Goal: Complete application form

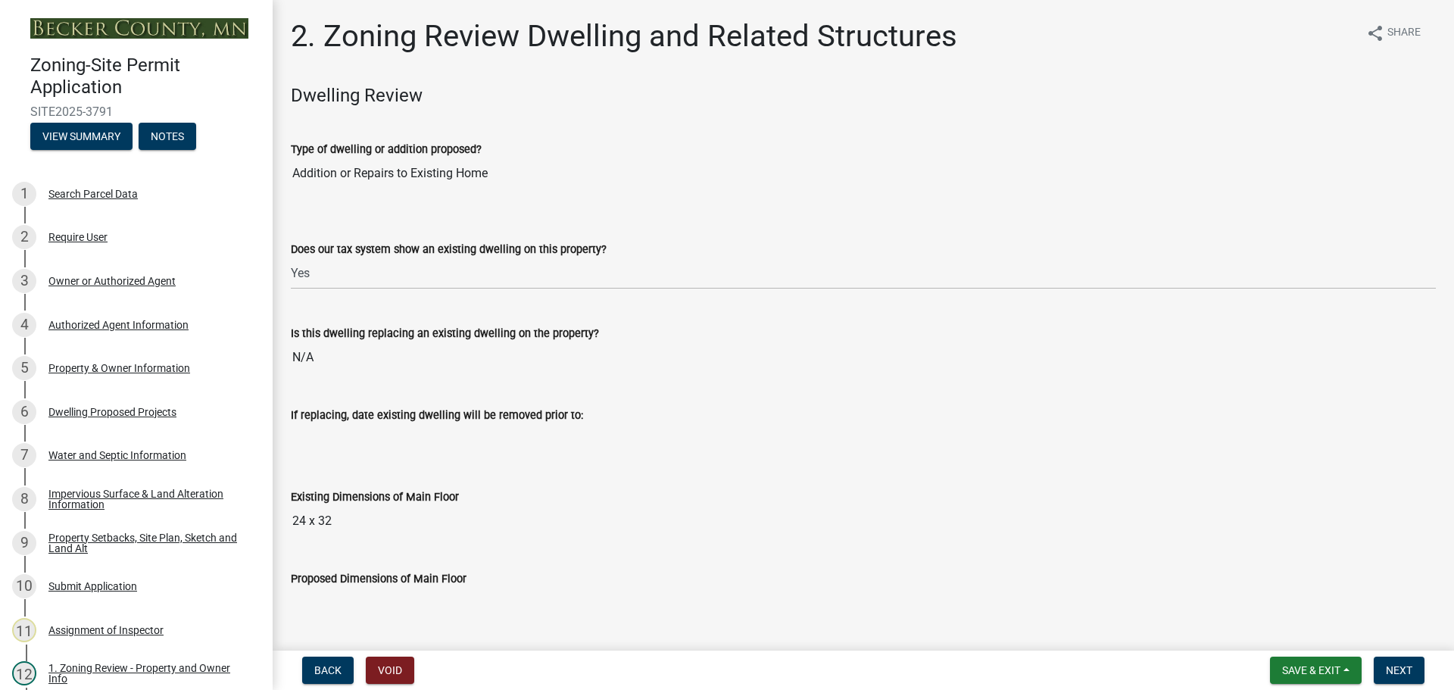
select select "f2f95036-4389-4179-8147-4ee015bbd016"
select select "133fc5ec-afea-46d5-9774-7a90c7b95151"
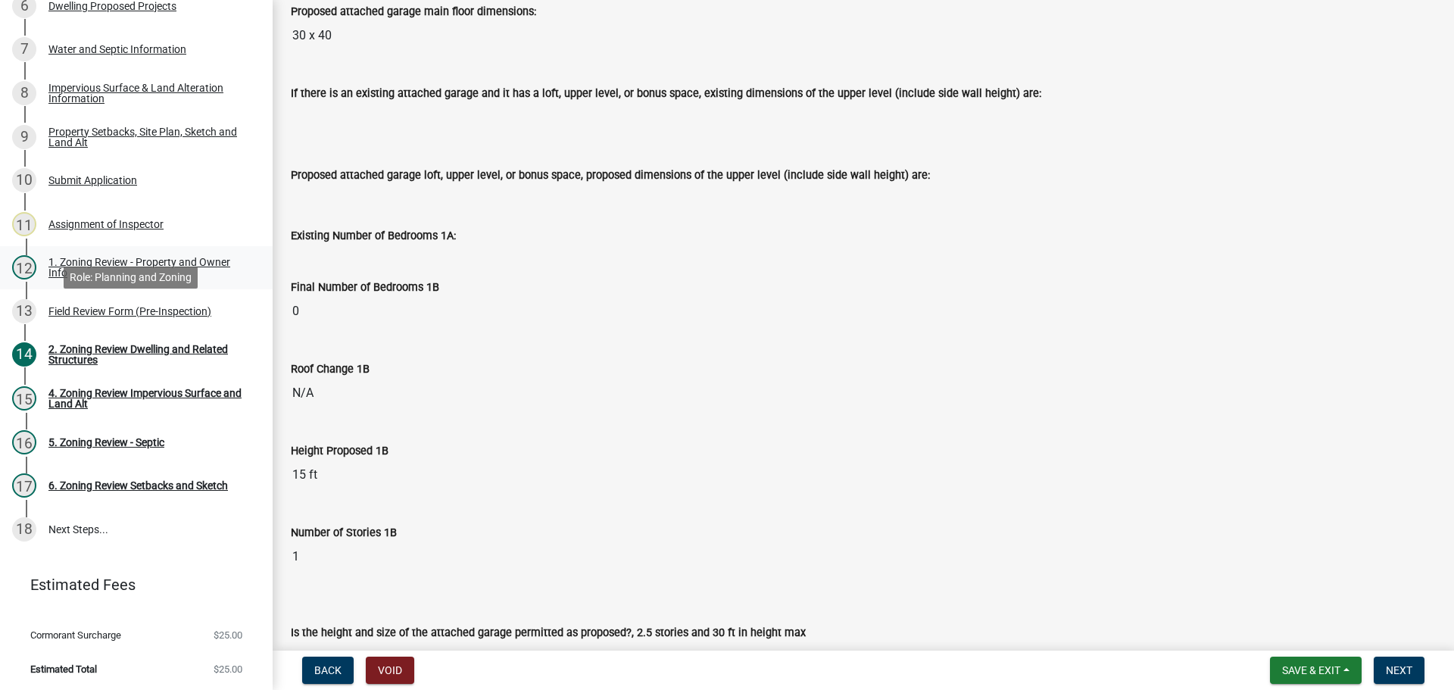
scroll to position [408, 0]
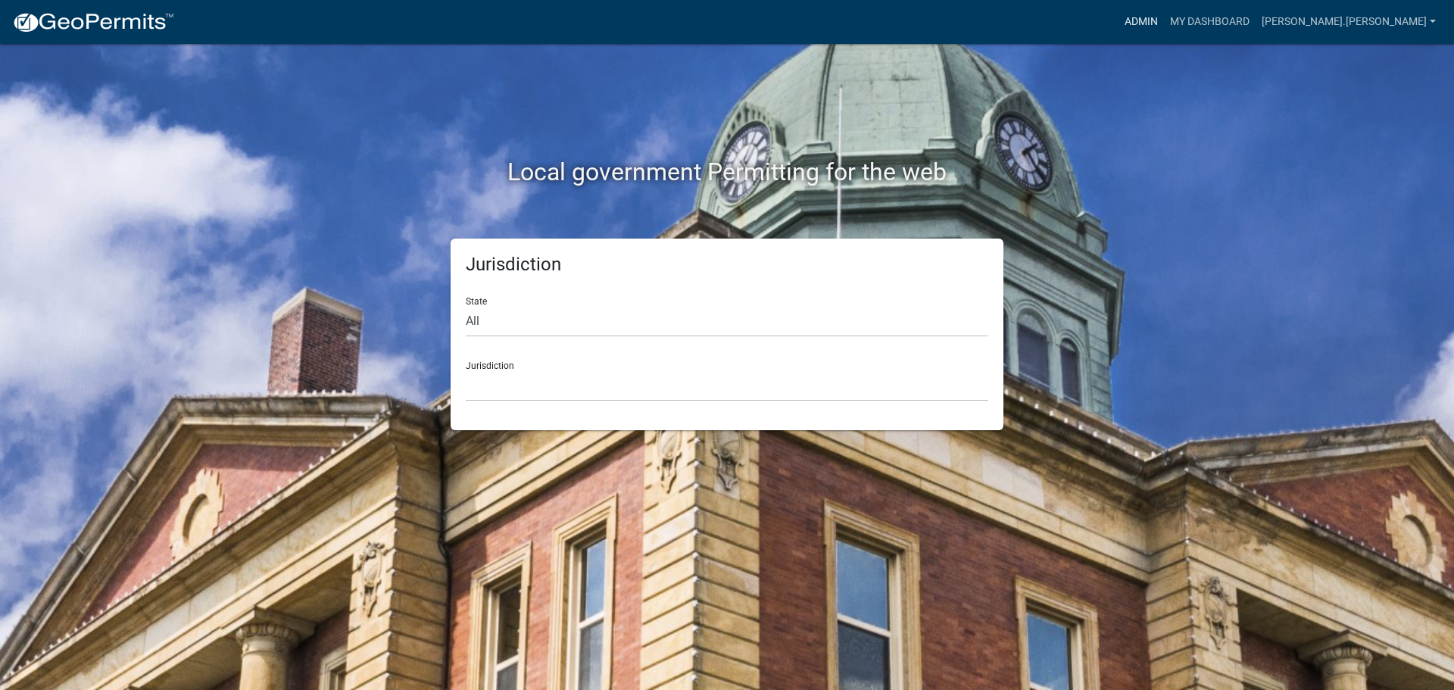
click at [1164, 17] on link "Admin" at bounding box center [1141, 22] width 45 height 29
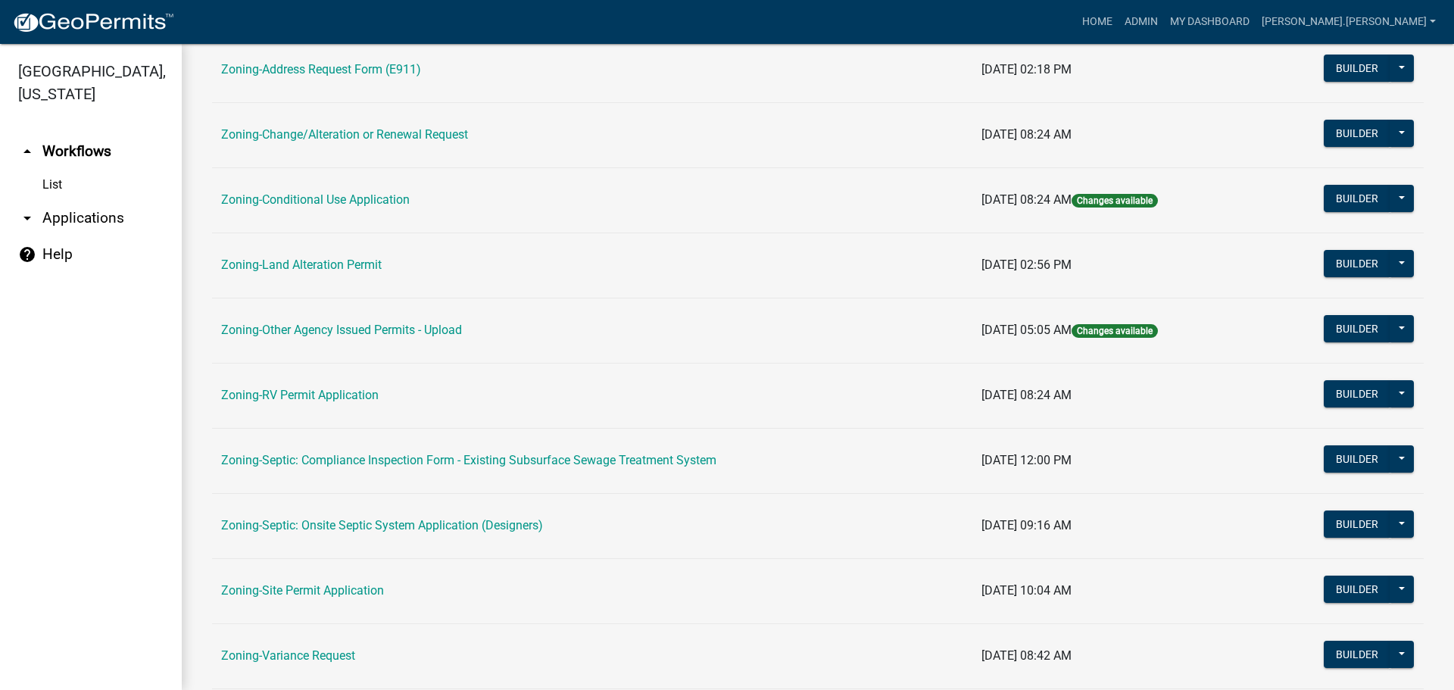
scroll to position [461, 0]
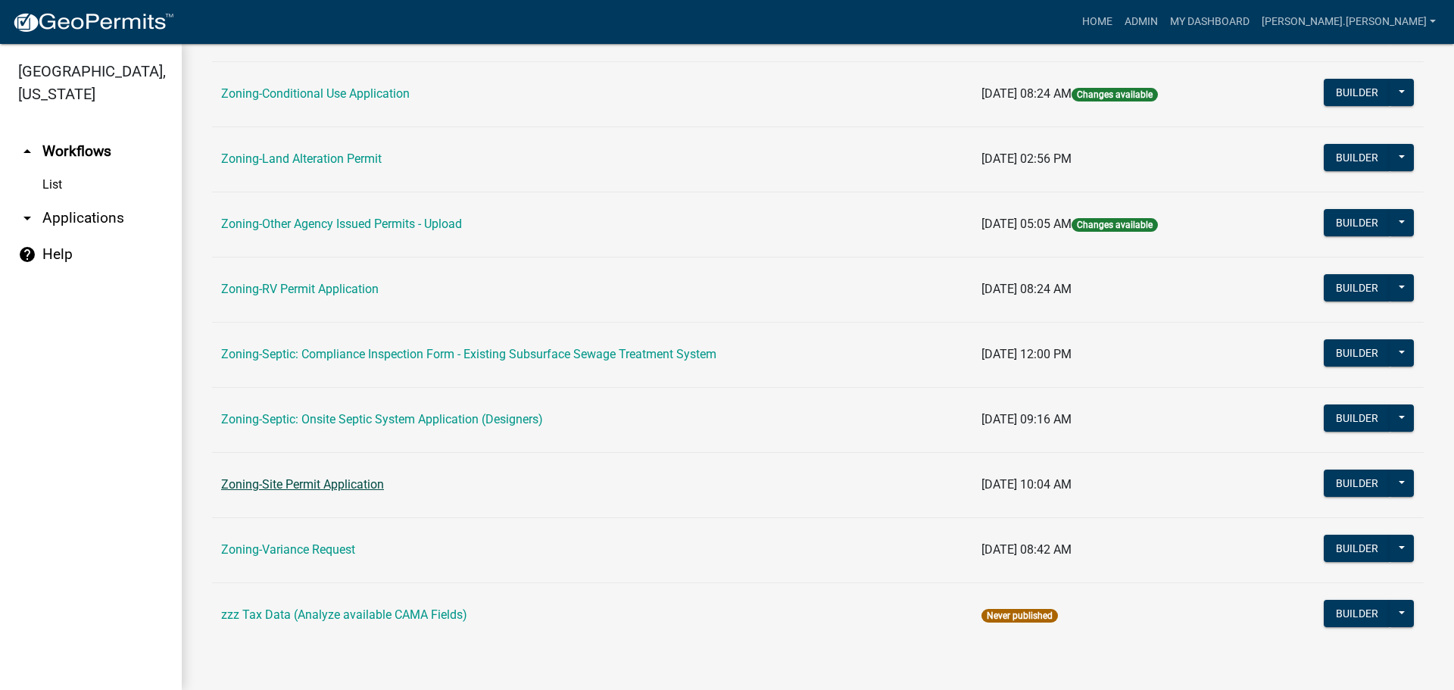
click at [348, 482] on link "Zoning-Site Permit Application" at bounding box center [302, 484] width 163 height 14
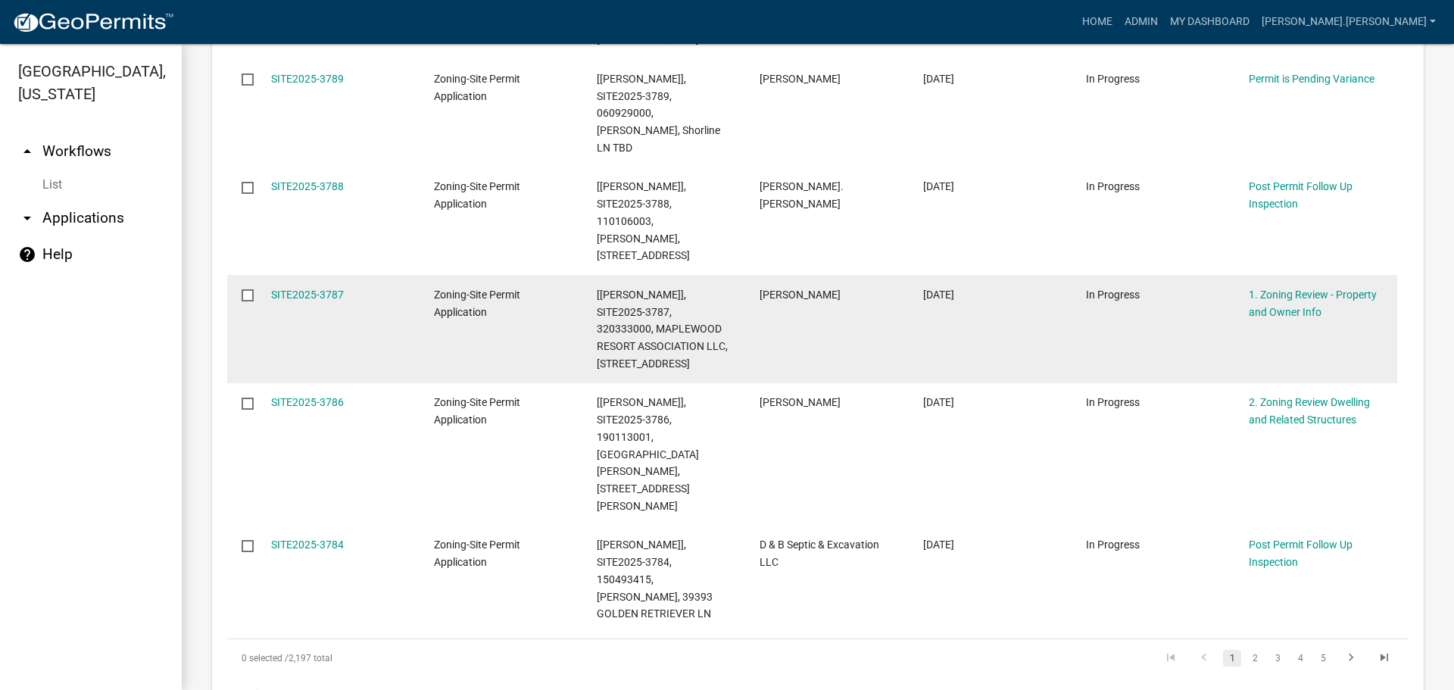
scroll to position [1070, 0]
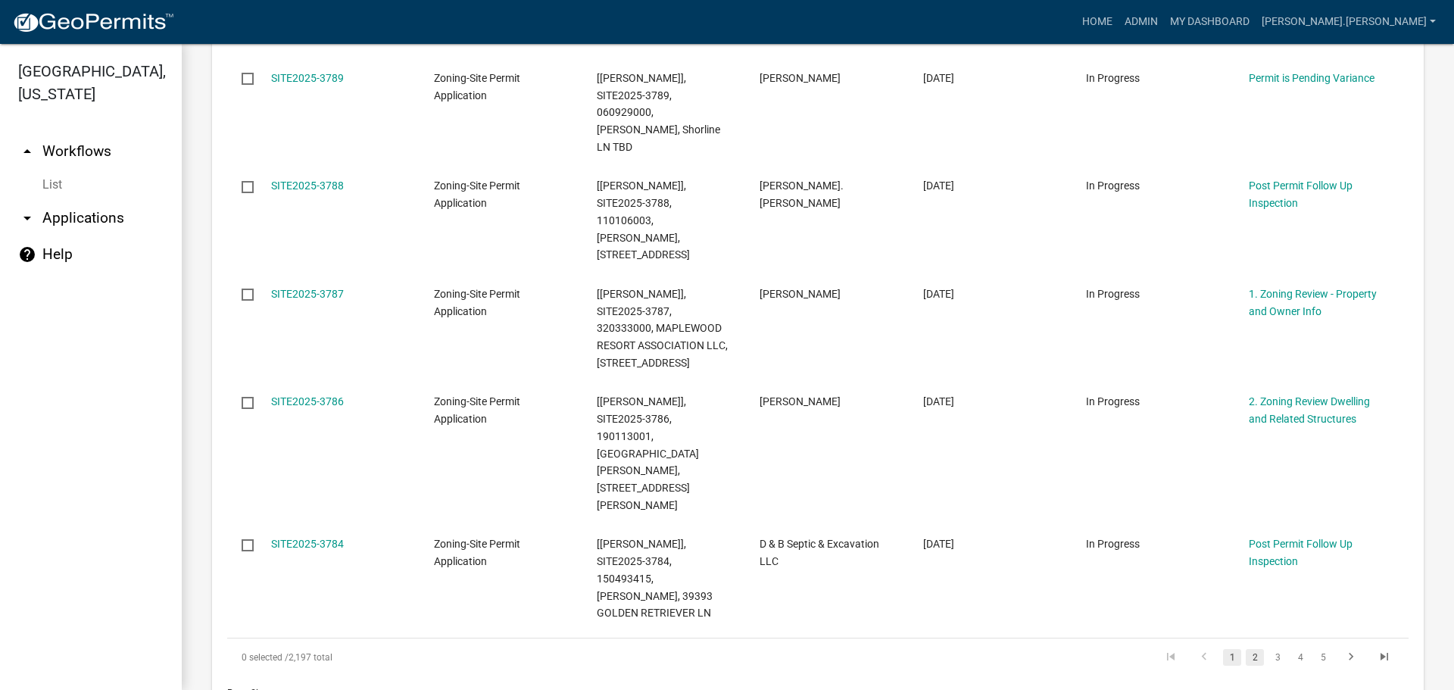
click at [1246, 649] on link "2" at bounding box center [1255, 657] width 18 height 17
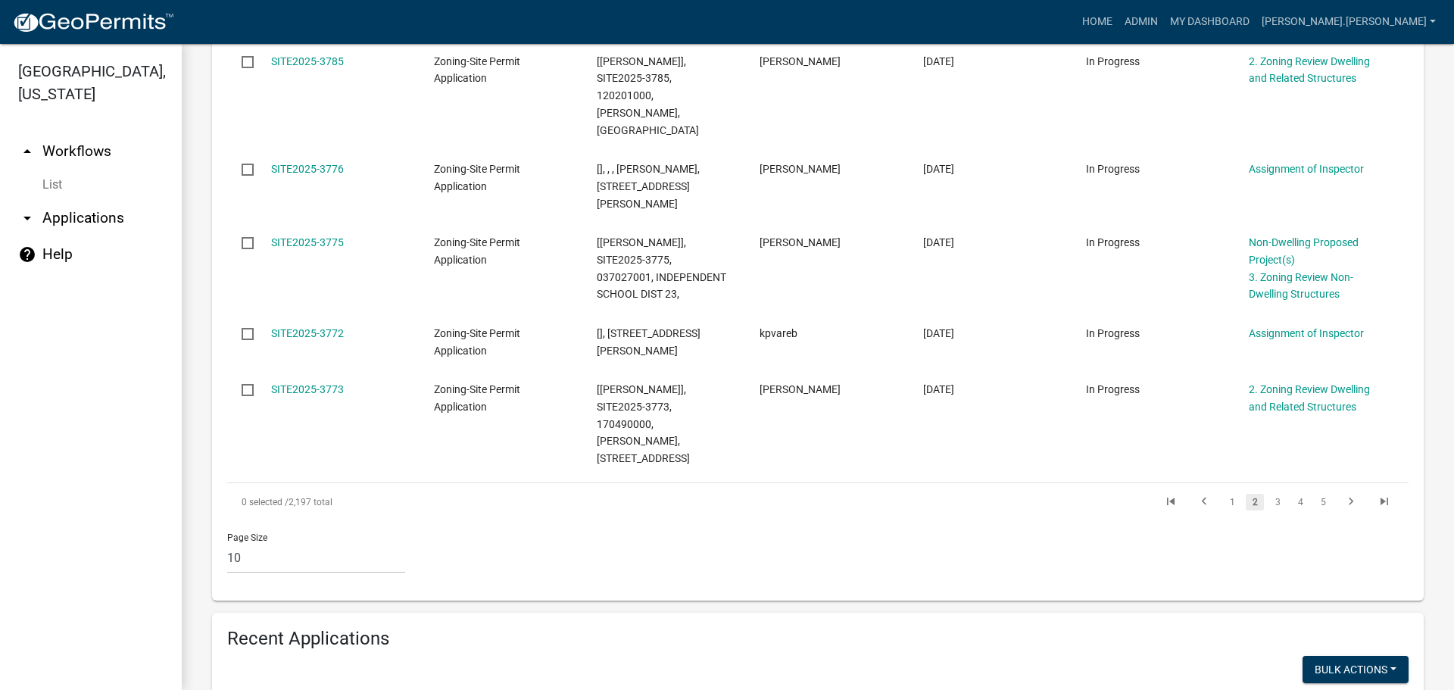
scroll to position [1001, 0]
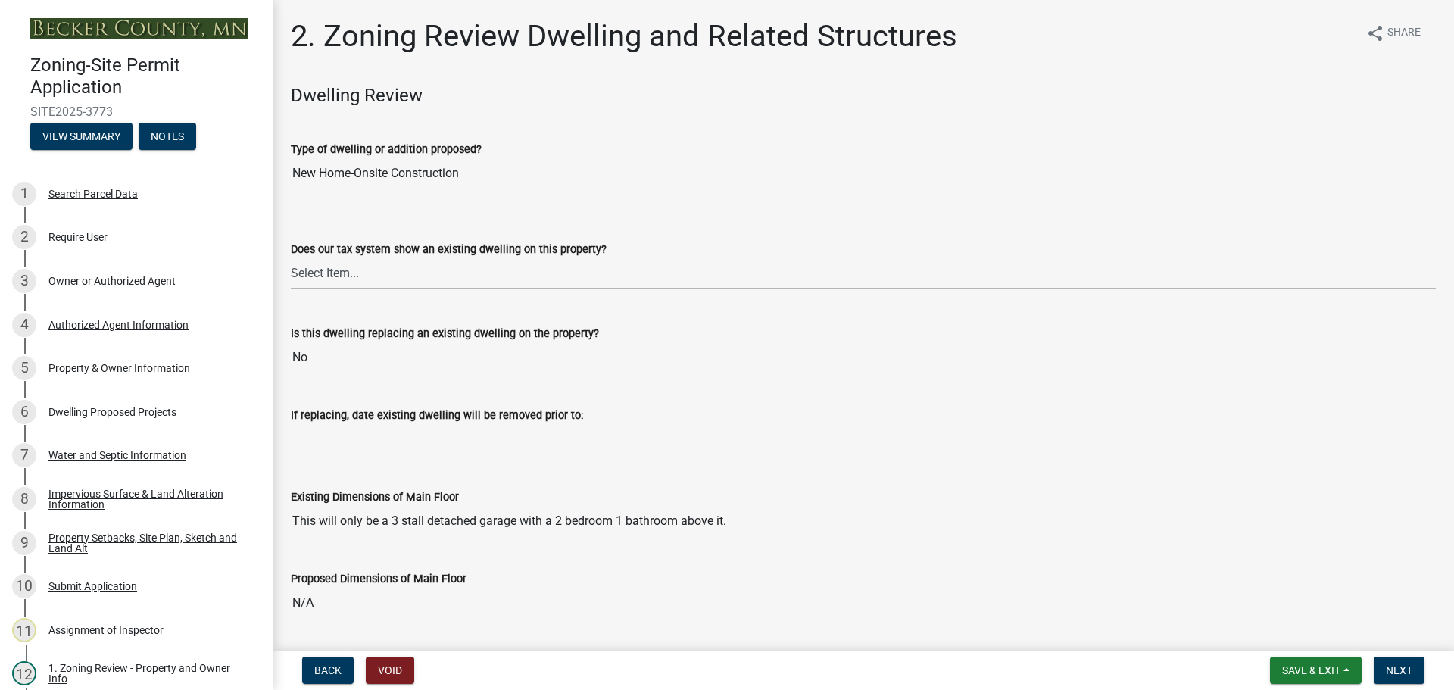
drag, startPoint x: 558, startPoint y: 422, endPoint x: 519, endPoint y: 219, distance: 206.7
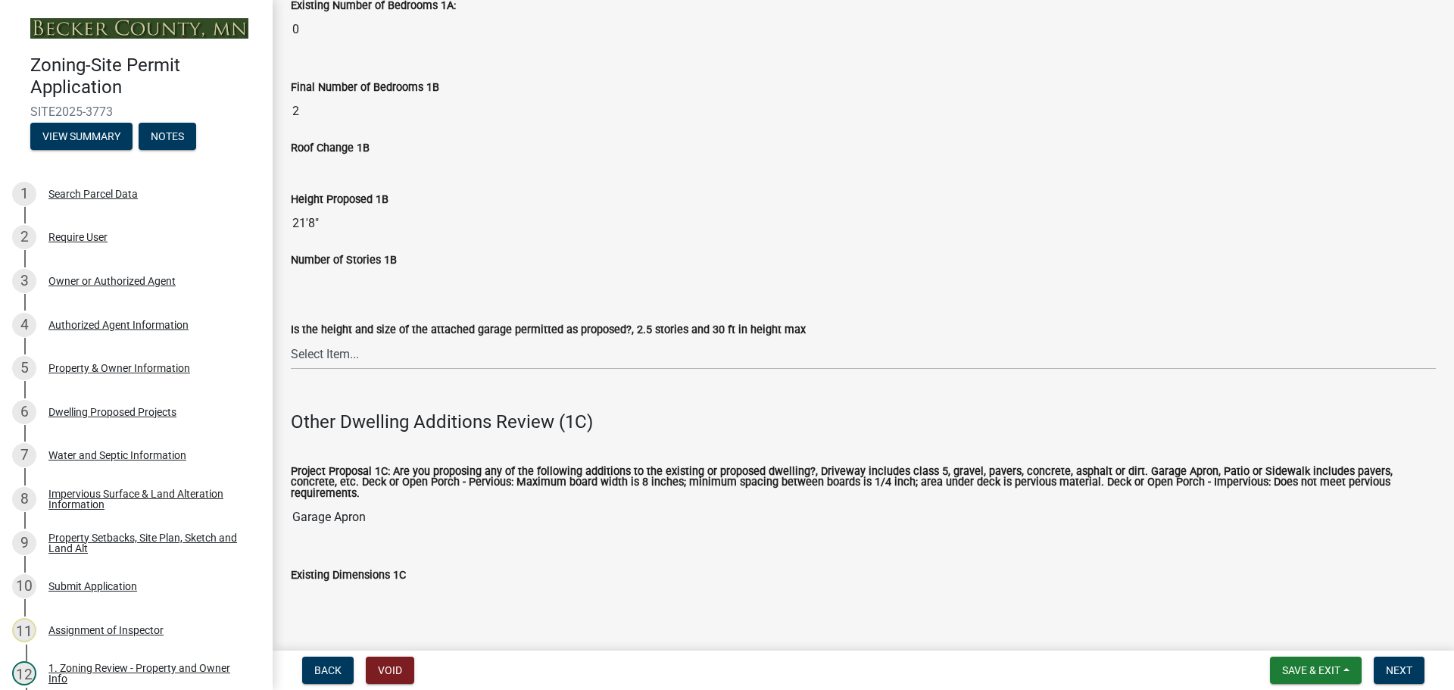
scroll to position [2348, 0]
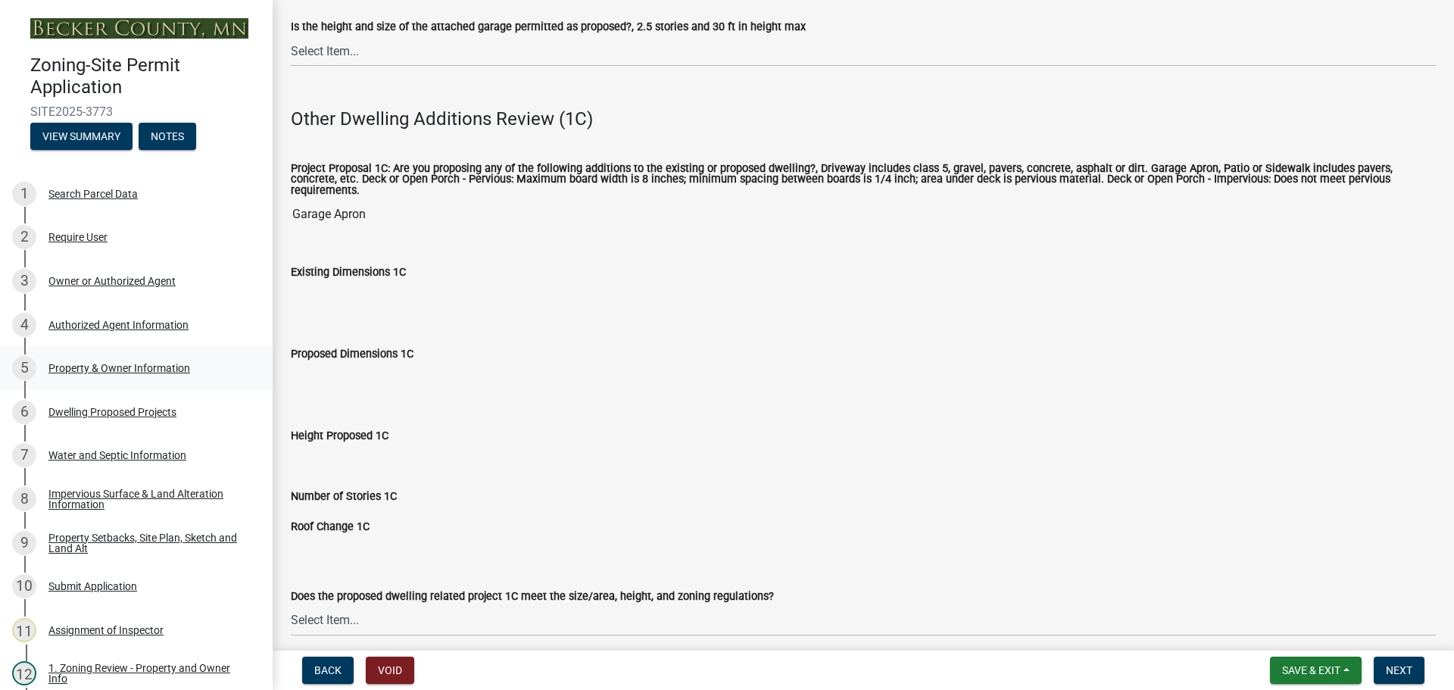
click at [151, 363] on div "Property & Owner Information" at bounding box center [119, 368] width 142 height 11
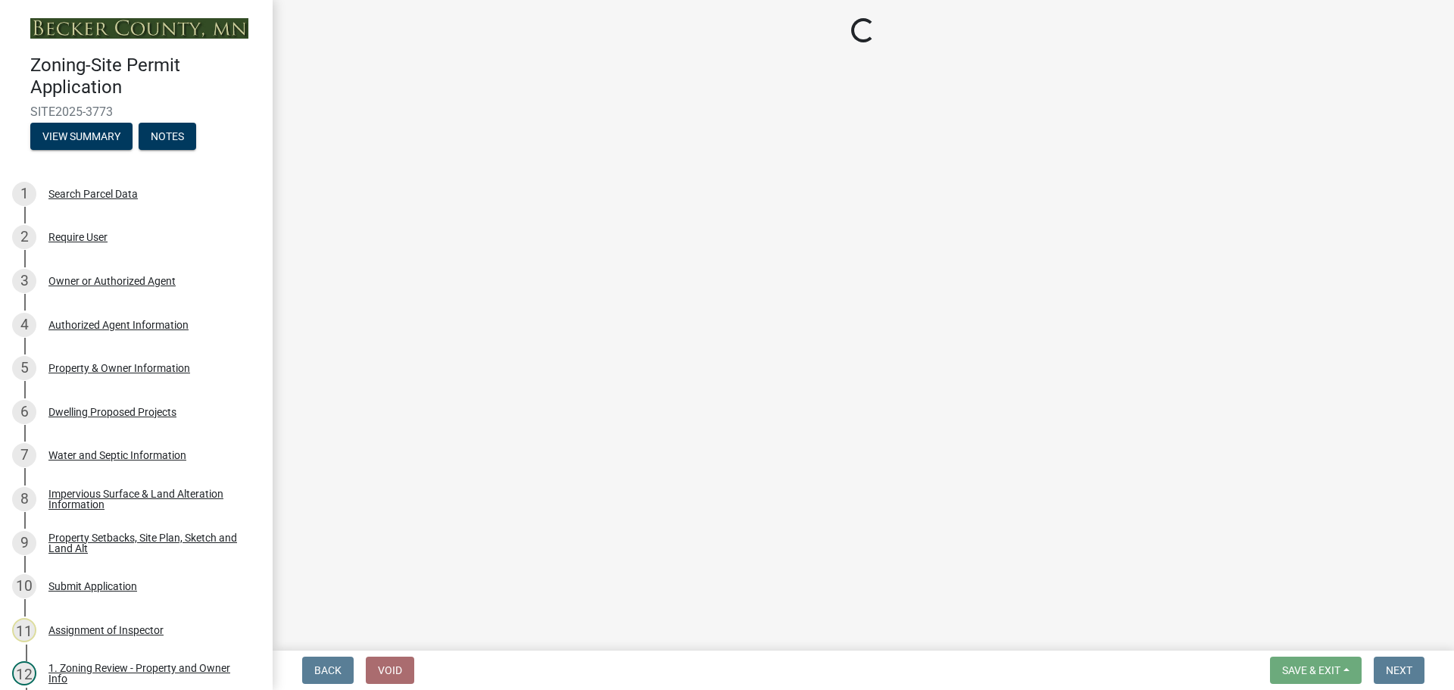
select select "2da4ad59-79e4-4897-a878-b9bb9cb10a27"
select select "9bce286e-d536-49ff-bab3-4b7d67f0814c"
select select "f87eba17-8ed9-4ad8-aefc-fe36a3f3544b"
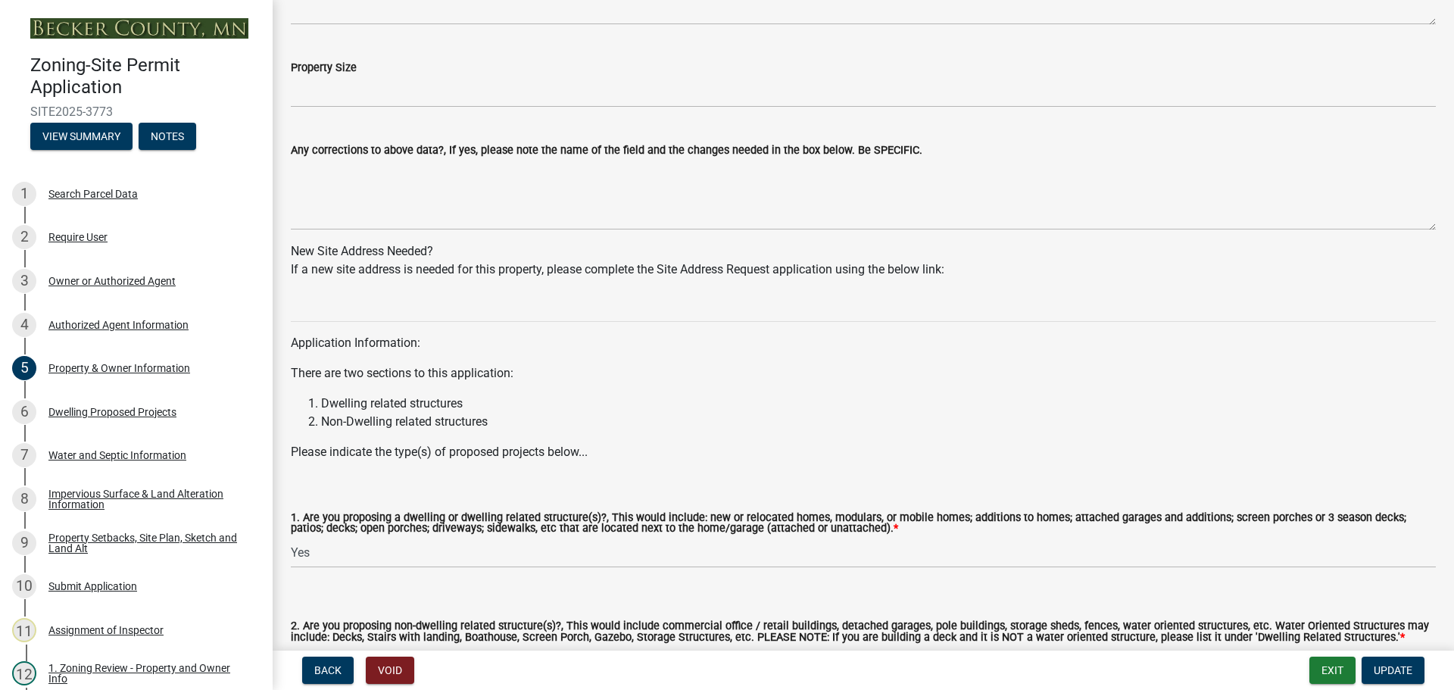
scroll to position [1357, 0]
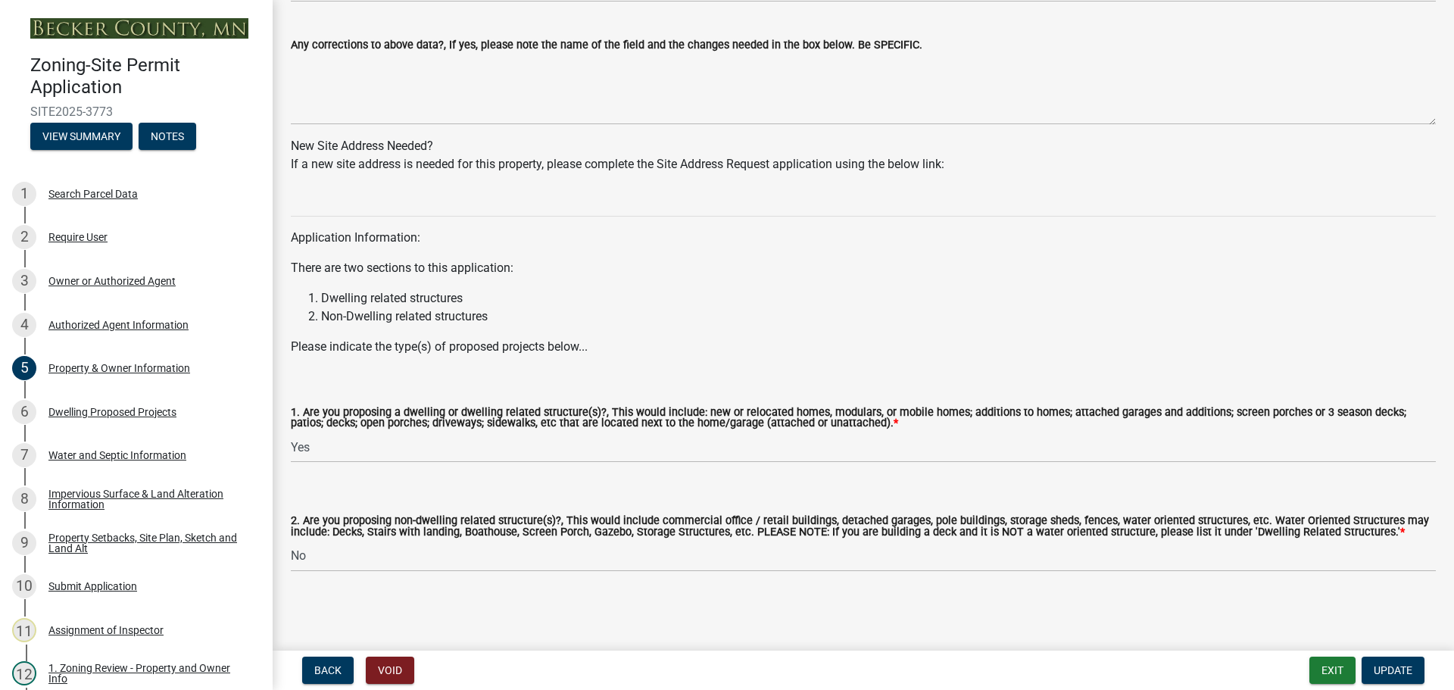
drag, startPoint x: 592, startPoint y: 223, endPoint x: 563, endPoint y: 352, distance: 132.7
click at [371, 564] on select "Select Item... Yes No" at bounding box center [863, 556] width 1145 height 31
click at [291, 541] on select "Select Item... Yes No" at bounding box center [863, 556] width 1145 height 31
select select "5a5634ed-f11e-4c7b-90e1-096e6cfd17b9"
click at [1388, 671] on span "Update" at bounding box center [1393, 670] width 39 height 12
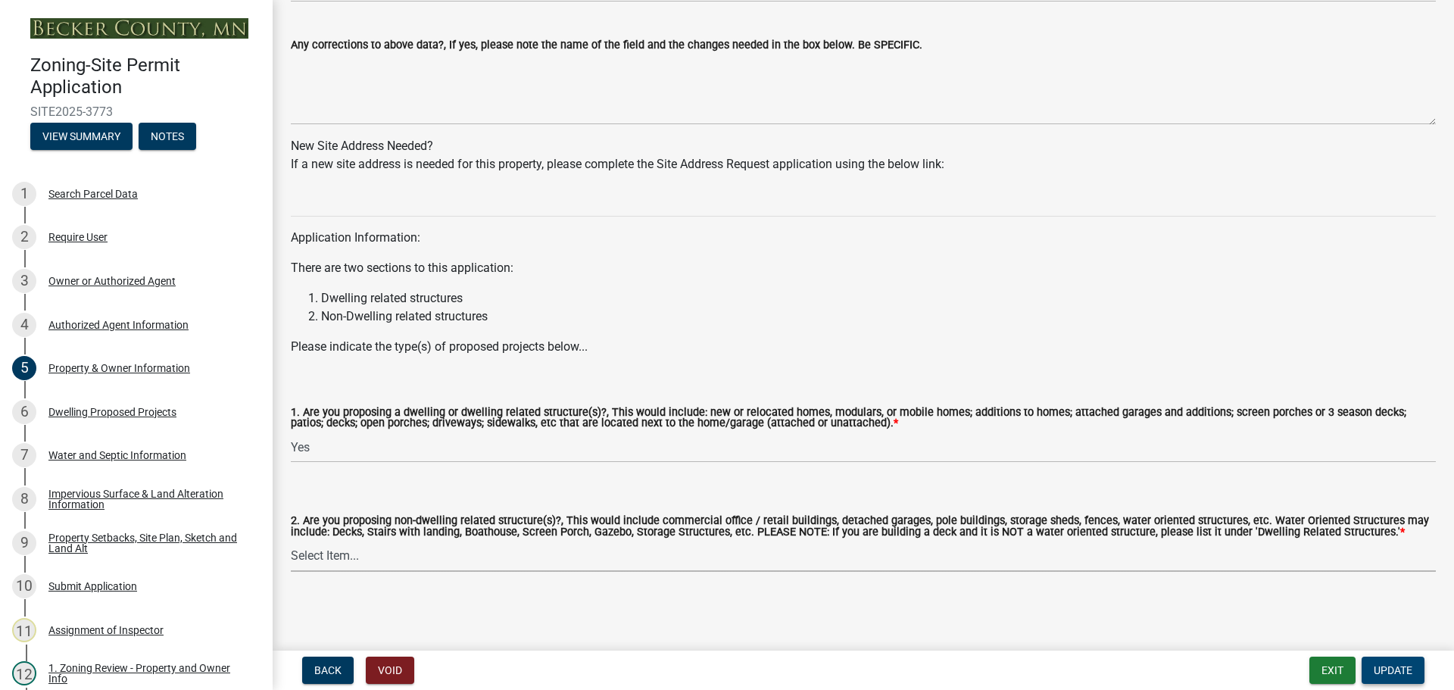
scroll to position [0, 0]
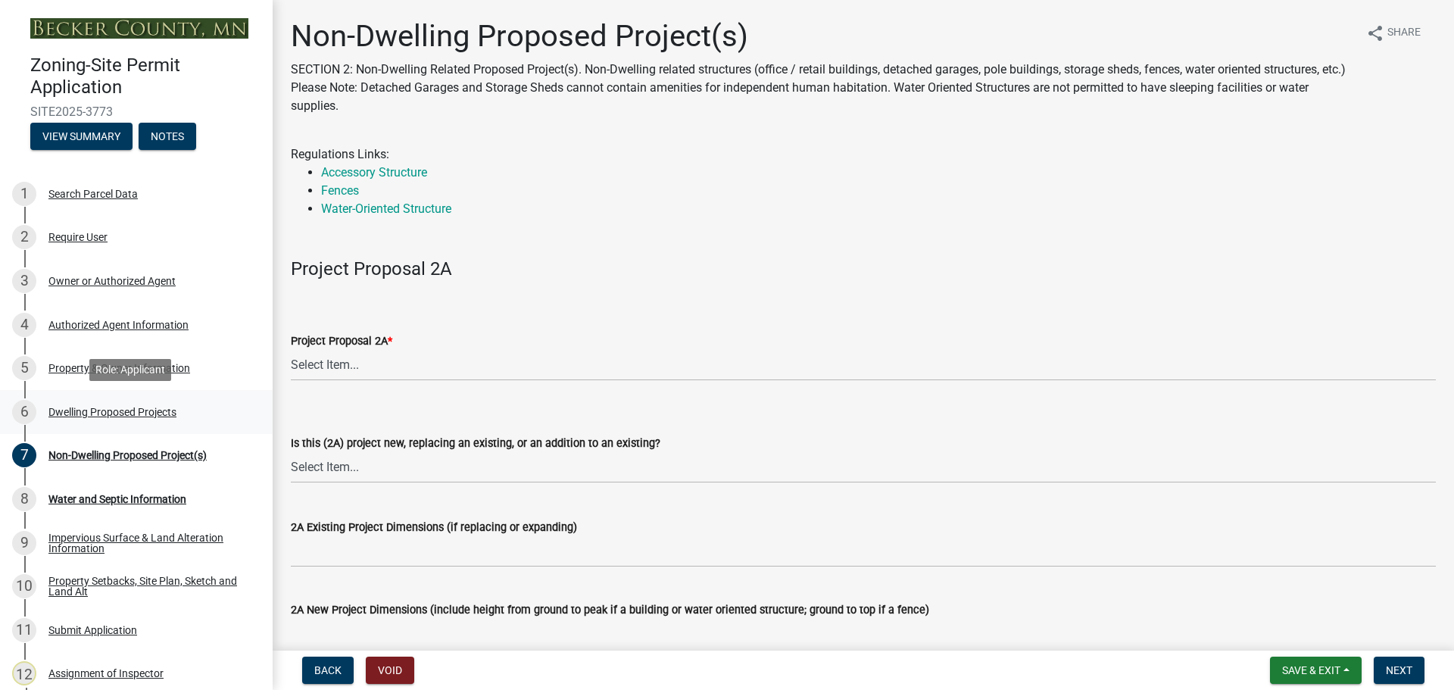
click at [165, 408] on div "Dwelling Proposed Projects" at bounding box center [112, 412] width 128 height 11
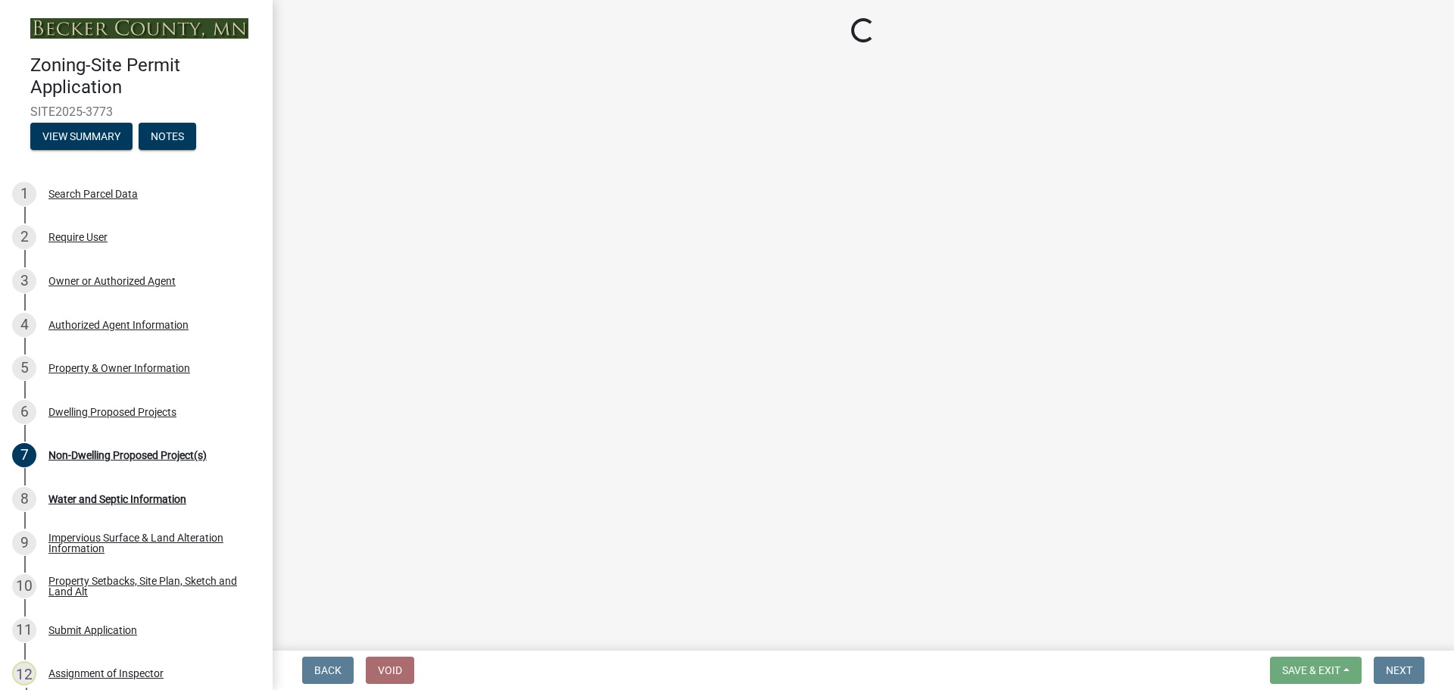
select select "5b8abcc6-67f7-49fb-8f25-c295ccc2b339"
select select "566f81cc-4b3f-4ecb-9f16-a2b313352c61"
select select "f4ae0446-41fa-4afd-99aa-409617c58827"
select select "a045e8de-0125-48b5-a52c-0705e3235ca5"
select select "ebb33175-329d-4f8e-9ee0-a71ca57f3362"
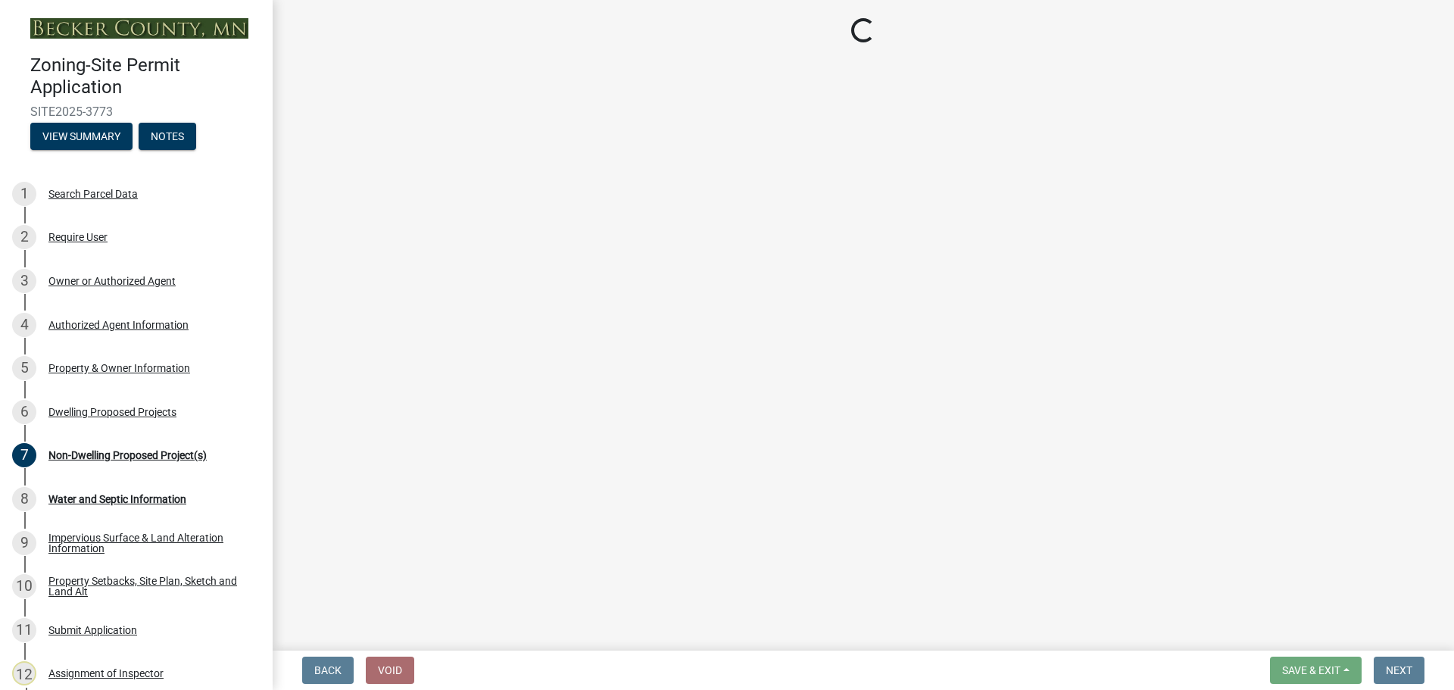
select select "11c1c089-3b44-43c0-9549-3c9eeea2451f"
select select "a887a9bc-9b58-4ef9-9f6c-26d275076554"
select select "5c3531b8-bc96-4b07-92f8-845cfe46d7fc"
select select "ab9119d1-7da9-49c4-9fac-8c142204c89d"
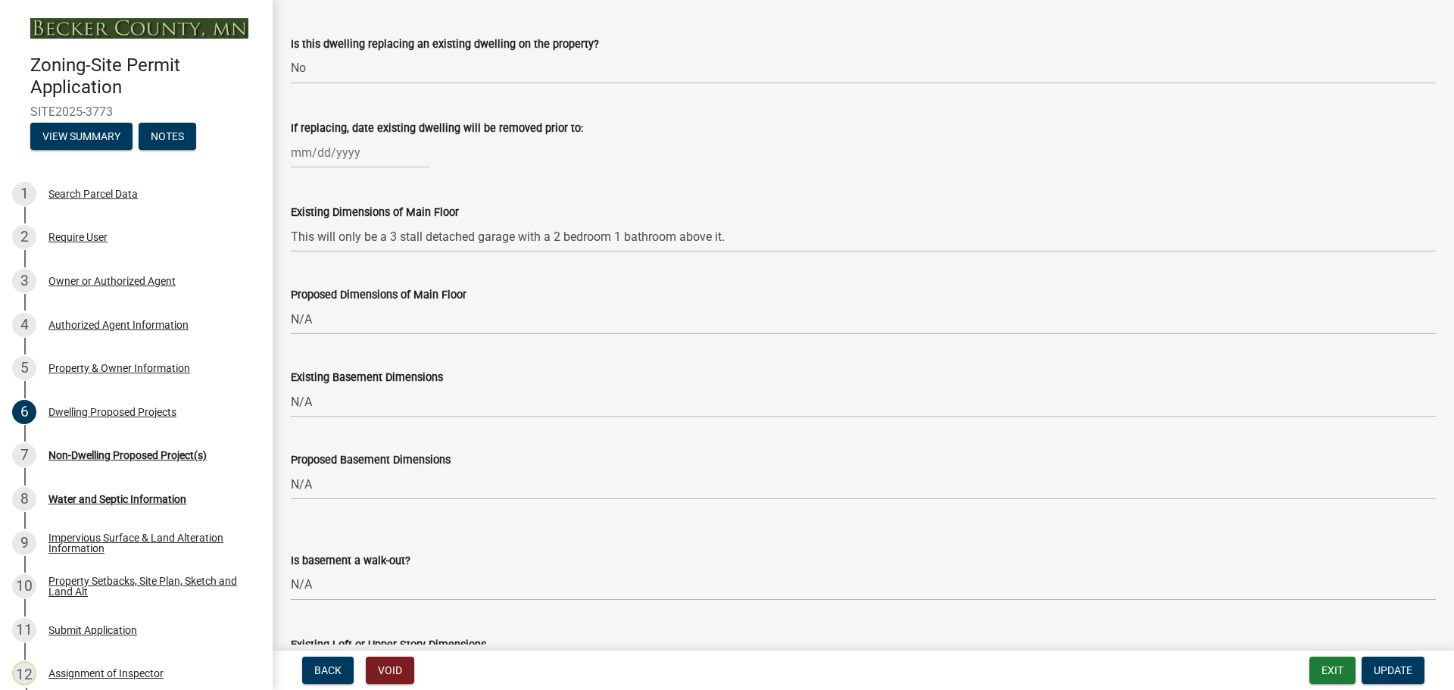
scroll to position [455, 0]
click at [141, 589] on div "Property Setbacks, Site Plan, Sketch and Land Alt" at bounding box center [148, 586] width 200 height 21
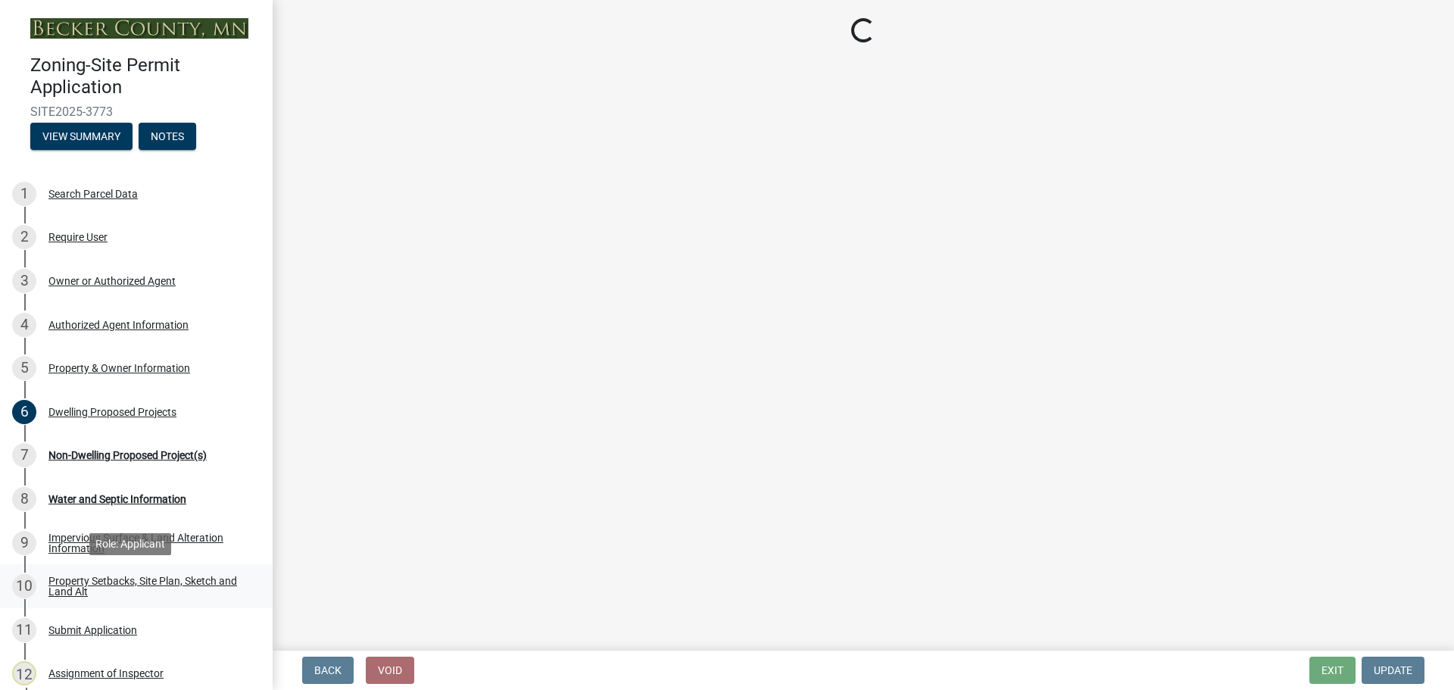
select select "5b8abcc6-67f7-49fb-8f25-c295ccc2b339"
select select "566f81cc-4b3f-4ecb-9f16-a2b313352c61"
select select "f4ae0446-41fa-4afd-99aa-409617c58827"
select select "a045e8de-0125-48b5-a52c-0705e3235ca5"
select select "ebb33175-329d-4f8e-9ee0-a71ca57f3362"
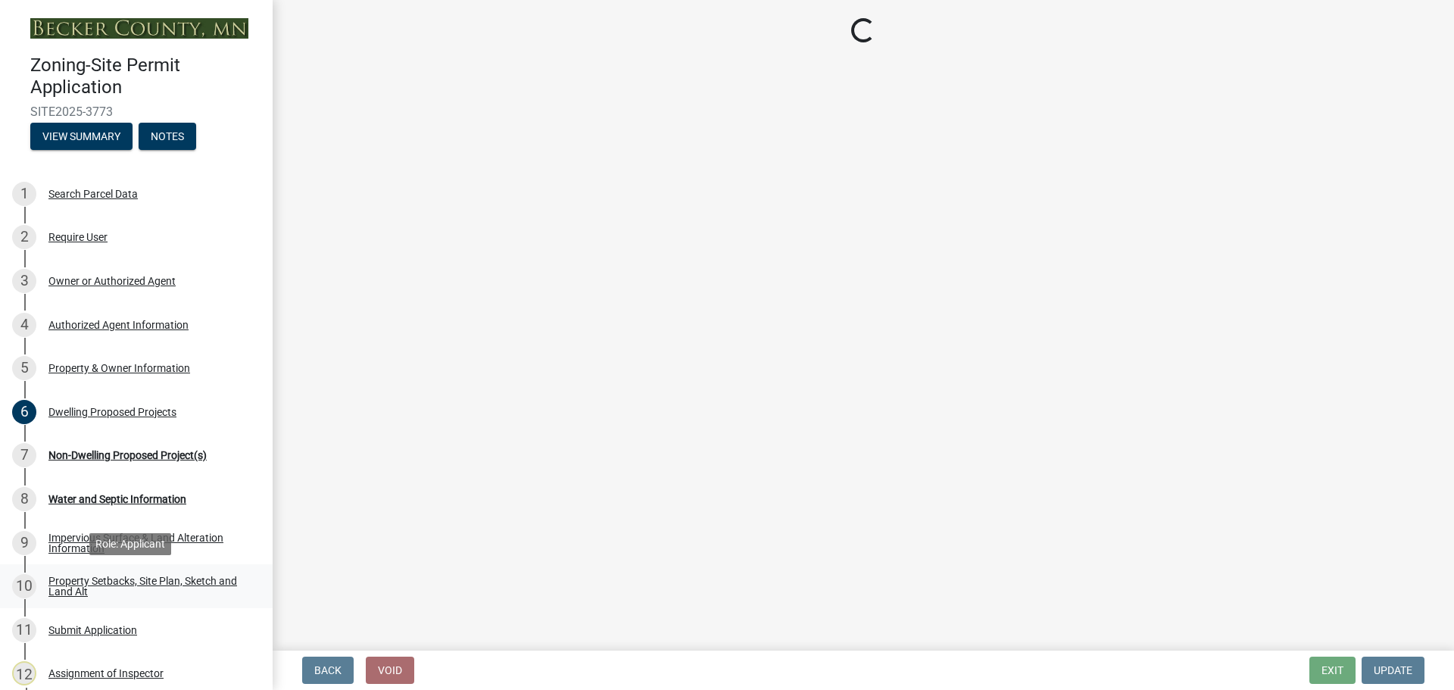
select select "11c1c089-3b44-43c0-9549-3c9eeea2451f"
select select "a887a9bc-9b58-4ef9-9f6c-26d275076554"
select select "5c3531b8-bc96-4b07-92f8-845cfe46d7fc"
select select "ab9119d1-7da9-49c4-9fac-8c142204c89d"
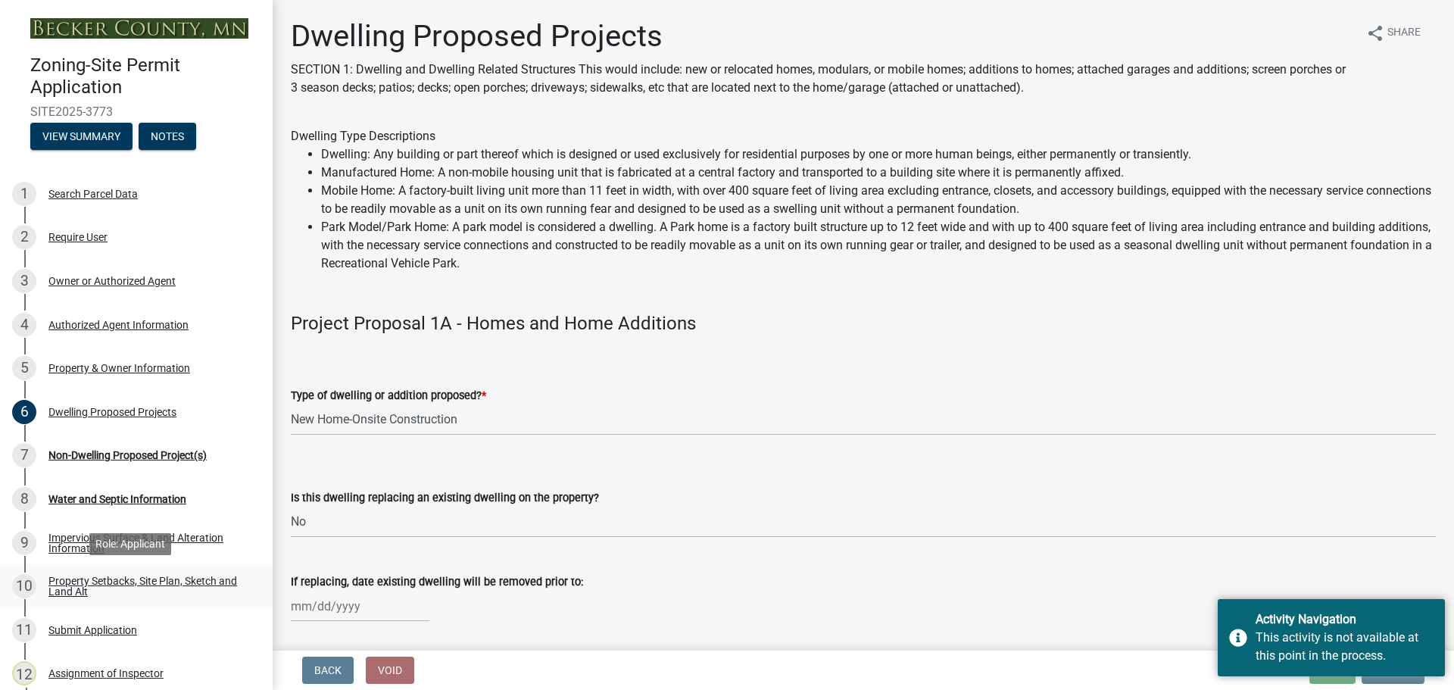
click at [173, 576] on div "Property Setbacks, Site Plan, Sketch and Land Alt" at bounding box center [148, 586] width 200 height 21
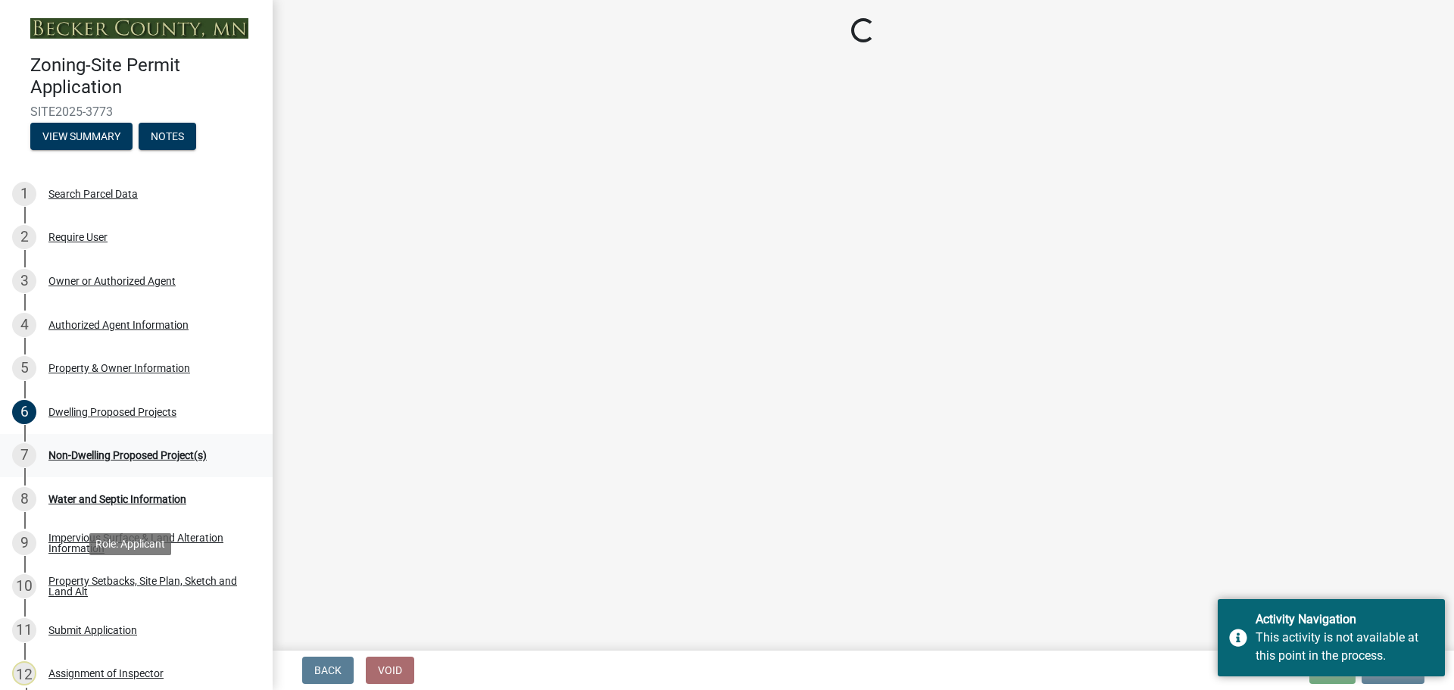
select select "5b8abcc6-67f7-49fb-8f25-c295ccc2b339"
select select "566f81cc-4b3f-4ecb-9f16-a2b313352c61"
select select "f4ae0446-41fa-4afd-99aa-409617c58827"
select select "a045e8de-0125-48b5-a52c-0705e3235ca5"
select select "ebb33175-329d-4f8e-9ee0-a71ca57f3362"
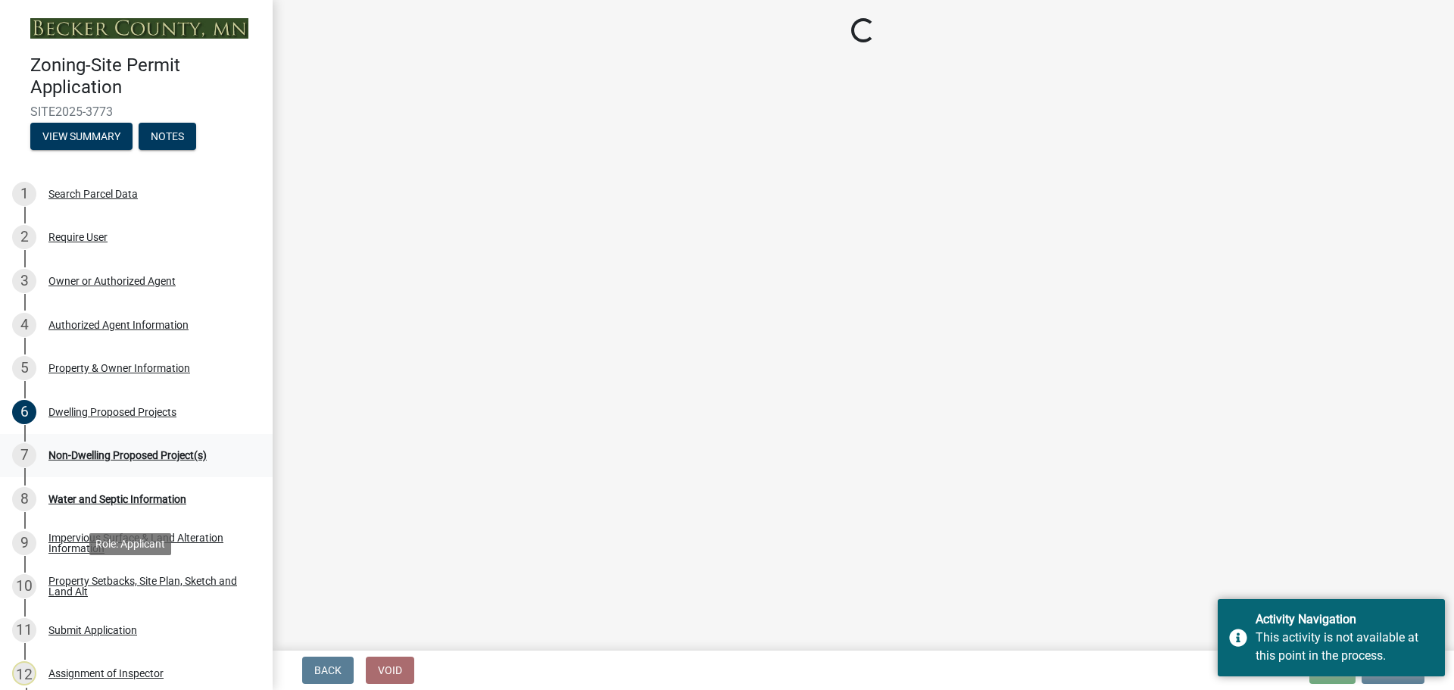
select select "11c1c089-3b44-43c0-9549-3c9eeea2451f"
select select "a887a9bc-9b58-4ef9-9f6c-26d275076554"
select select "5c3531b8-bc96-4b07-92f8-845cfe46d7fc"
select select "ab9119d1-7da9-49c4-9fac-8c142204c89d"
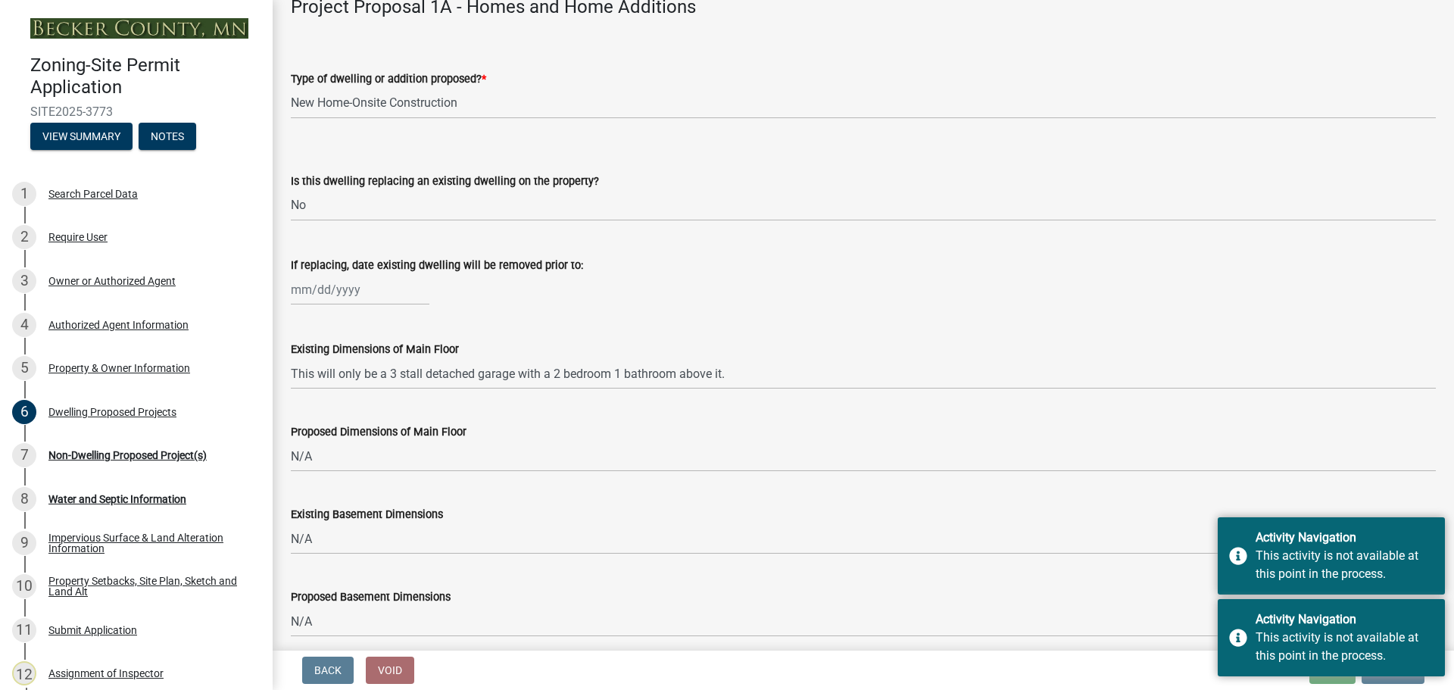
scroll to position [530, 0]
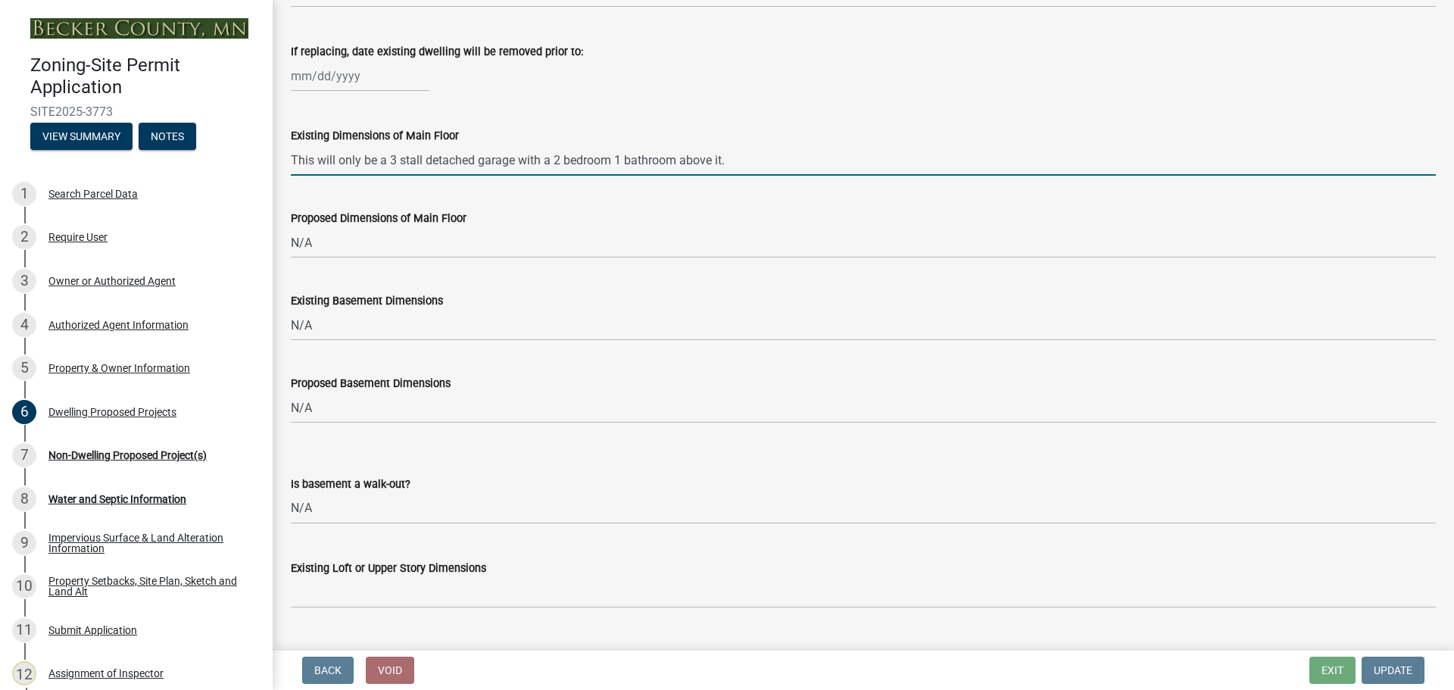
drag, startPoint x: 755, startPoint y: 159, endPoint x: 292, endPoint y: 143, distance: 463.1
click at [292, 143] on form "Existing Dimensions of Main Floor This will only be a 3 stall detached garage w…" at bounding box center [863, 151] width 1145 height 49
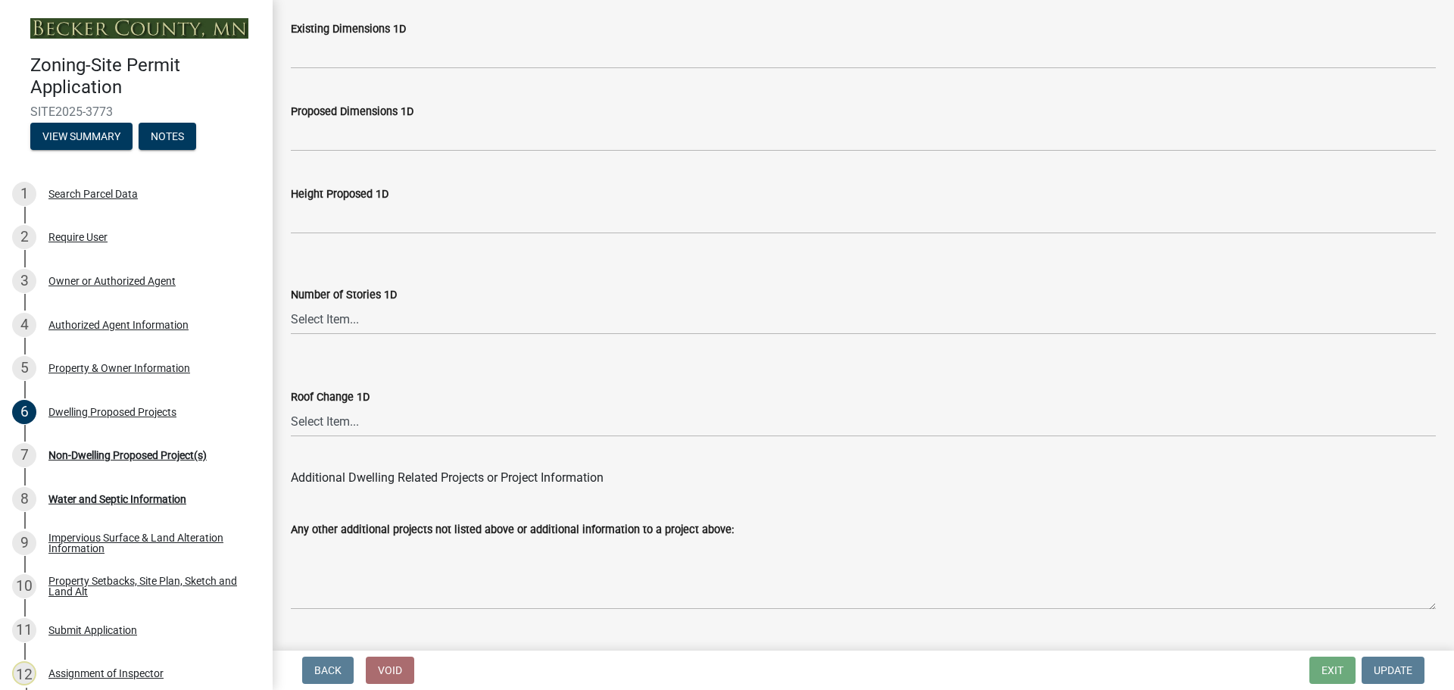
scroll to position [3632, 0]
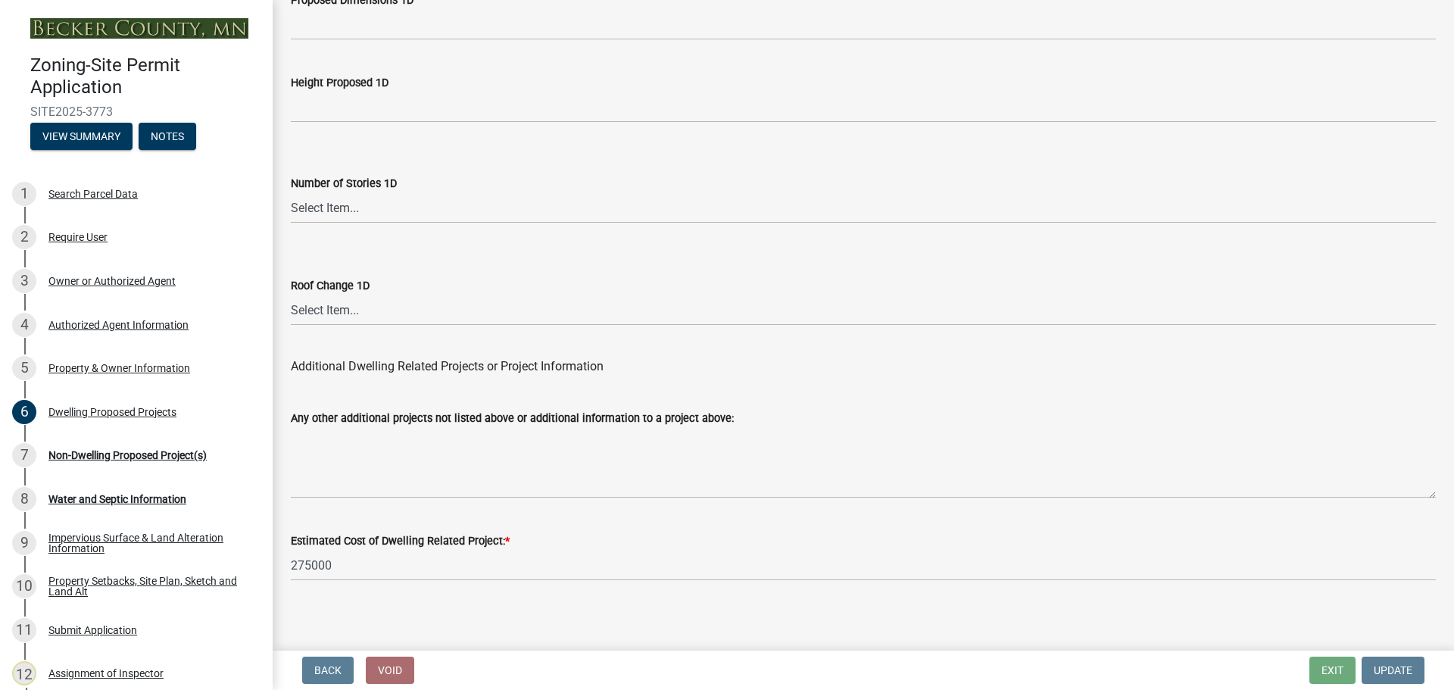
drag, startPoint x: 605, startPoint y: 109, endPoint x: 651, endPoint y: 385, distance: 279.5
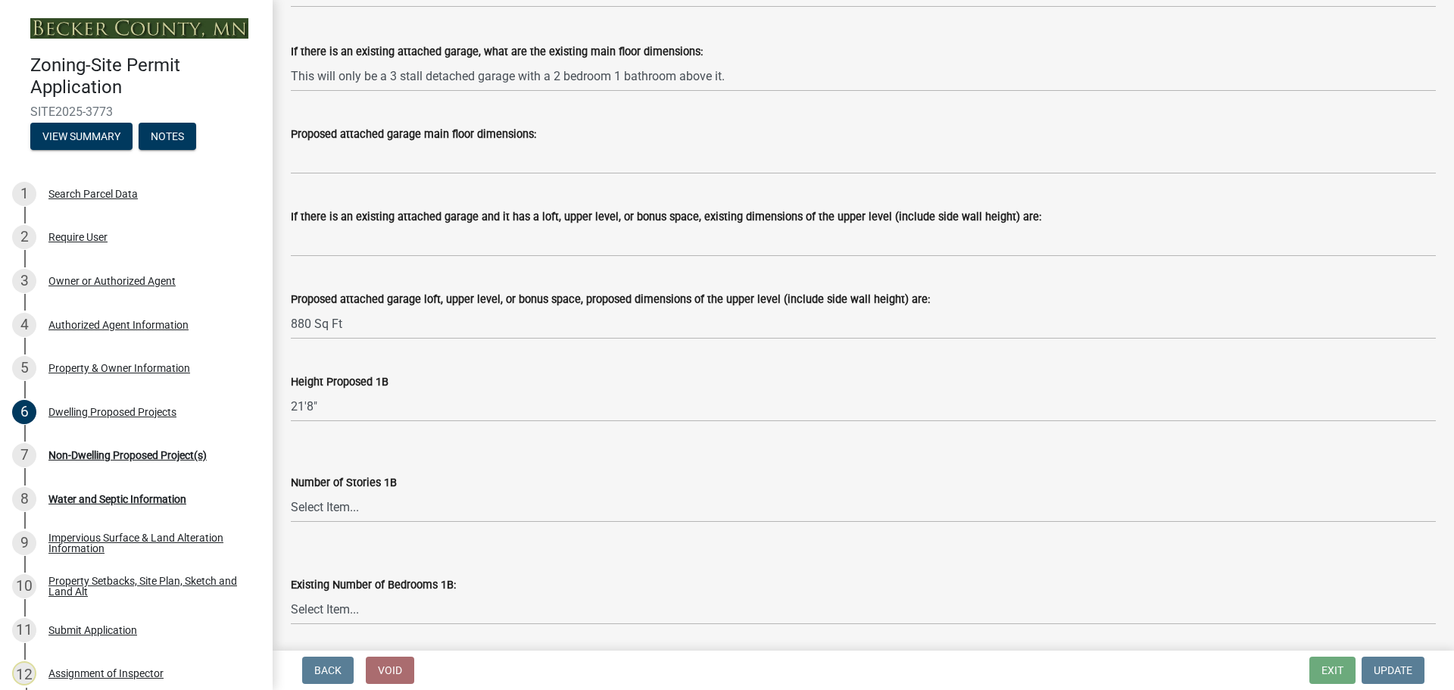
scroll to position [1738, 0]
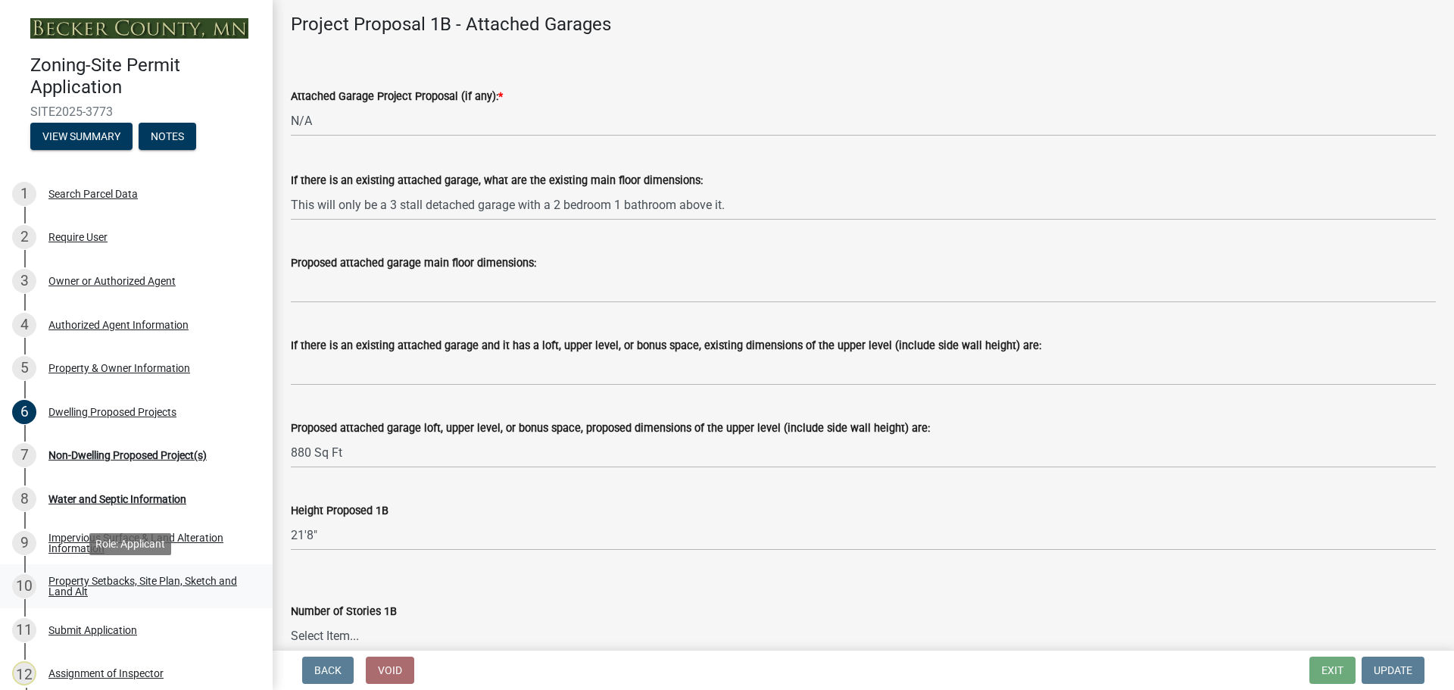
click at [170, 589] on div "Property Setbacks, Site Plan, Sketch and Land Alt" at bounding box center [148, 586] width 200 height 21
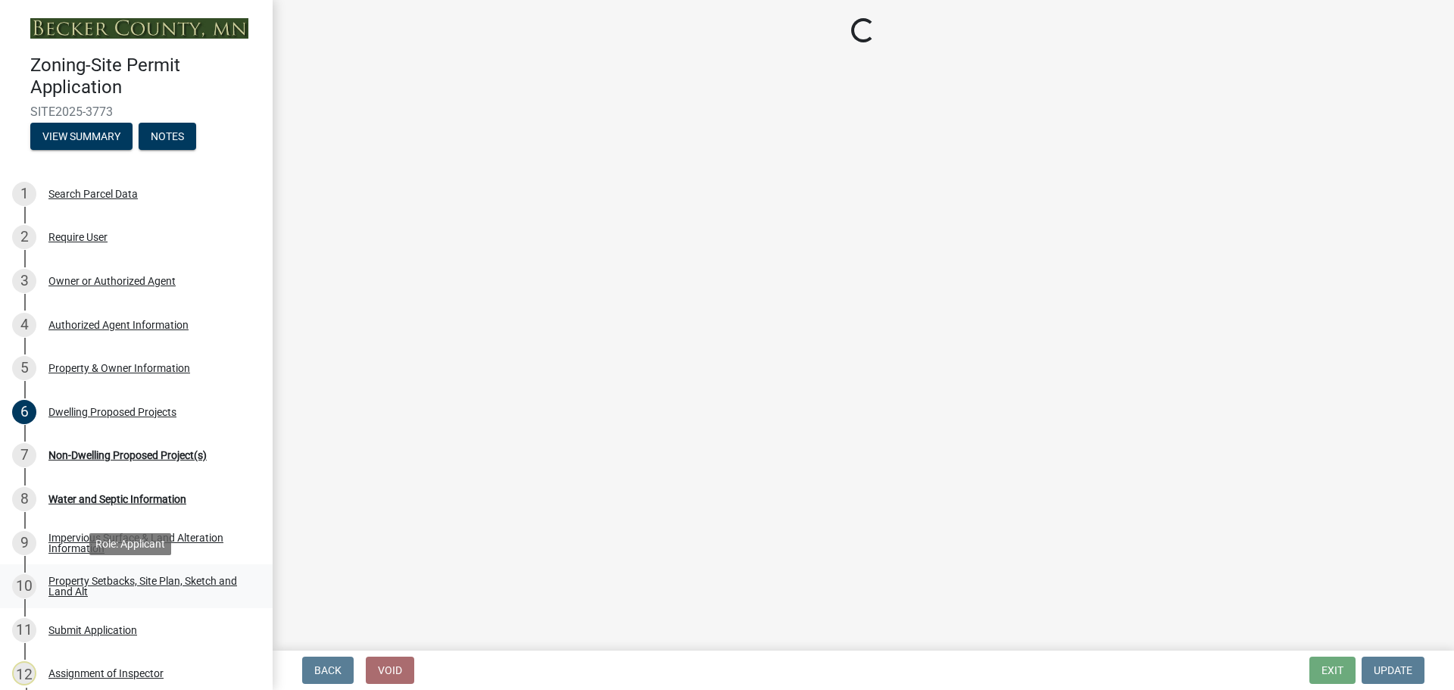
scroll to position [0, 0]
select select "7b13c63f-e699-4112-b373-98fbd28ec536"
select select "23d9b77f-888b-4fb8-92b8-bb321afa0fee"
select select "b56a4575-9846-47cf-8067-c59a4853da22"
select select "e8ab2dc3-aa3f-46f3-9b4a-37eb25ad84af"
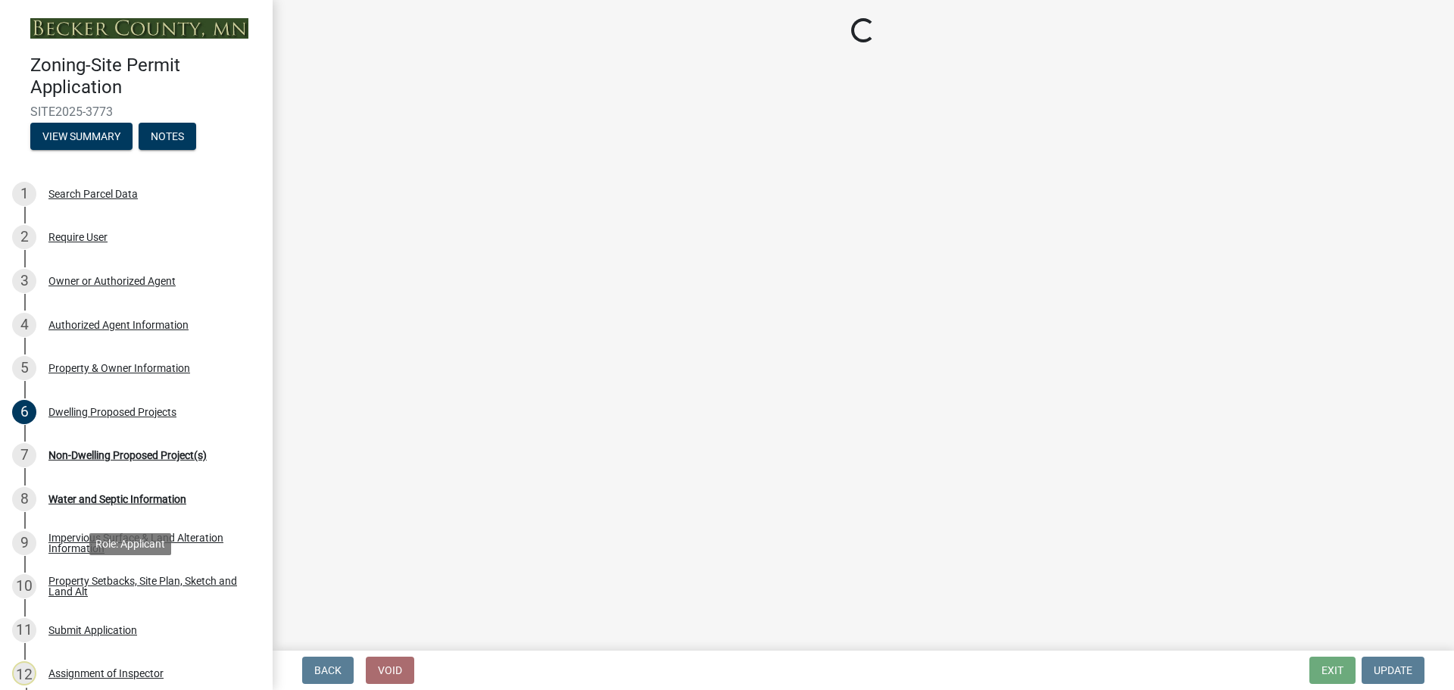
select select "b98836ba-4715-455d-97ab-be9a9df498a8"
select select "c8b8ea71-7088-4e87-a493-7bc88cc2835b"
select select "1c6b2b2e-439c-462d-bb45-b31f31c95a9c"
select select "19d13e65-c93d-443e-910a-7a17299544cc"
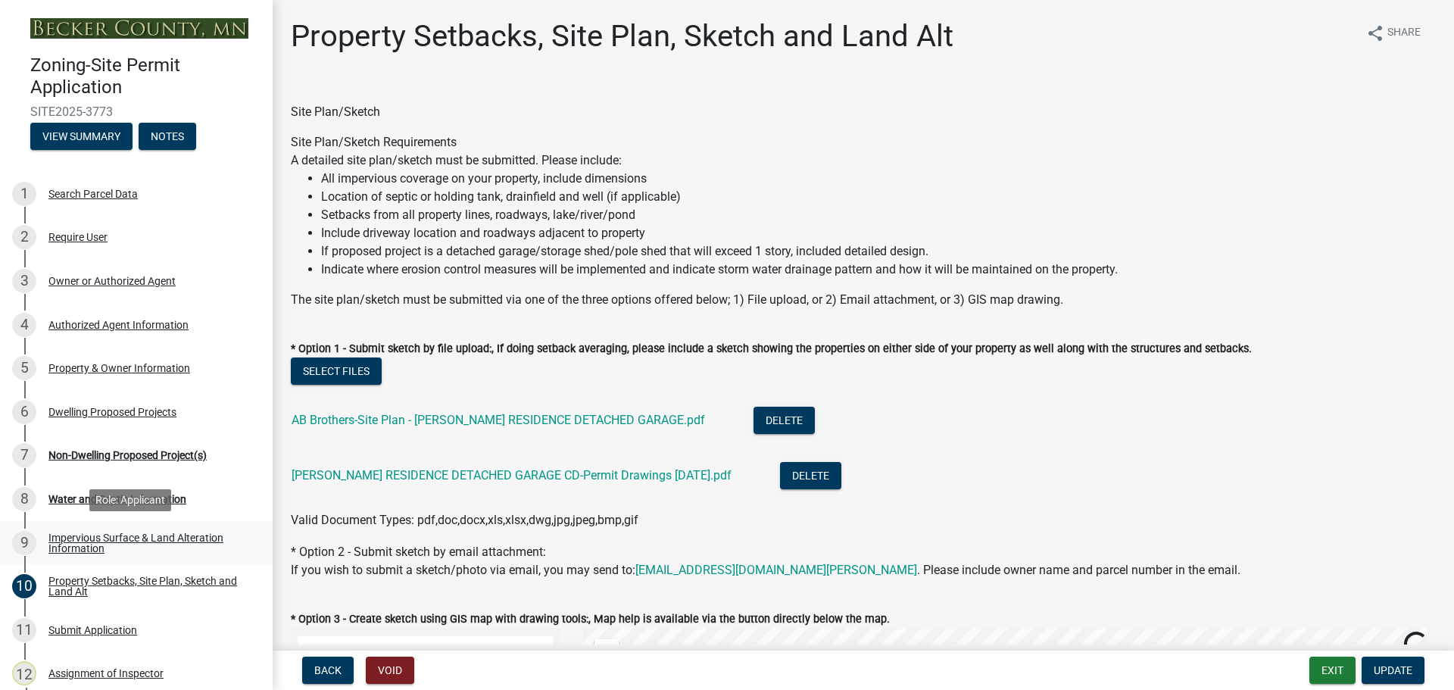
click at [179, 542] on div "Impervious Surface & Land Alteration Information" at bounding box center [148, 543] width 200 height 21
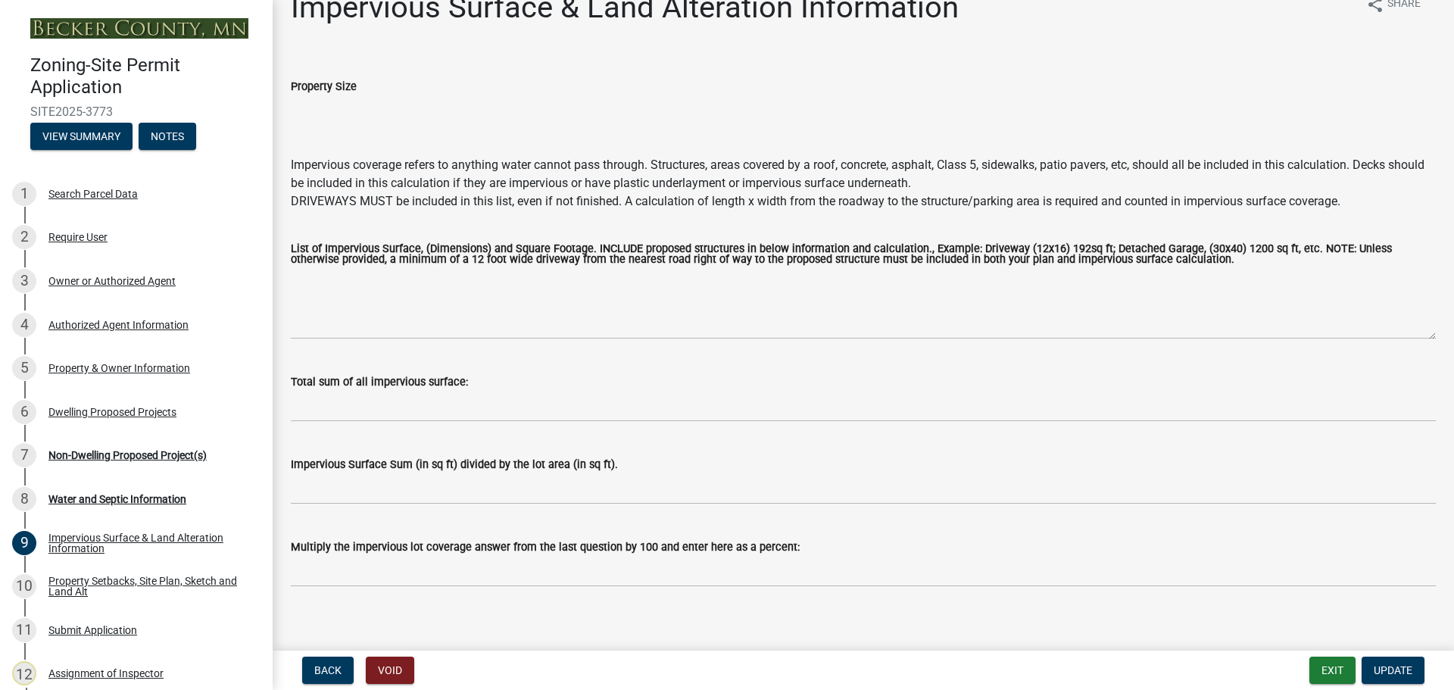
scroll to position [43, 0]
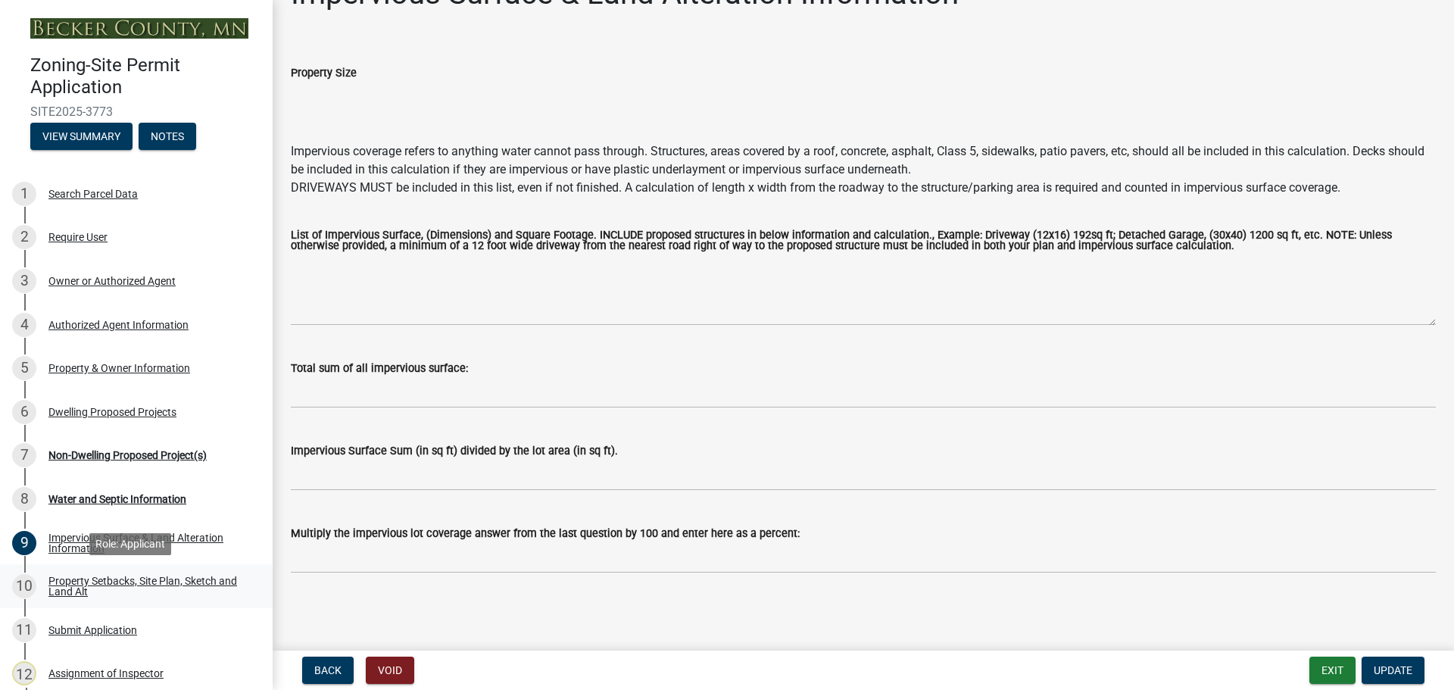
click at [105, 576] on div "Property Setbacks, Site Plan, Sketch and Land Alt" at bounding box center [148, 586] width 200 height 21
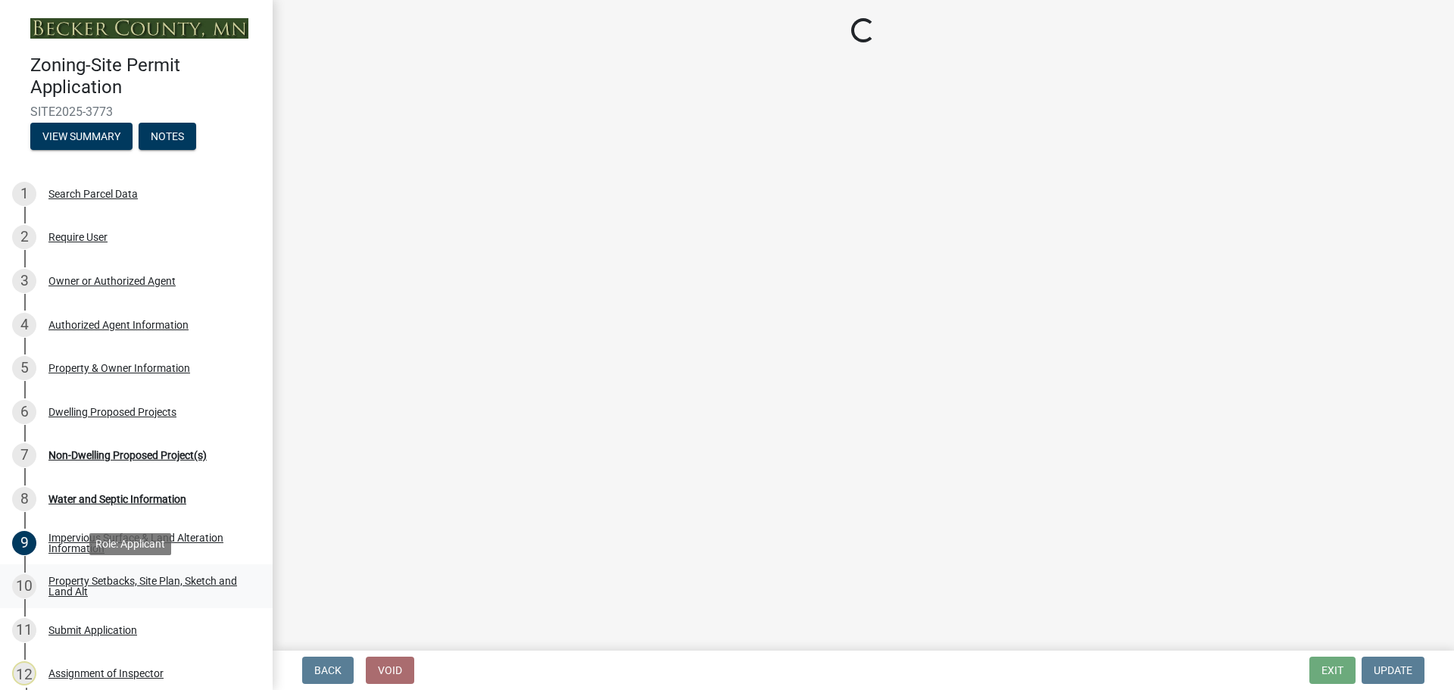
scroll to position [0, 0]
select select "7b13c63f-e699-4112-b373-98fbd28ec536"
select select "23d9b77f-888b-4fb8-92b8-bb321afa0fee"
select select "b56a4575-9846-47cf-8067-c59a4853da22"
select select "e8ab2dc3-aa3f-46f3-9b4a-37eb25ad84af"
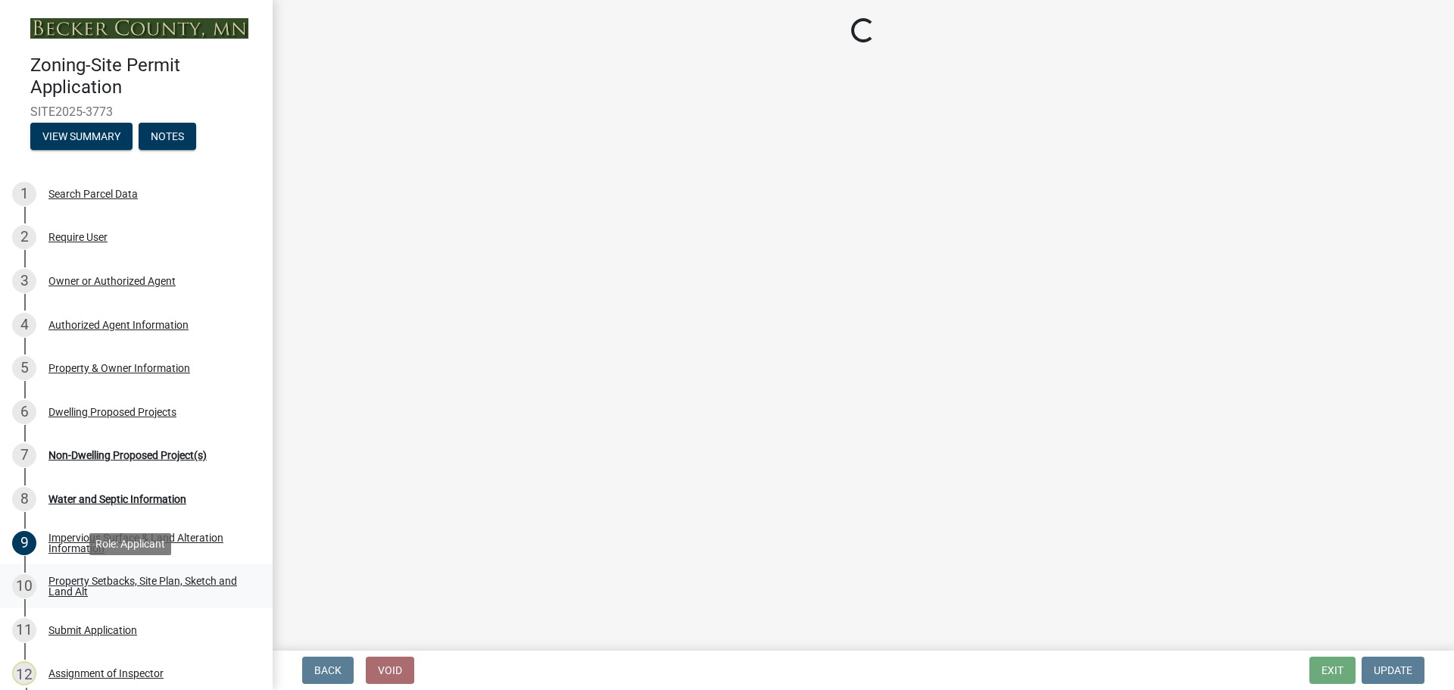
select select "b98836ba-4715-455d-97ab-be9a9df498a8"
select select "c8b8ea71-7088-4e87-a493-7bc88cc2835b"
select select "1c6b2b2e-439c-462d-bb45-b31f31c95a9c"
select select "19d13e65-c93d-443e-910a-7a17299544cc"
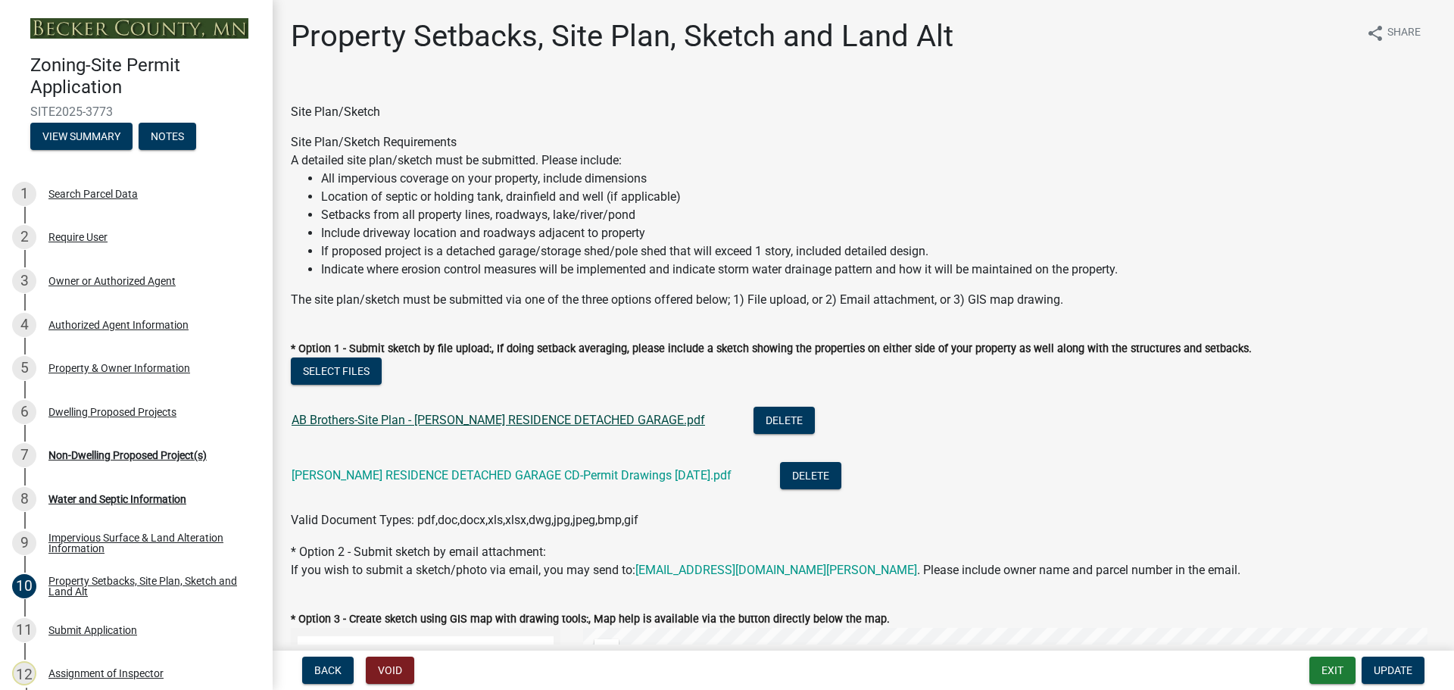
click at [394, 424] on link "AB Brothers-Site Plan - STEPHENS RESIDENCE DETACHED GARAGE.pdf" at bounding box center [499, 420] width 414 height 14
click at [438, 475] on link "AB Brothers-STEPHENS RESIDENCE DETACHED GARAGE CD-Permit Drawings 07-25-2025.pdf" at bounding box center [512, 475] width 440 height 14
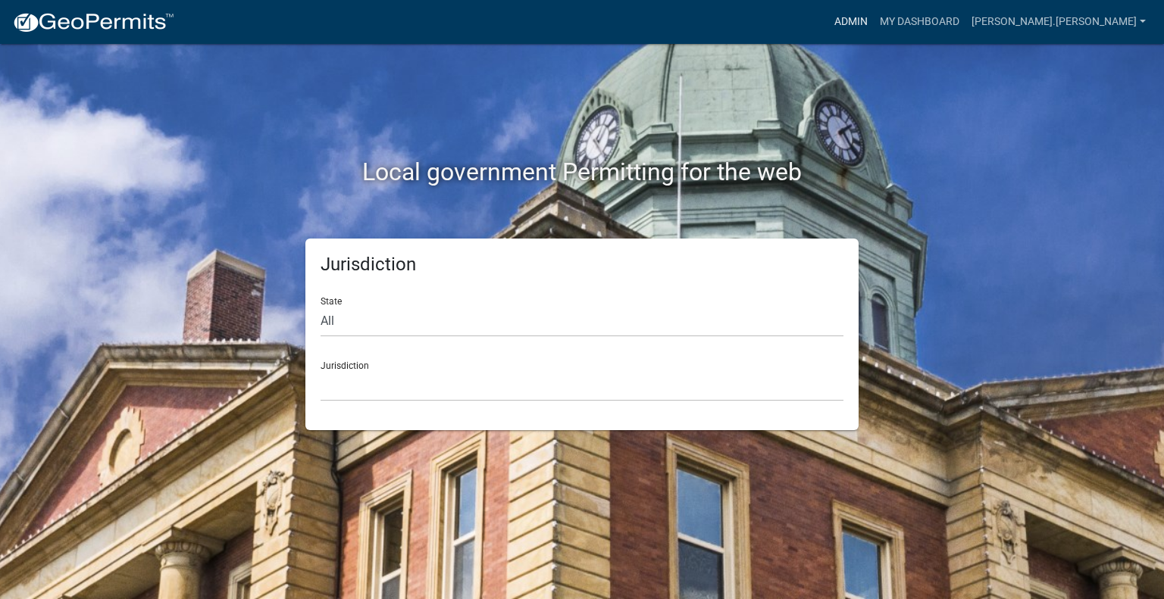
click at [873, 14] on link "Admin" at bounding box center [850, 22] width 45 height 29
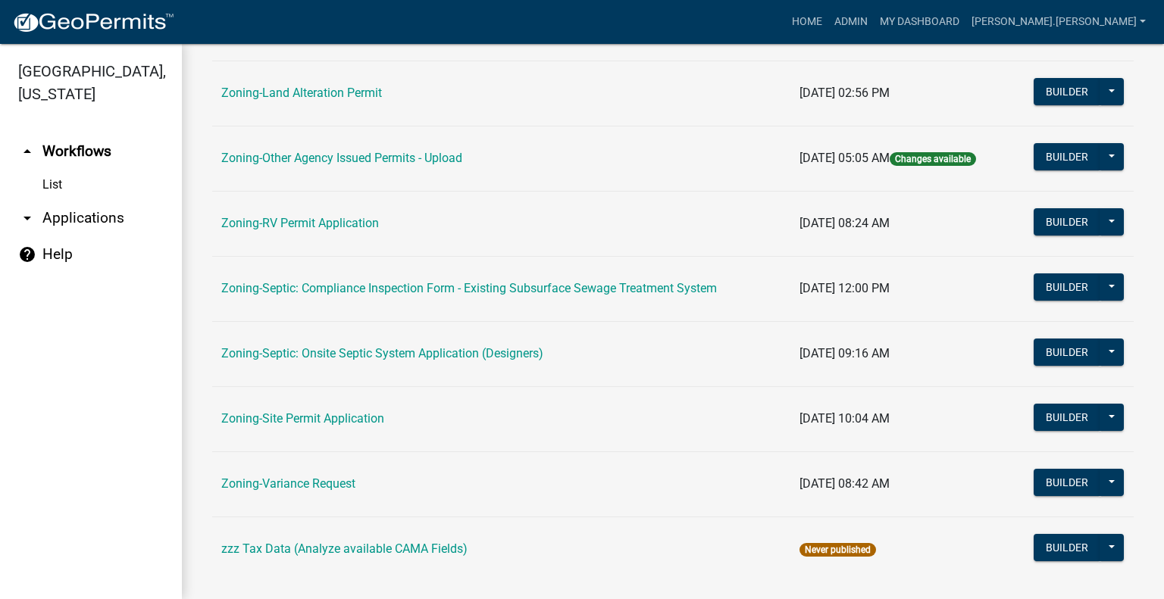
scroll to position [530, 0]
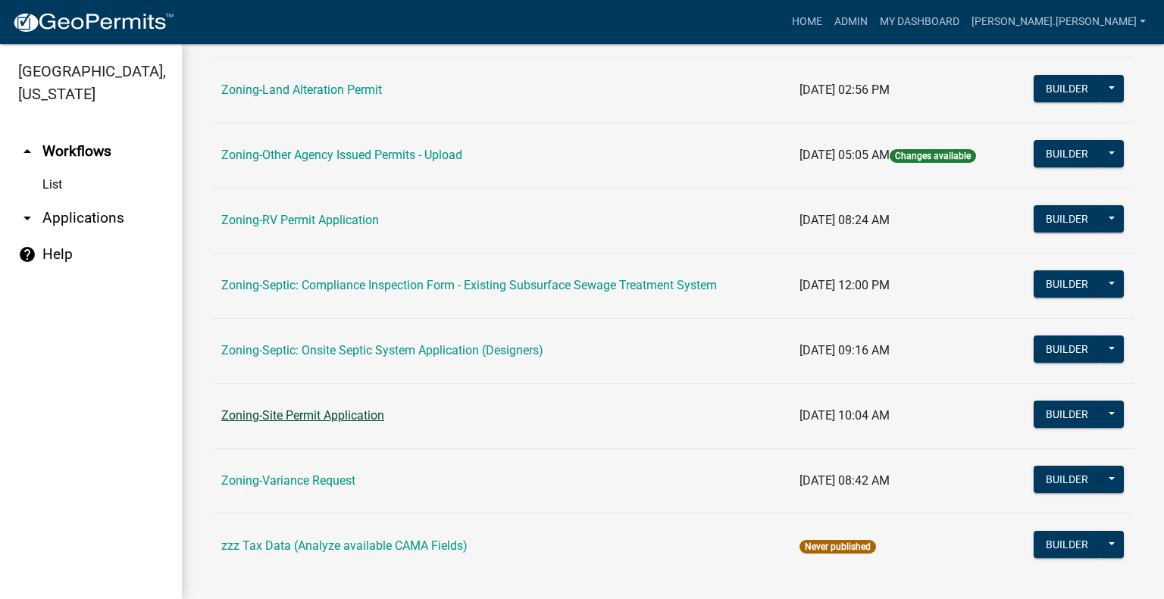
click at [318, 416] on link "Zoning-Site Permit Application" at bounding box center [302, 415] width 163 height 14
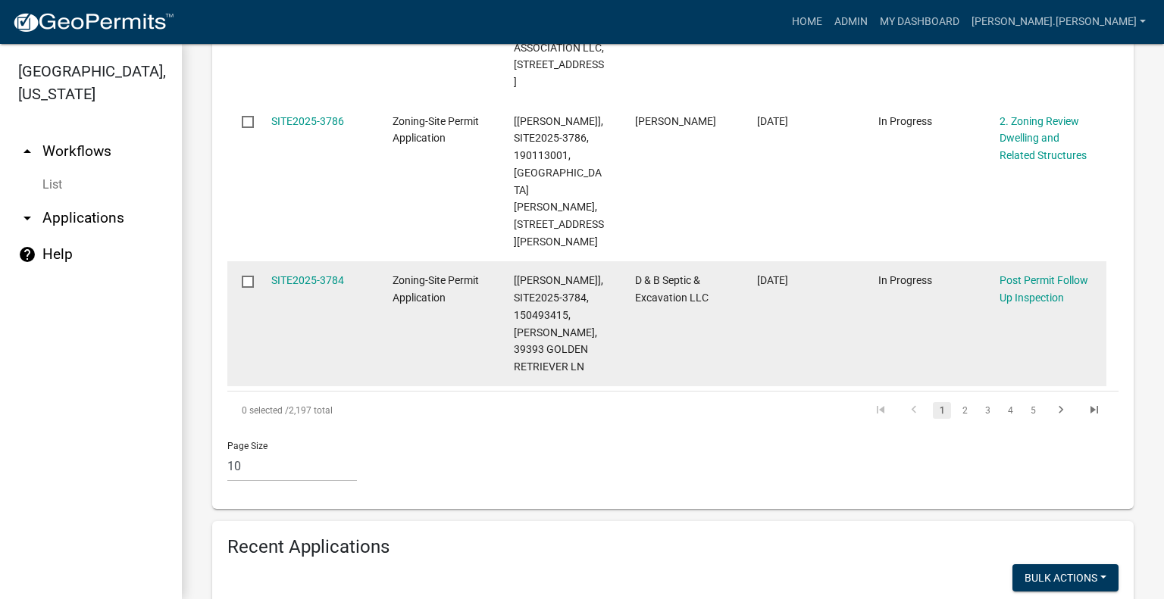
scroll to position [1548, 0]
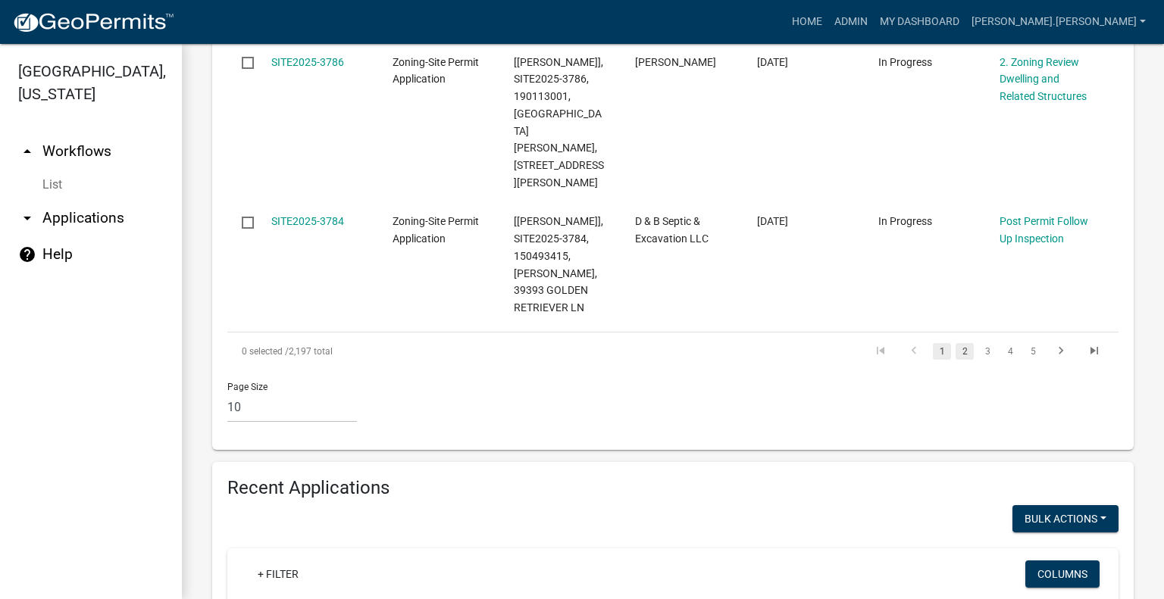
click at [955, 343] on link "2" at bounding box center [964, 351] width 18 height 17
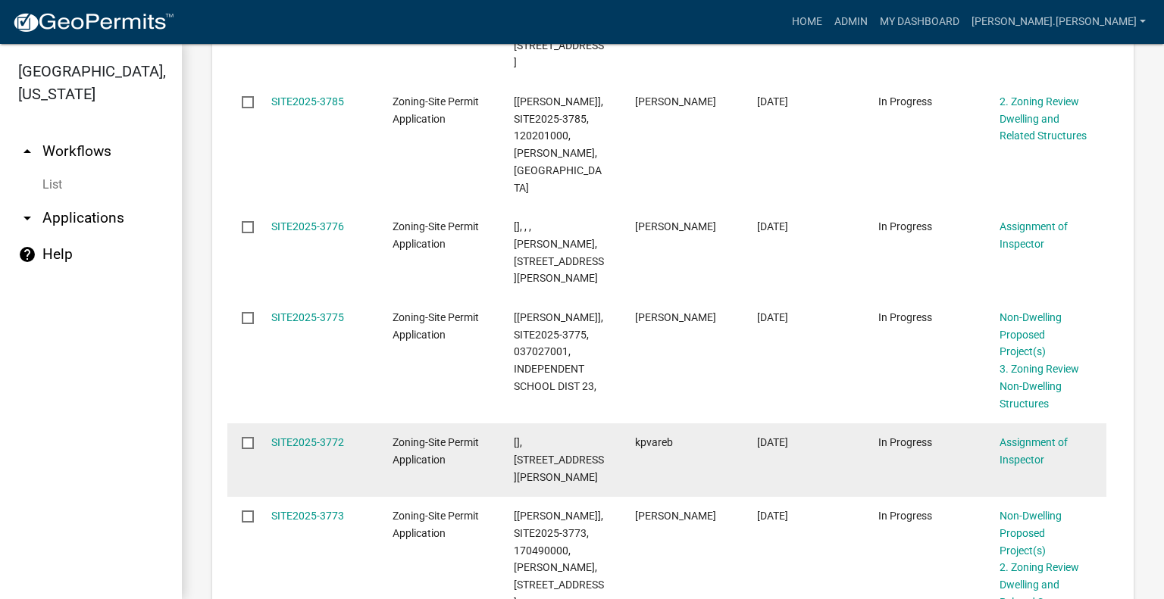
scroll to position [1159, 0]
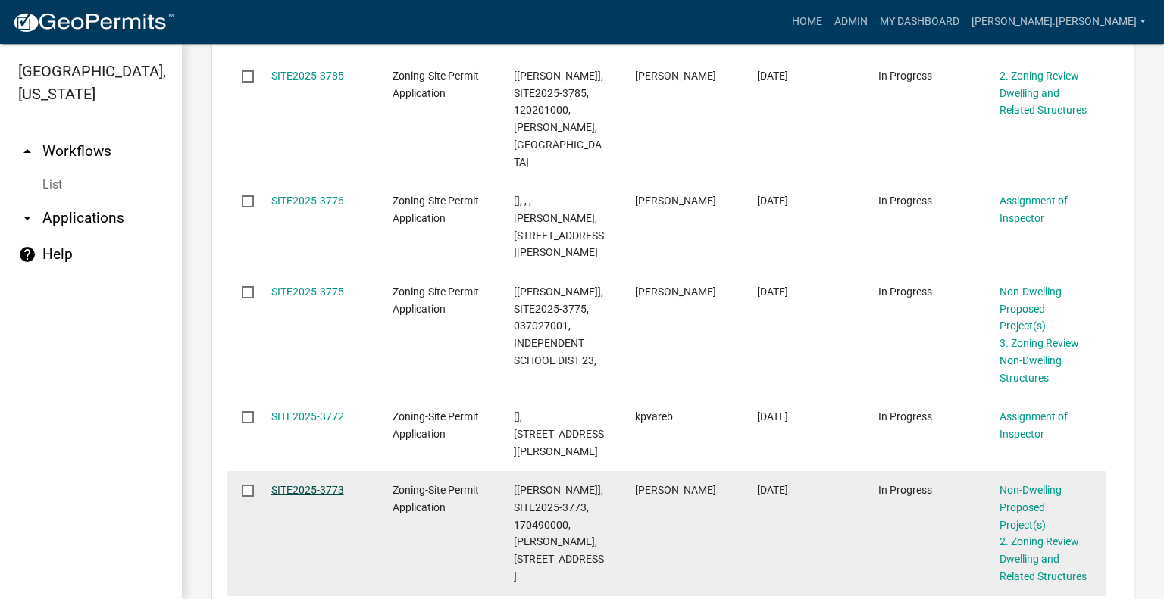
click at [303, 484] on link "SITE2025-3773" at bounding box center [307, 490] width 73 height 12
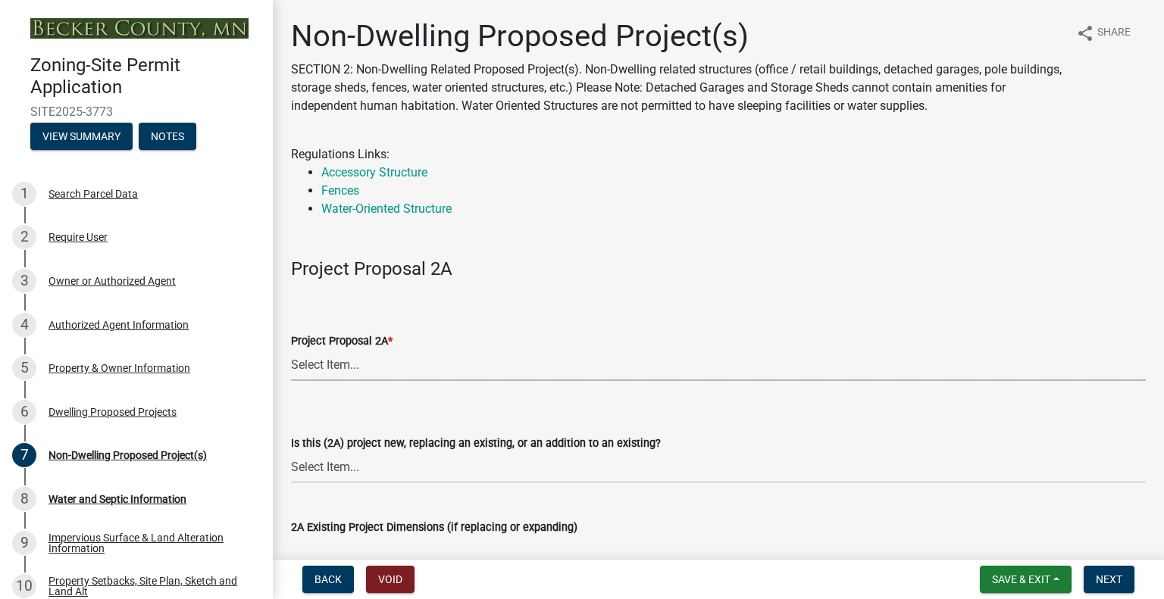
click at [320, 366] on select "Select Item... N/A Commercial Office/Retail Building Detached Garage Pole Build…" at bounding box center [718, 365] width 854 height 31
click at [291, 350] on select "Select Item... N/A Commercial Office/Retail Building Detached Garage Pole Build…" at bounding box center [718, 365] width 854 height 31
select select "273652f8-2357-47c0-90cc-77e373caeeb7"
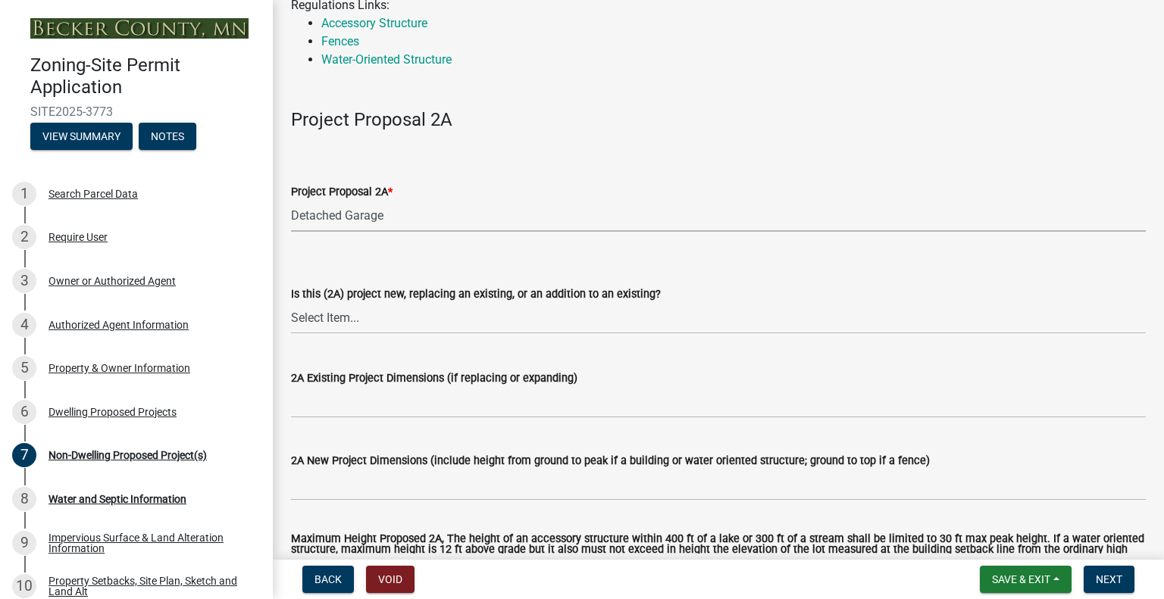
scroll to position [152, 0]
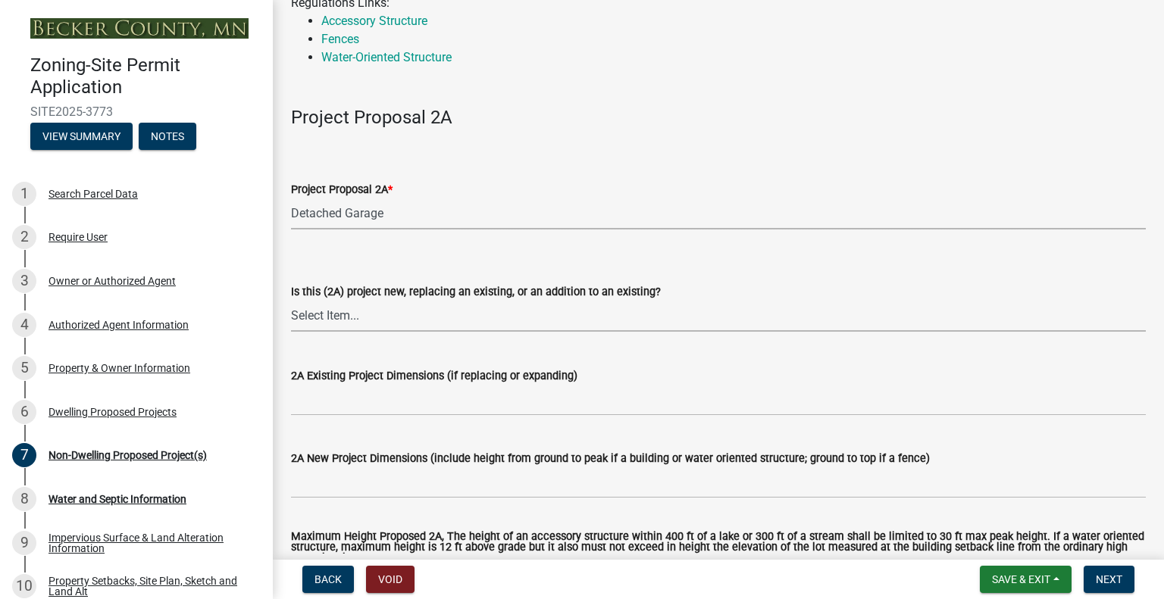
click at [381, 317] on select "Select Item... New to Property (new or used structure) Relocating/moving existi…" at bounding box center [718, 316] width 854 height 31
click at [291, 301] on select "Select Item... New to Property (new or used structure) Relocating/moving existi…" at bounding box center [718, 316] width 854 height 31
select select "68d85482-c11a-4398-9267-999385c995bf"
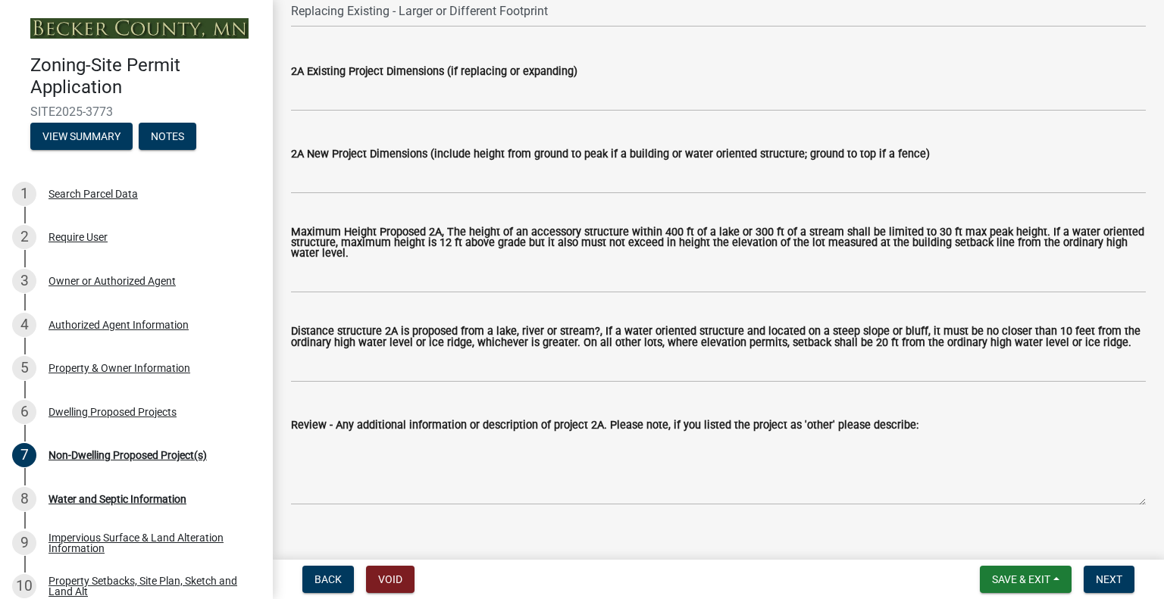
scroll to position [530, 0]
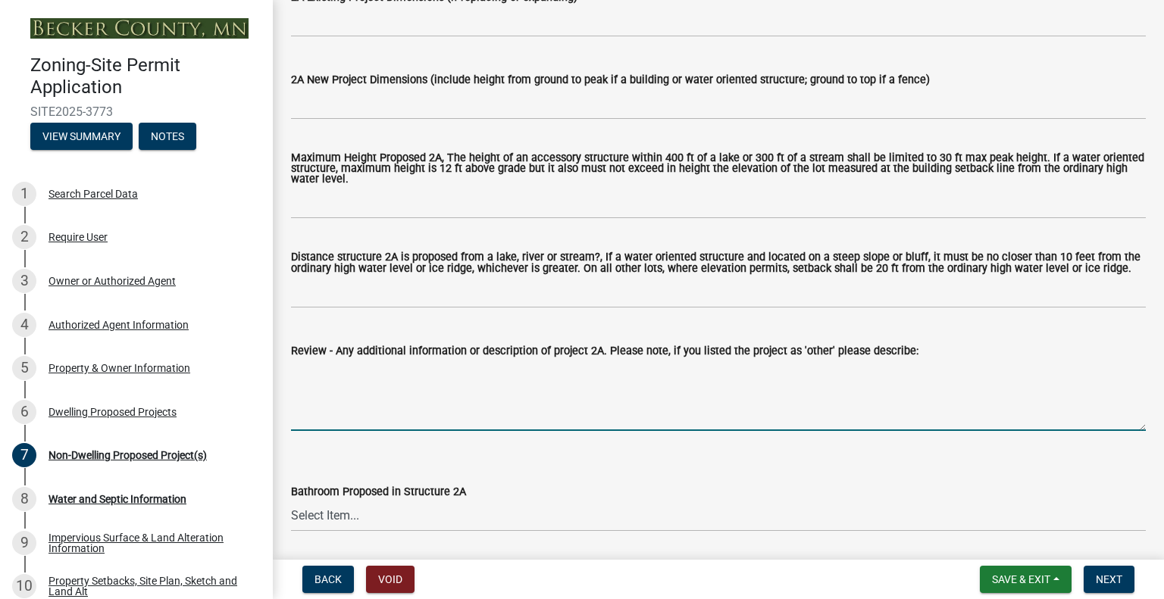
click at [440, 388] on textarea "Review - Any additional information or description of project 2A. Please note, …" at bounding box center [718, 395] width 854 height 71
paste textarea "This will only be a 3 stall detached garage with a 2 bedroom 1 bathroom above i…"
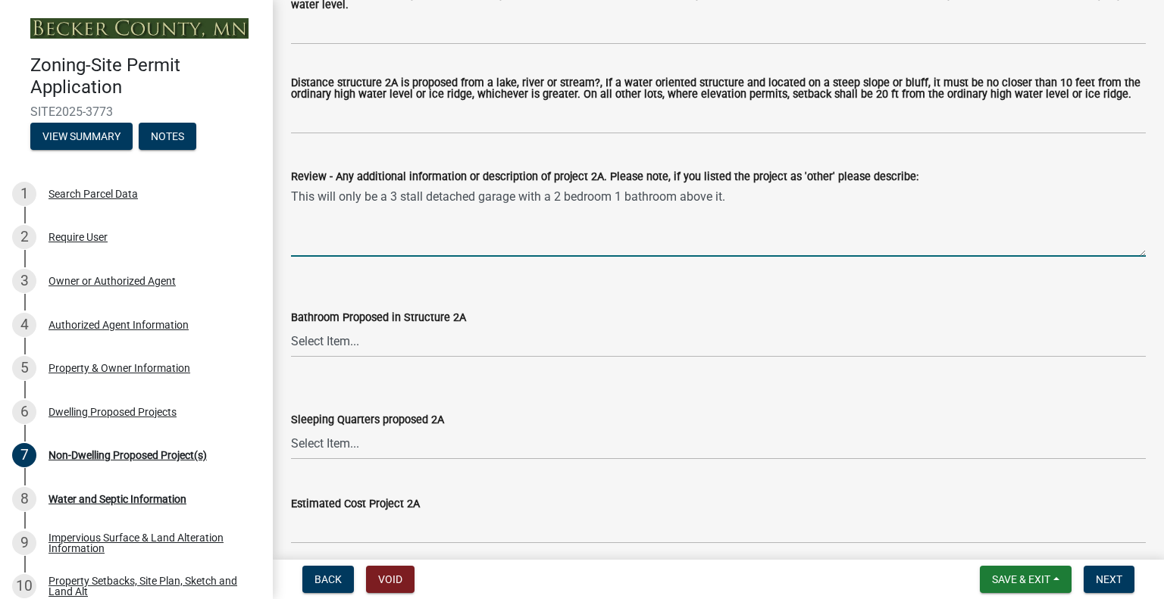
scroll to position [833, 0]
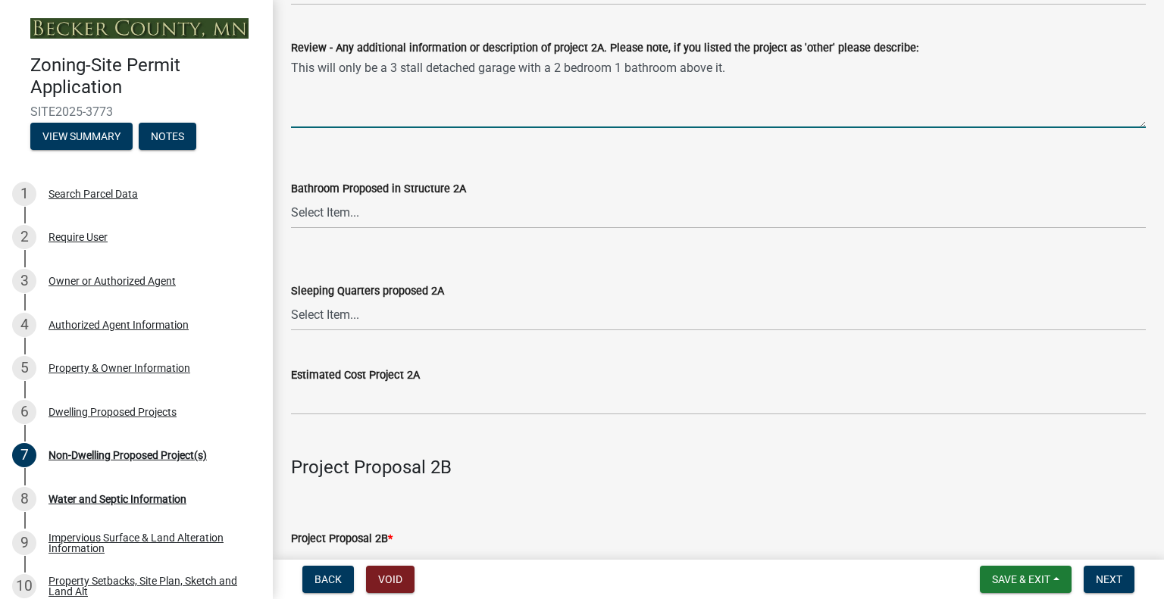
type textarea "This will only be a 3 stall detached garage with a 2 bedroom 1 bathroom above i…"
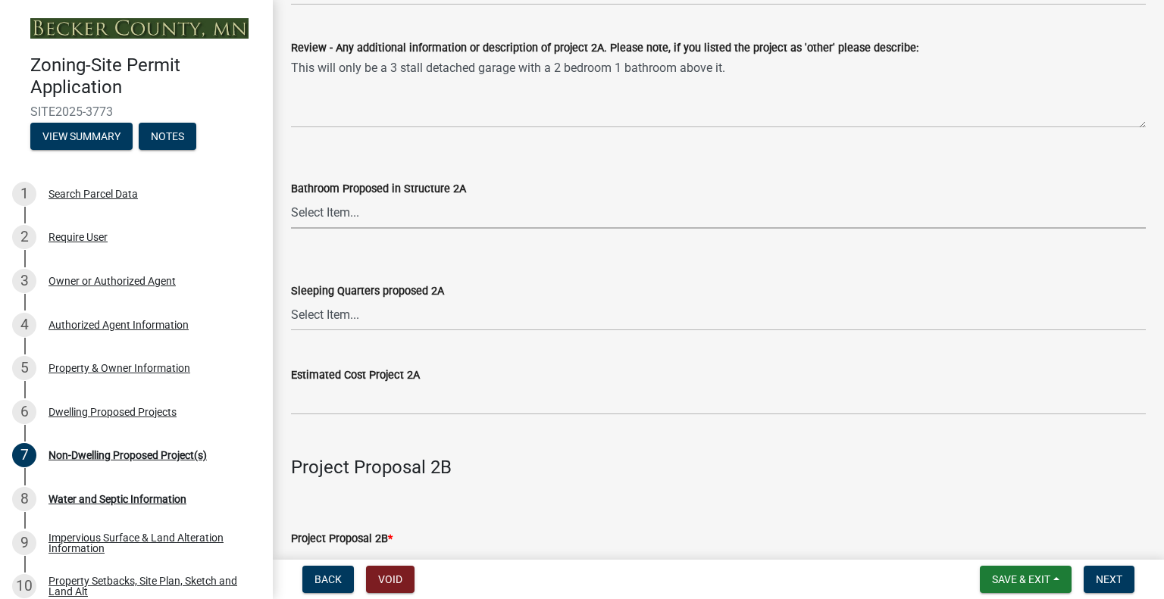
click at [384, 208] on select "Select Item... N/A Yes No" at bounding box center [718, 213] width 854 height 31
click at [291, 198] on select "Select Item... N/A Yes No" at bounding box center [718, 213] width 854 height 31
select select "c901b724-8e9a-499b-811d-f72064c7192a"
click at [361, 307] on select "Select Item... N/A Yes No" at bounding box center [718, 315] width 854 height 31
click at [291, 300] on select "Select Item... N/A Yes No" at bounding box center [718, 315] width 854 height 31
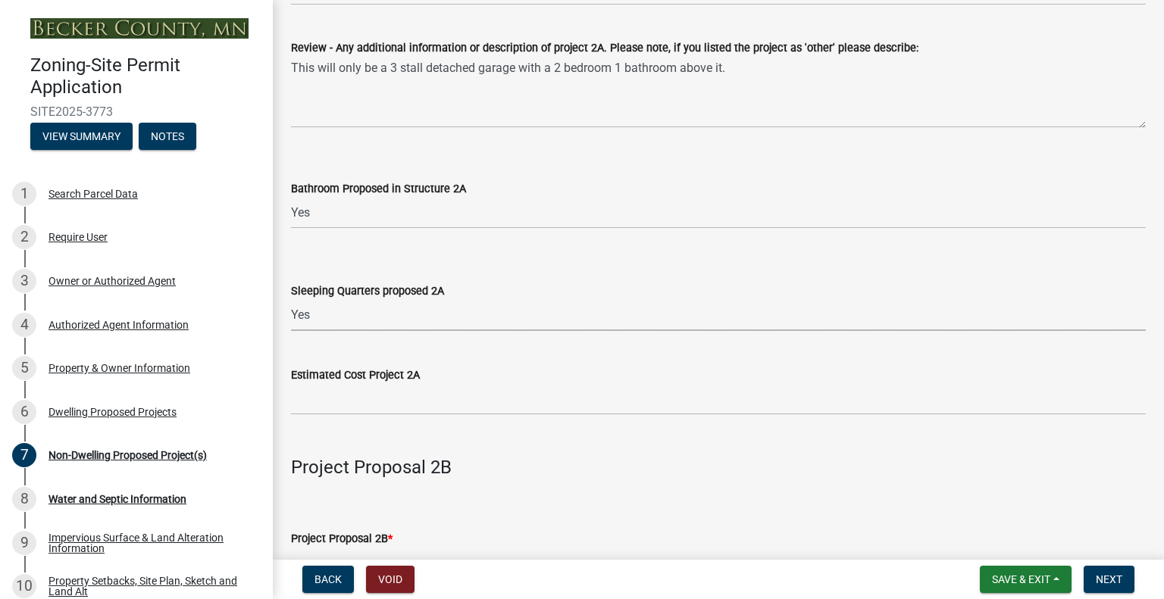
select select "2f5256da-032f-4d83-a987-757f6ff4d08a"
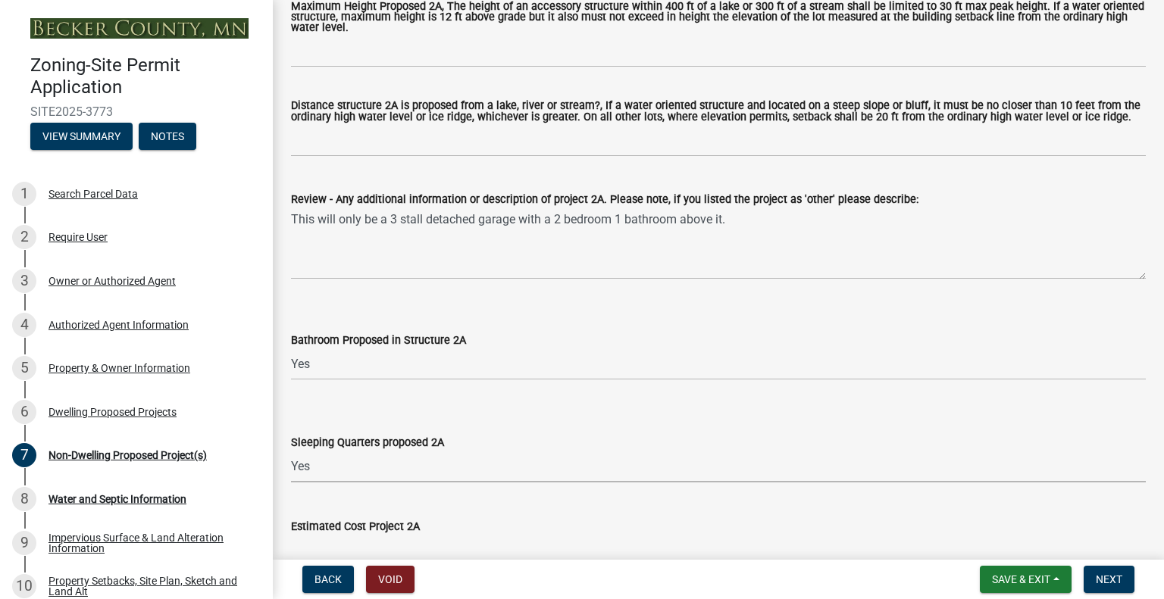
scroll to position [758, 0]
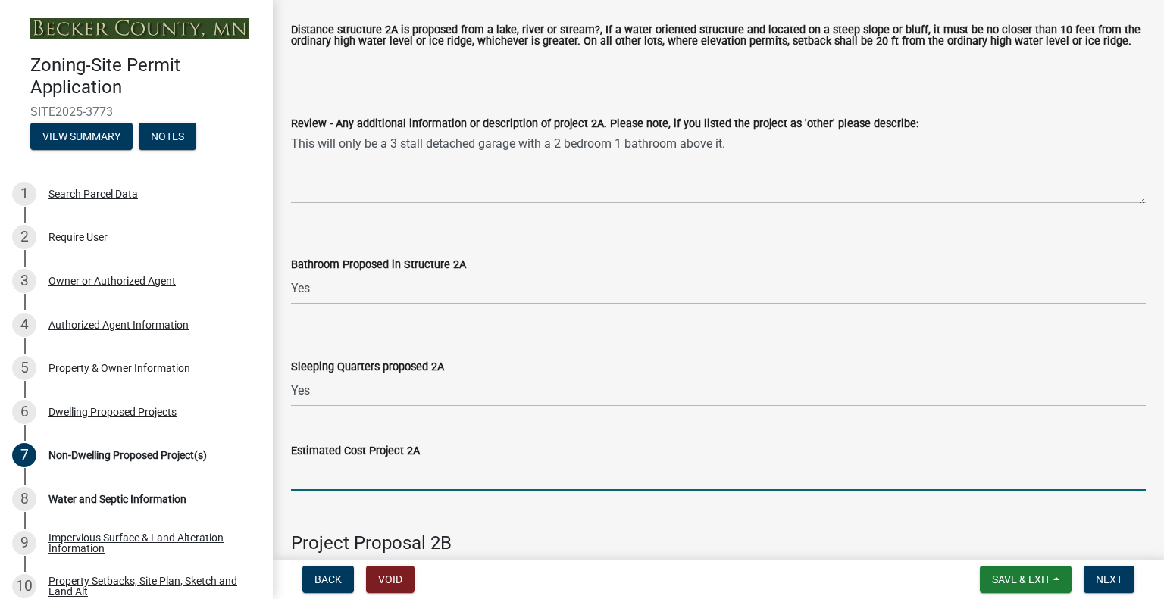
click at [376, 479] on input "text" at bounding box center [718, 475] width 854 height 31
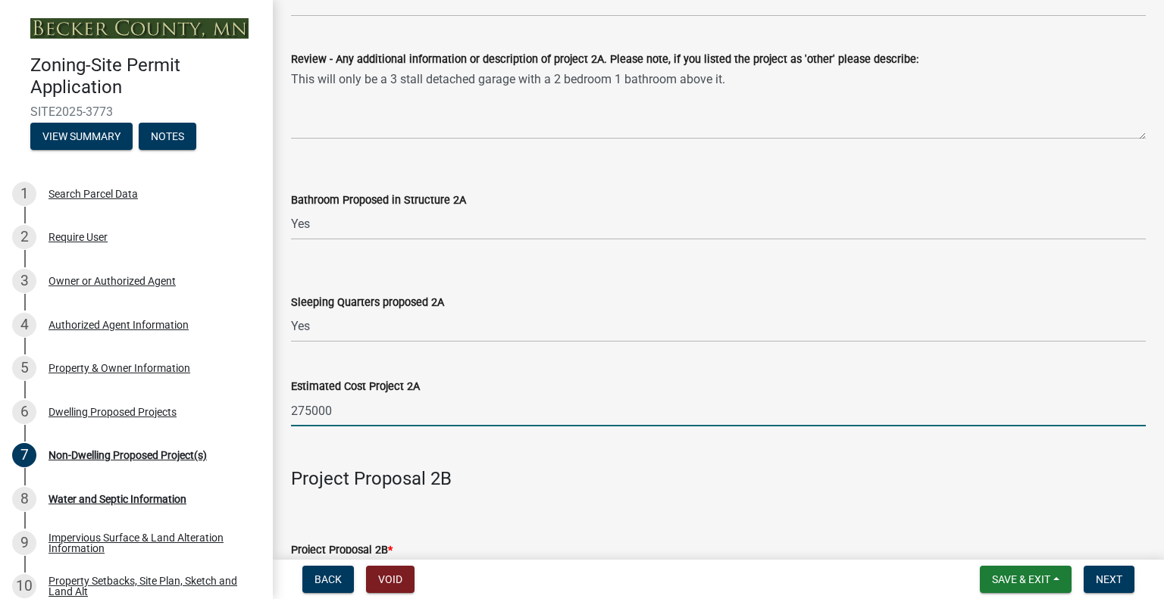
scroll to position [985, 0]
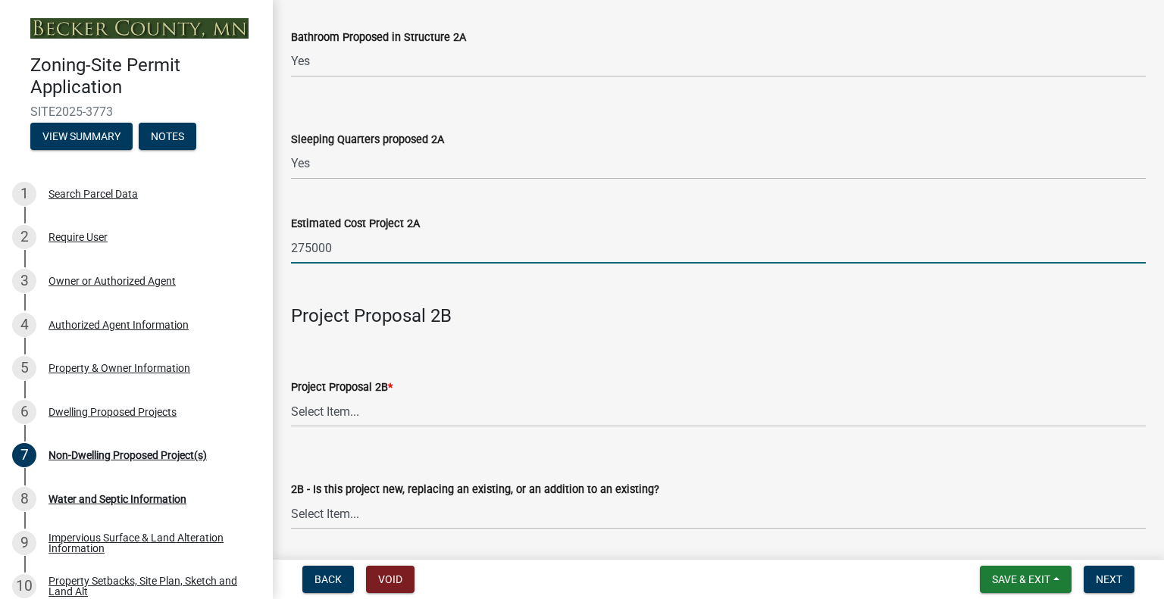
type input "275000"
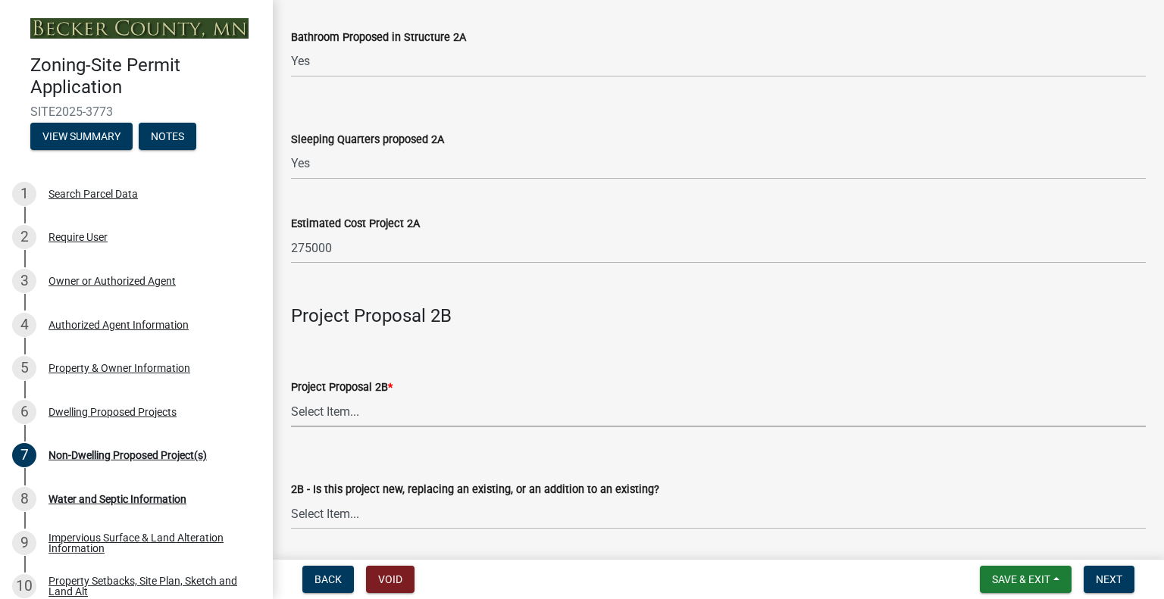
click at [382, 414] on select "Select Item... N/A Commercial Office/Retail Building Detached Garage Pole Build…" at bounding box center [718, 411] width 854 height 31
click at [291, 397] on select "Select Item... N/A Commercial Office/Retail Building Detached Garage Pole Build…" at bounding box center [718, 411] width 854 height 31
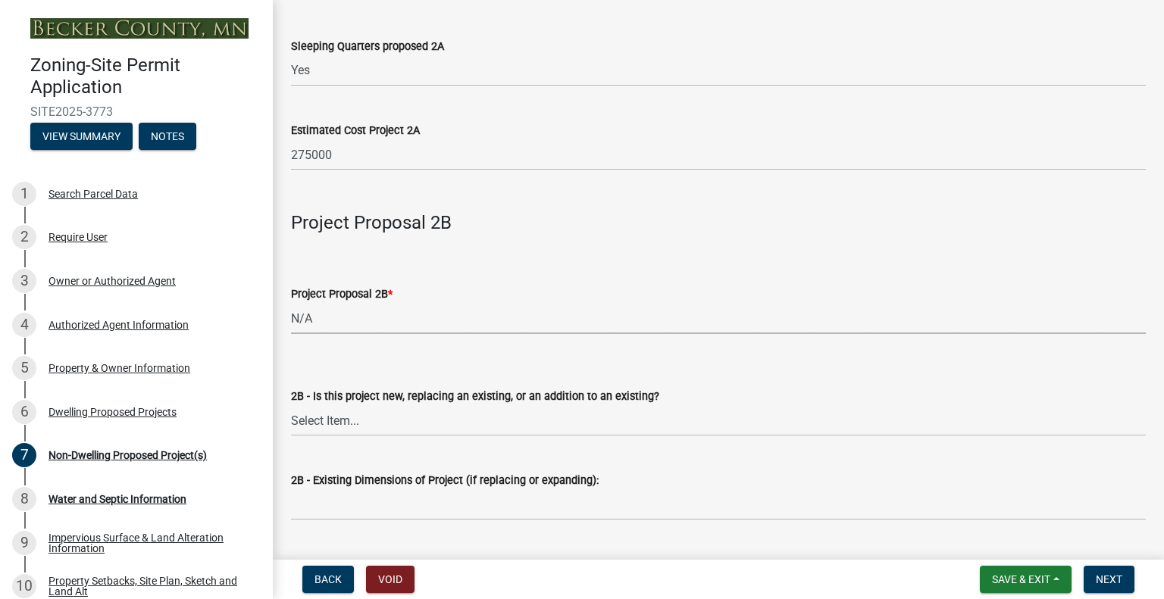
scroll to position [1061, 0]
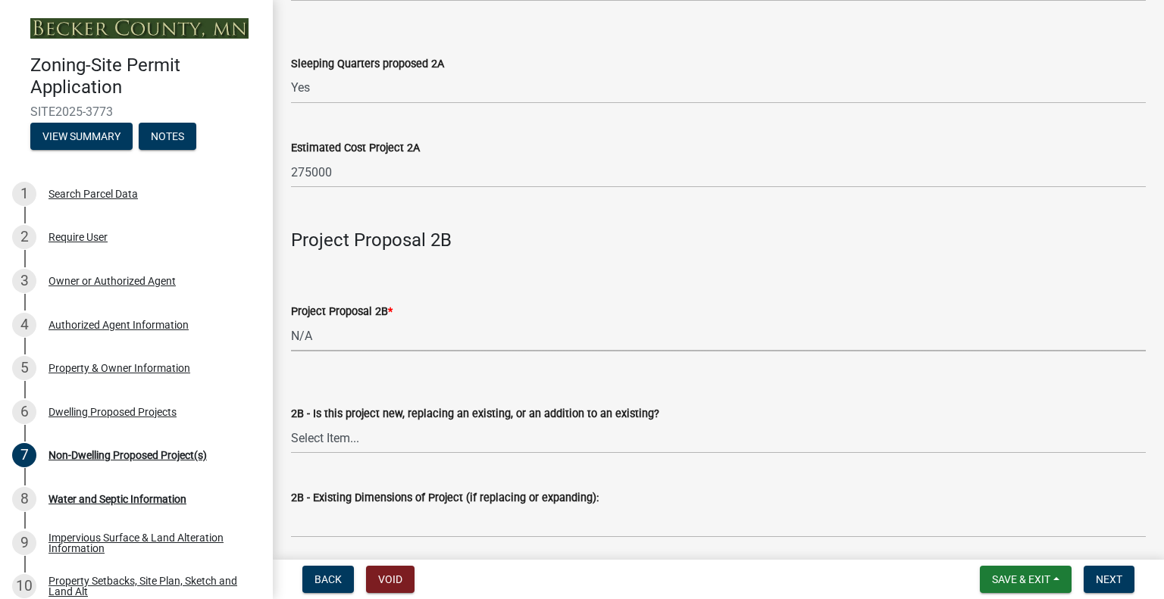
click at [405, 331] on select "Select Item... N/A Commercial Office/Retail Building Detached Garage Pole Build…" at bounding box center [718, 335] width 854 height 31
click at [291, 321] on select "Select Item... N/A Commercial Office/Retail Building Detached Garage Pole Build…" at bounding box center [718, 335] width 854 height 31
select select "631cb132-8247-428e-8497-89422107eaf4"
click at [406, 440] on select "Select Item... New to Property (new or used structure) Relocating/moving existi…" at bounding box center [718, 438] width 854 height 31
click at [291, 423] on select "Select Item... New to Property (new or used structure) Relocating/moving existi…" at bounding box center [718, 438] width 854 height 31
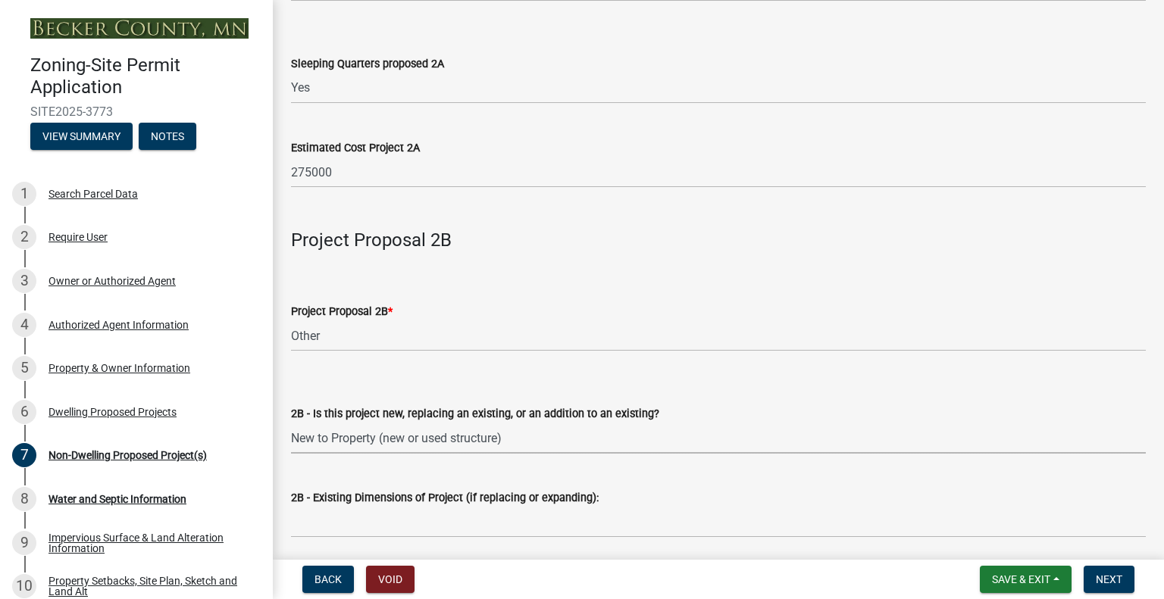
select select "00898f61-7ba8-49f3-9ca7-7e396e8a7c45"
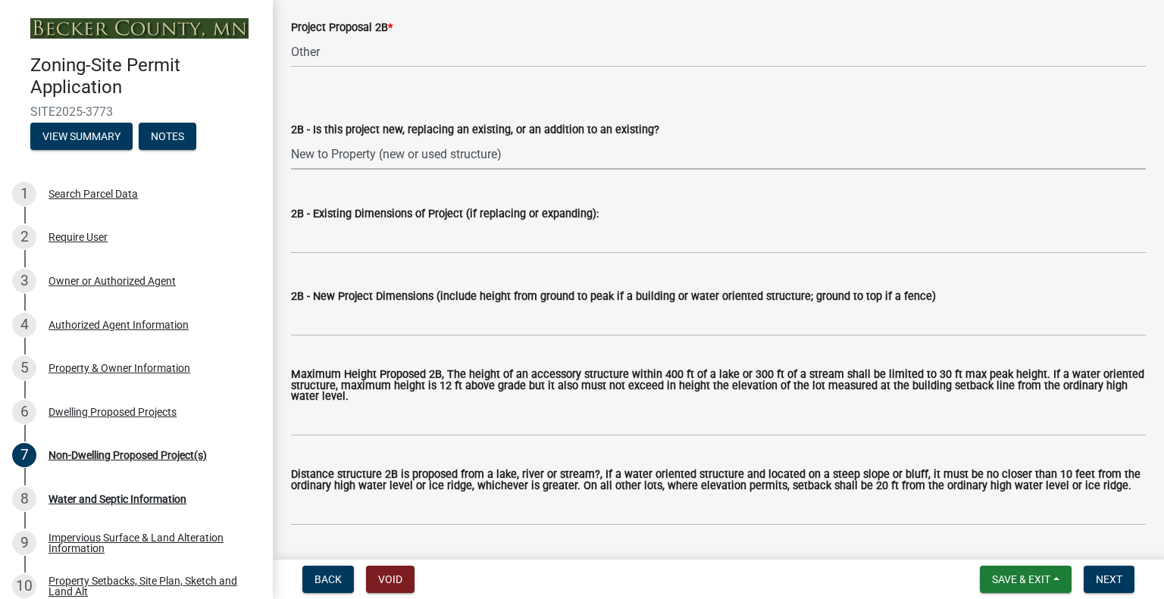
scroll to position [1439, 0]
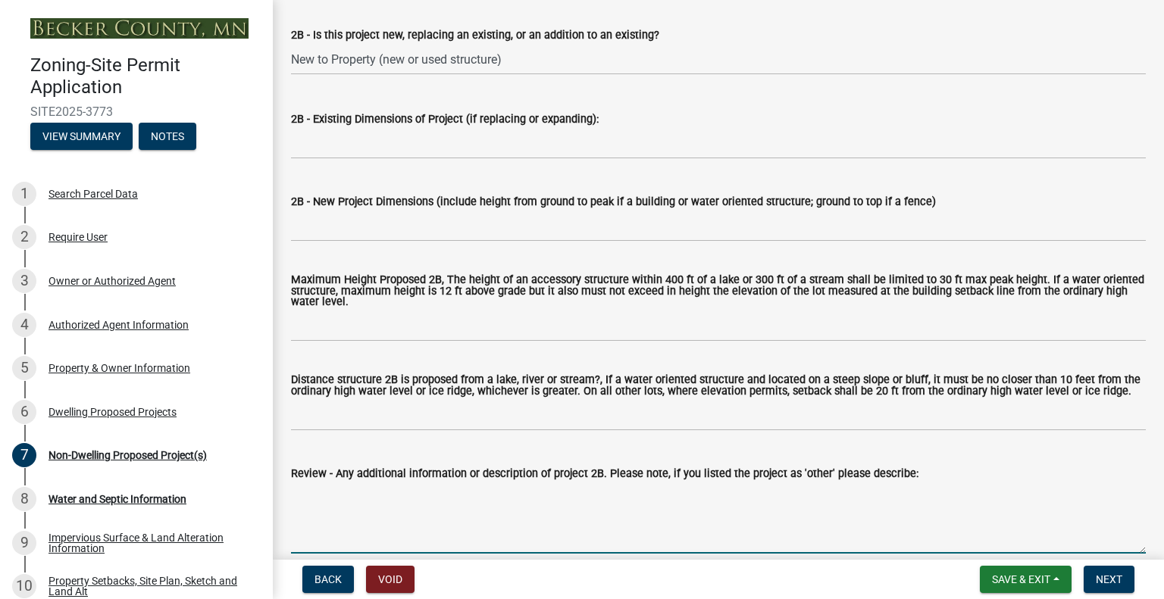
click at [388, 493] on textarea "Review - Any additional information or description of project 2B. Please note, …" at bounding box center [718, 518] width 854 height 71
type textarea "Garage Apron"
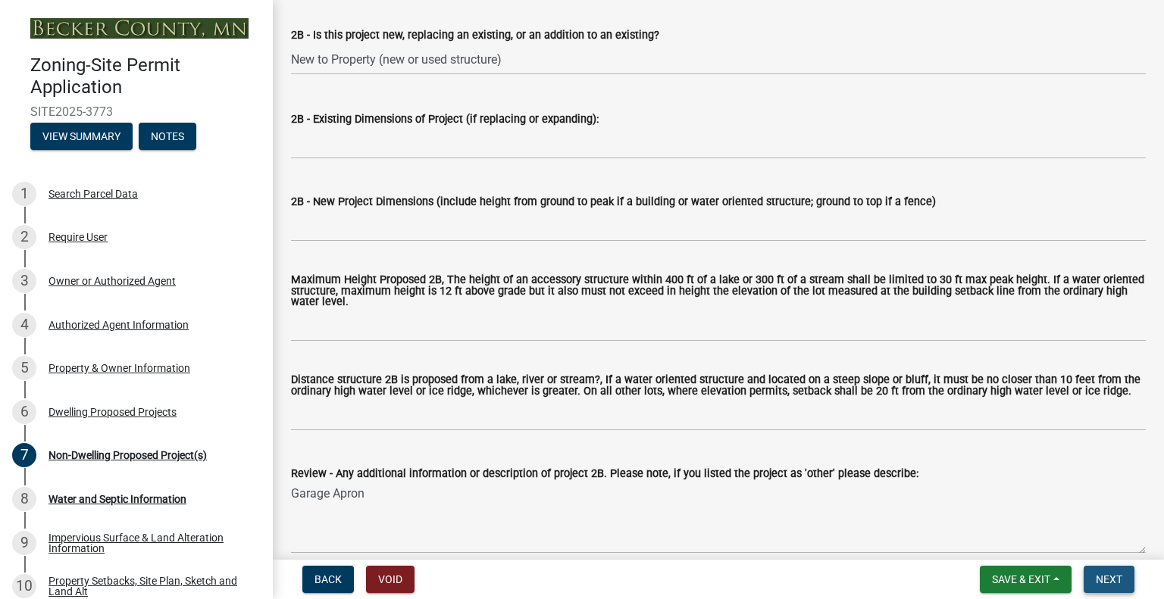
click at [1120, 585] on span "Next" at bounding box center [1108, 579] width 27 height 12
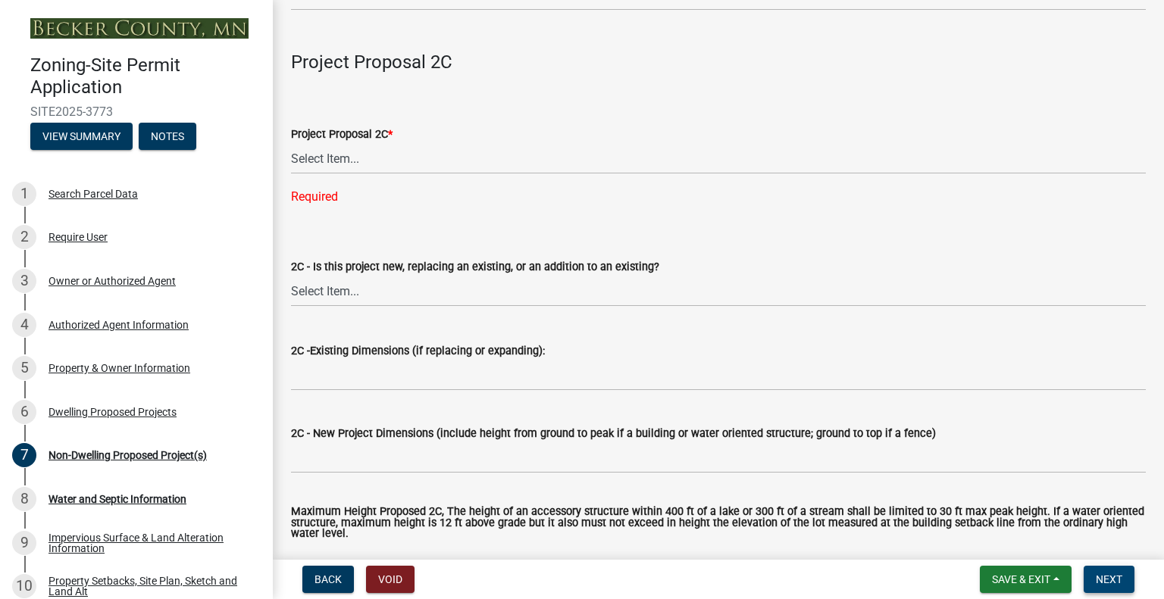
scroll to position [2197, 0]
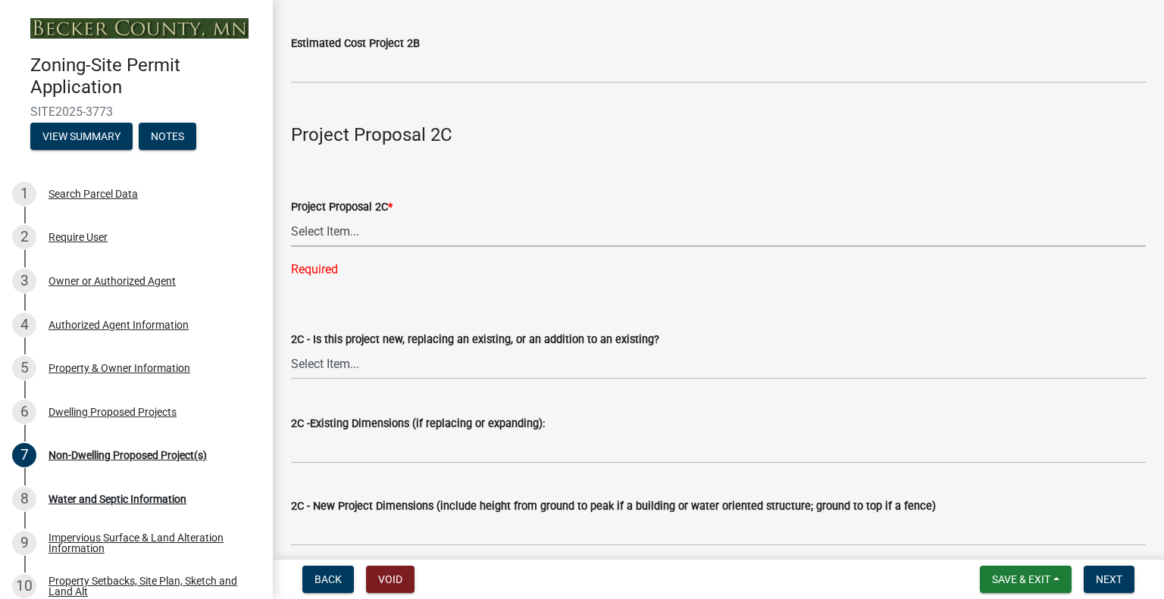
click at [337, 231] on select "Select Item... N/A Commercial Office/Retail Building Detached Garage Pole Build…" at bounding box center [718, 231] width 854 height 31
click at [291, 217] on select "Select Item... N/A Commercial Office/Retail Building Detached Garage Pole Build…" at bounding box center [718, 231] width 854 height 31
select select "a9a8393f-3c28-47b8-b6d9-84c94641c3fc"
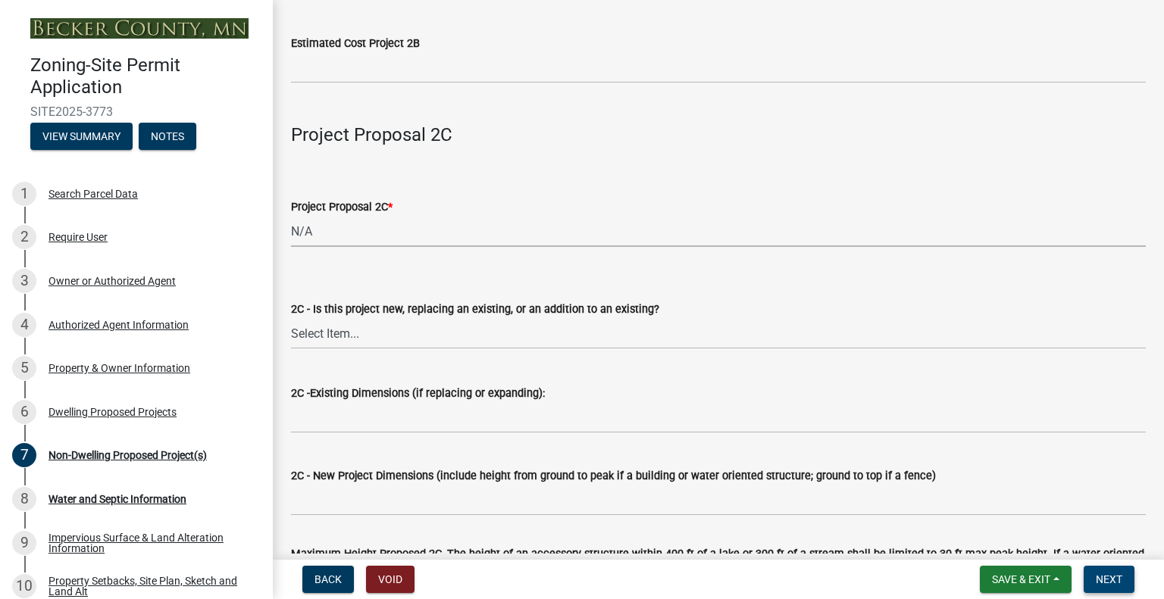
click at [1097, 584] on span "Next" at bounding box center [1108, 579] width 27 height 12
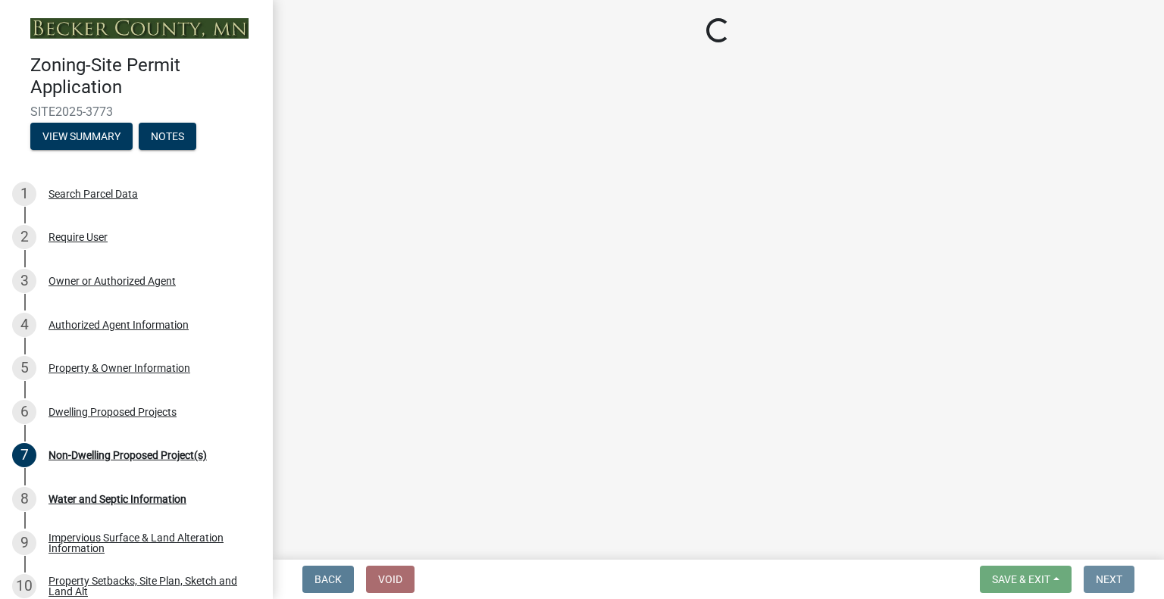
scroll to position [0, 0]
select select "9c51a48b-0bee-4836-8d5c-beab6e77ad2a"
select select "4828487e-2007-429b-991d-671fae0459c9"
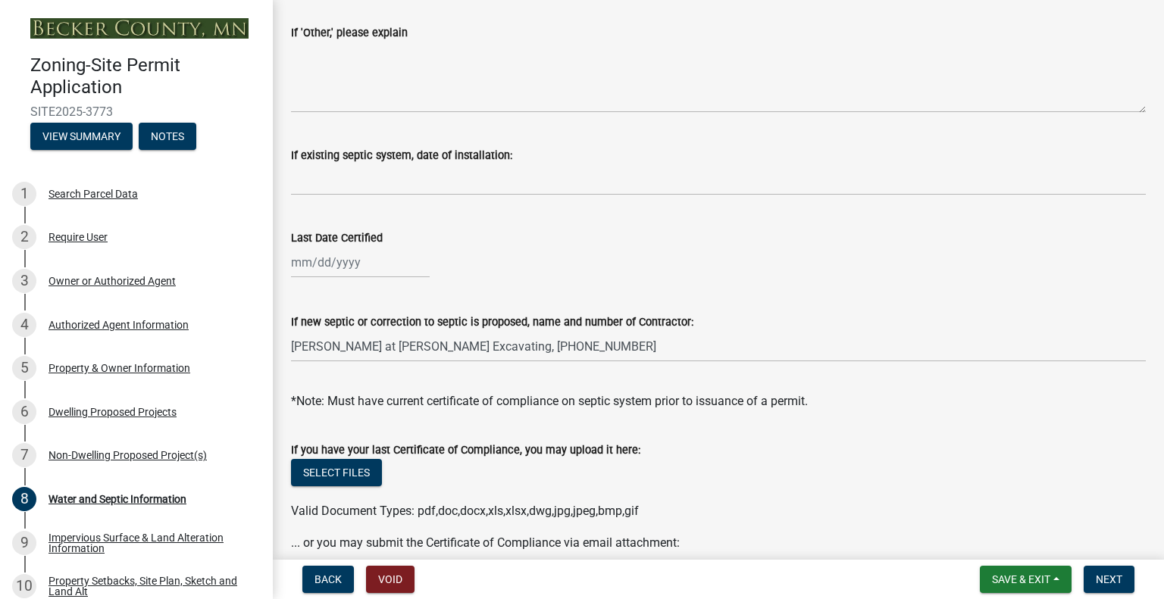
scroll to position [530, 0]
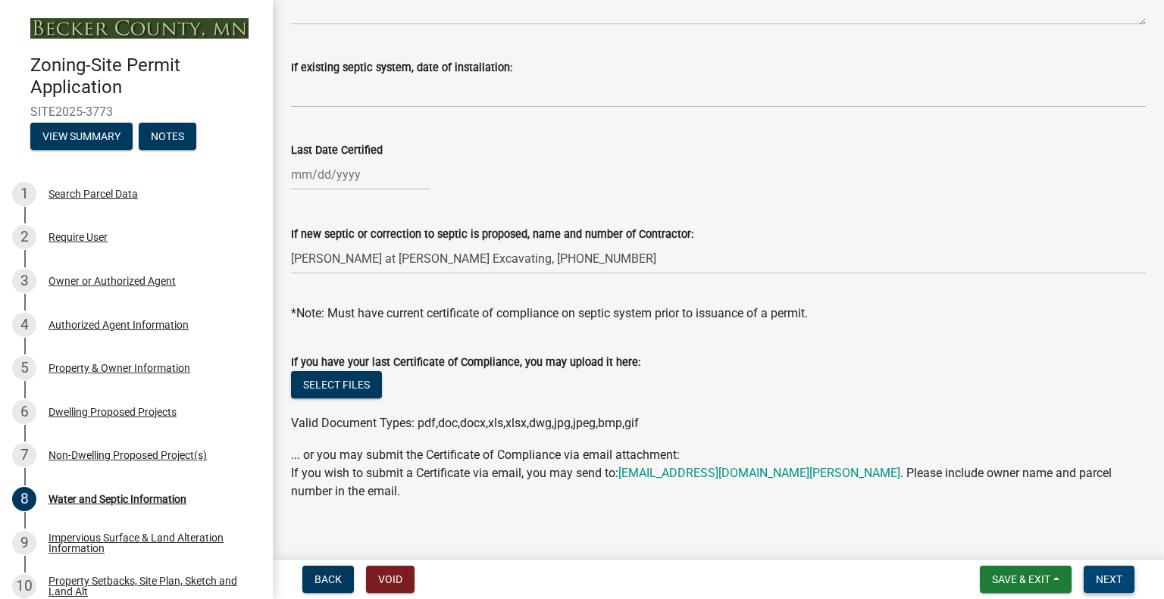
click at [1105, 582] on span "Next" at bounding box center [1108, 579] width 27 height 12
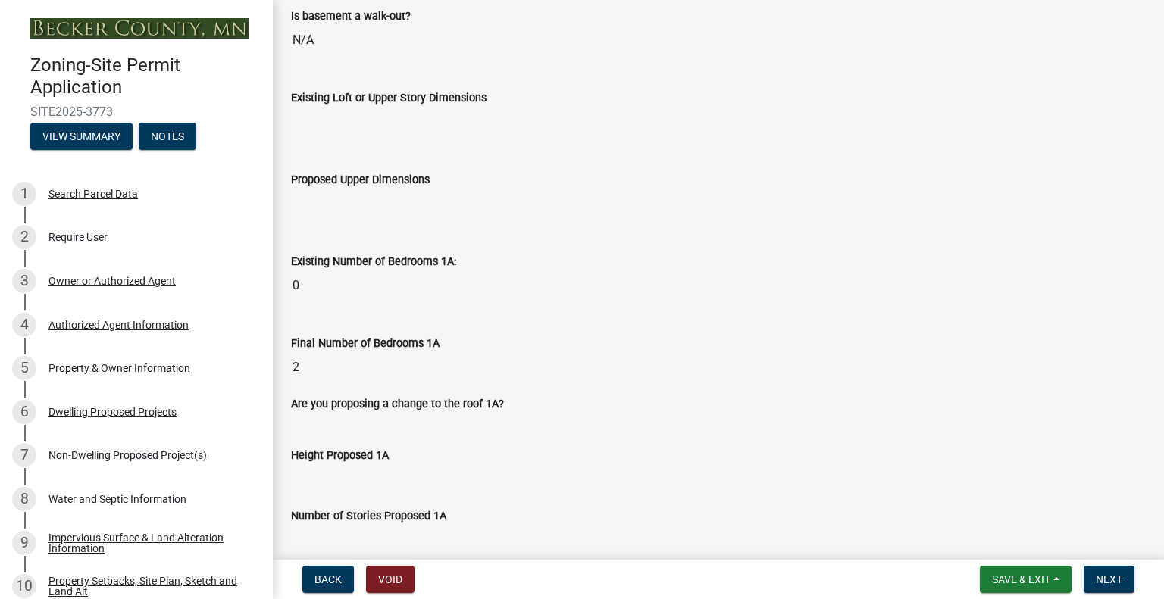
scroll to position [758, 0]
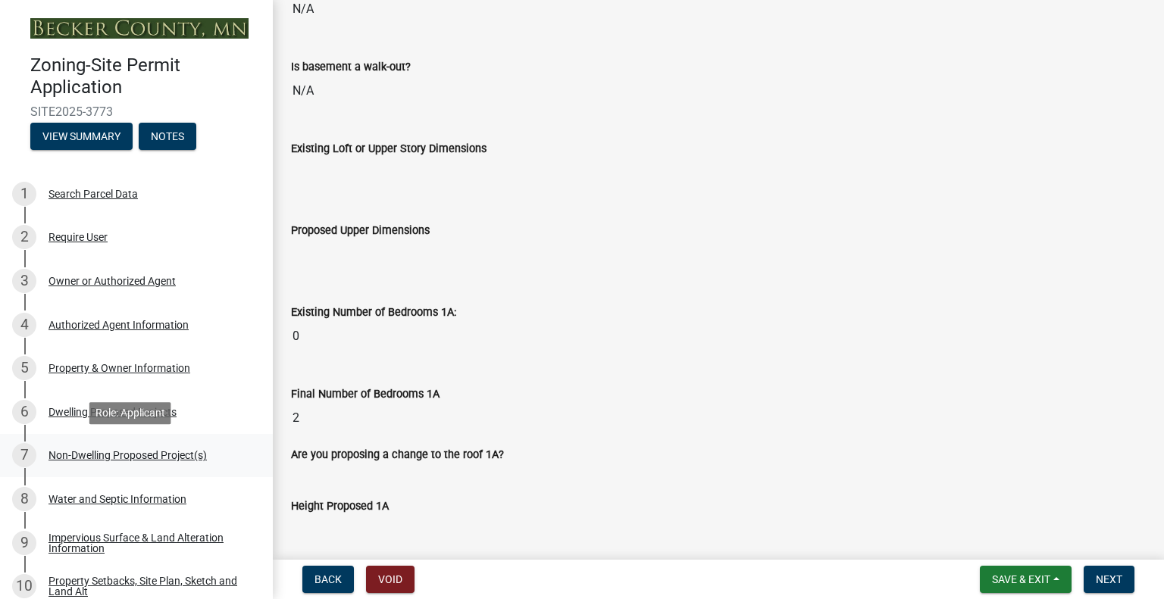
click at [155, 456] on div "Non-Dwelling Proposed Project(s)" at bounding box center [127, 455] width 158 height 11
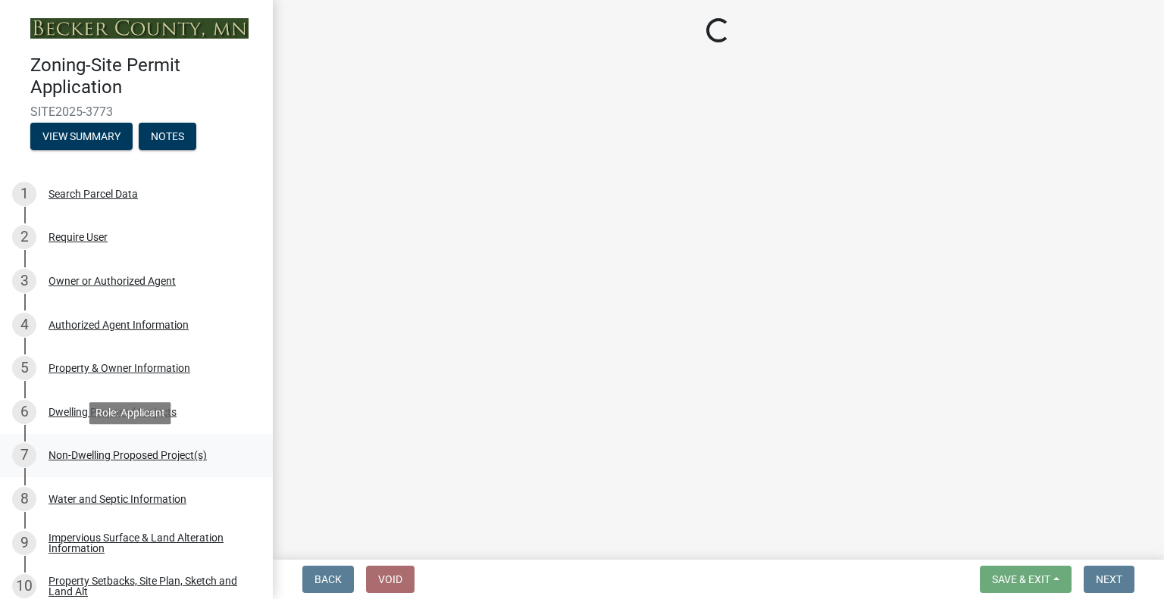
scroll to position [0, 0]
select select "273652f8-2357-47c0-90cc-77e373caeeb7"
select select "68d85482-c11a-4398-9267-999385c995bf"
select select "c901b724-8e9a-499b-811d-f72064c7192a"
select select "2f5256da-032f-4d83-a987-757f6ff4d08a"
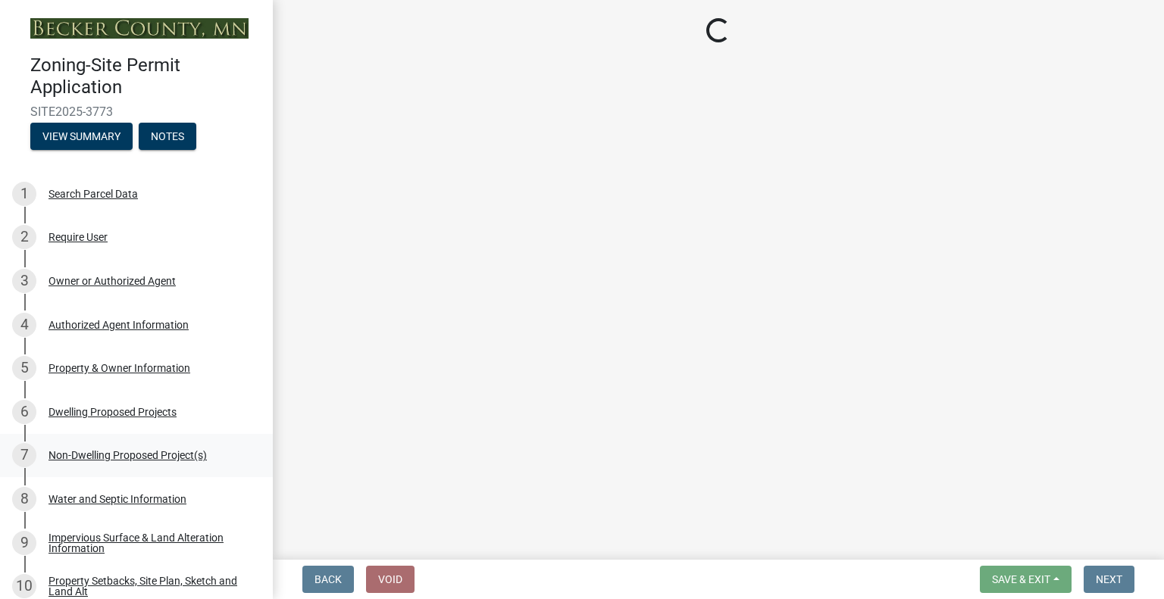
select select "631cb132-8247-428e-8497-89422107eaf4"
select select "00898f61-7ba8-49f3-9ca7-7e396e8a7c45"
select select "a9a8393f-3c28-47b8-b6d9-84c94641c3fc"
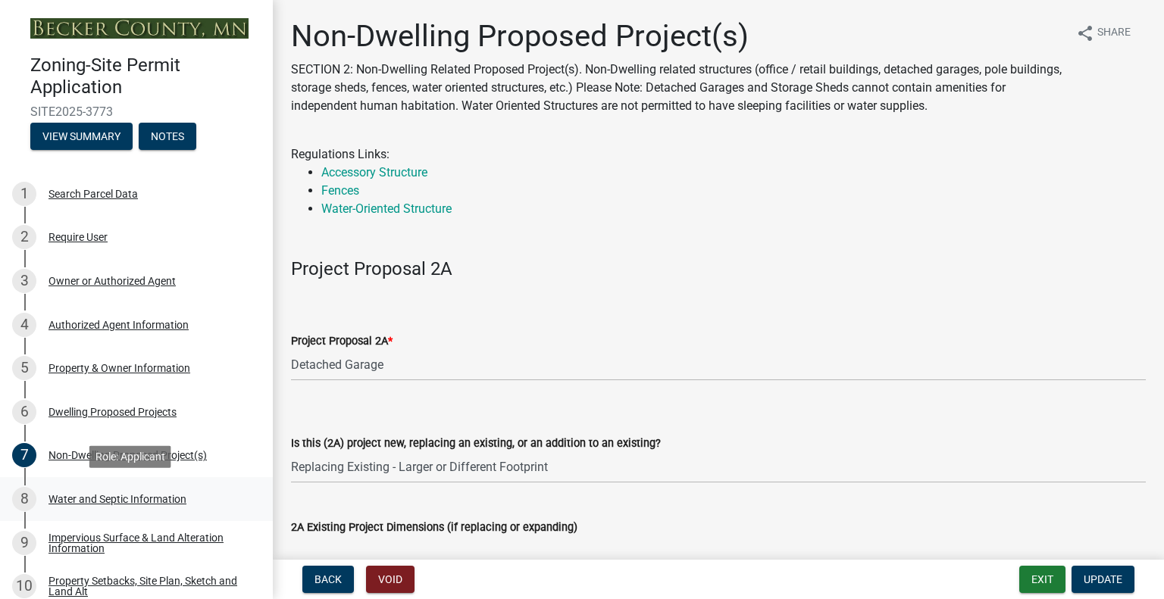
scroll to position [227, 0]
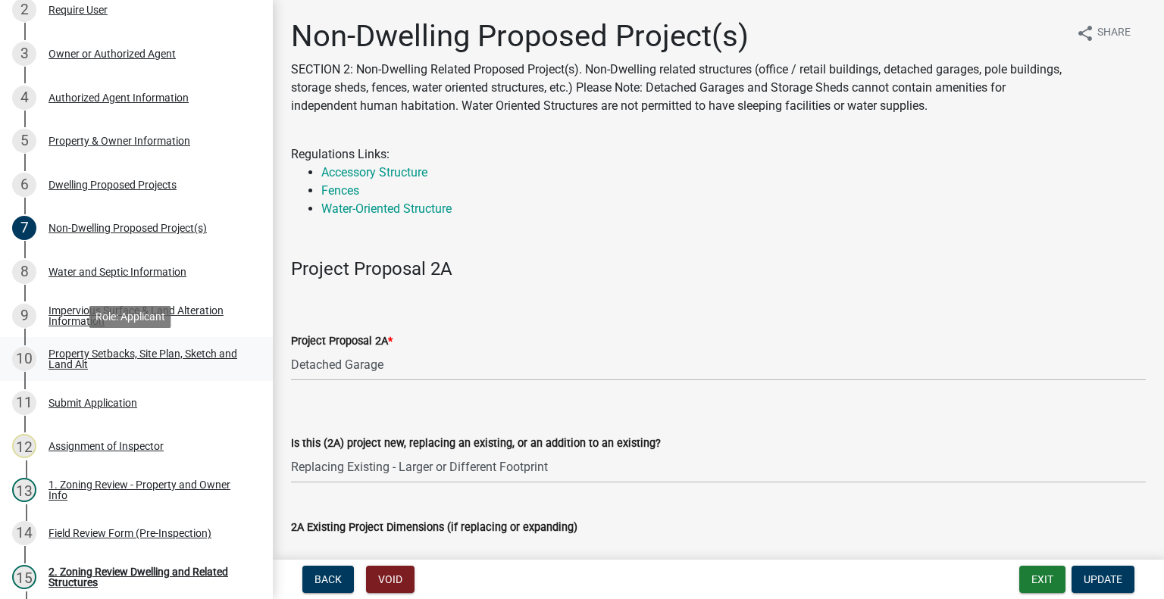
click at [115, 355] on div "Property Setbacks, Site Plan, Sketch and Land Alt" at bounding box center [148, 358] width 200 height 21
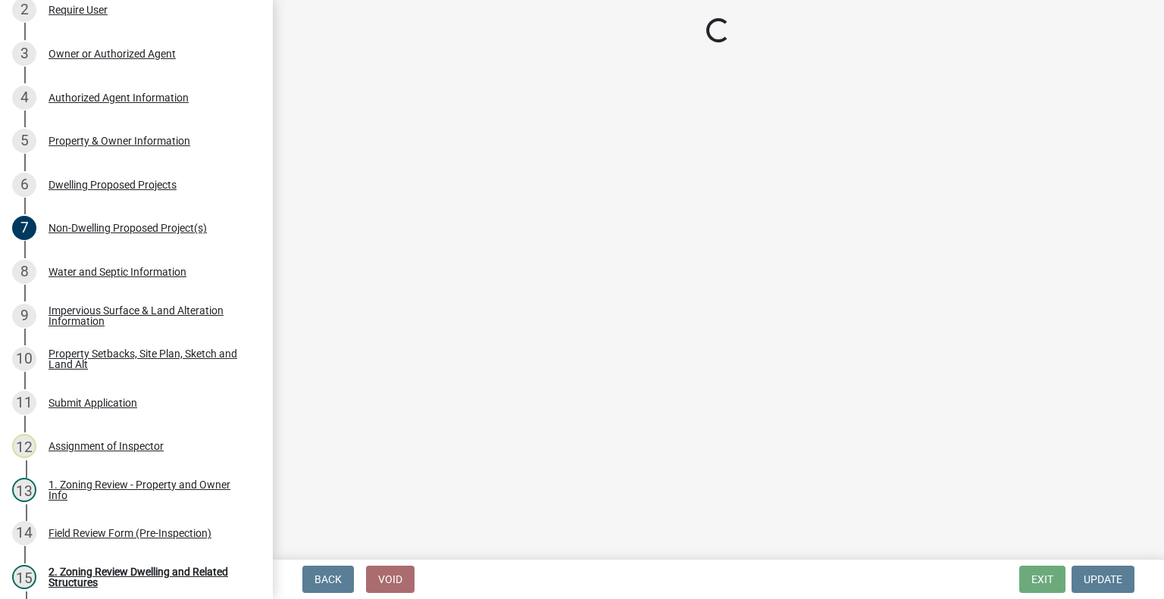
select select "7b13c63f-e699-4112-b373-98fbd28ec536"
select select "23d9b77f-888b-4fb8-92b8-bb321afa0fee"
select select "b56a4575-9846-47cf-8067-c59a4853da22"
select select "e8ab2dc3-aa3f-46f3-9b4a-37eb25ad84af"
select select "b98836ba-4715-455d-97ab-be9a9df498a8"
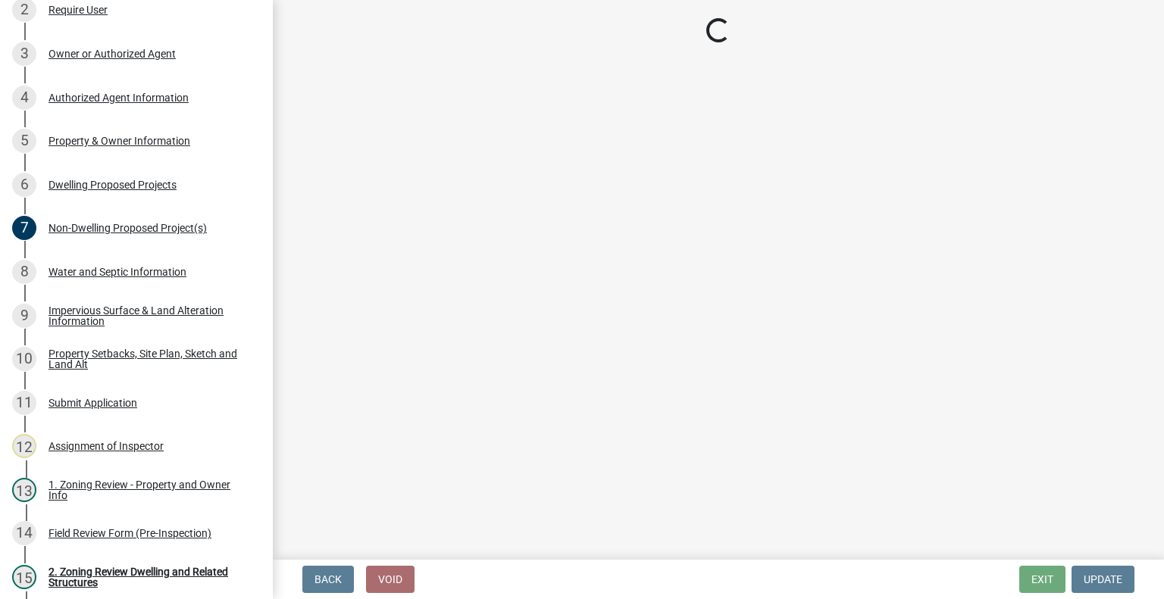
select select "c8b8ea71-7088-4e87-a493-7bc88cc2835b"
select select "1c6b2b2e-439c-462d-bb45-b31f31c95a9c"
select select "19d13e65-c93d-443e-910a-7a17299544cc"
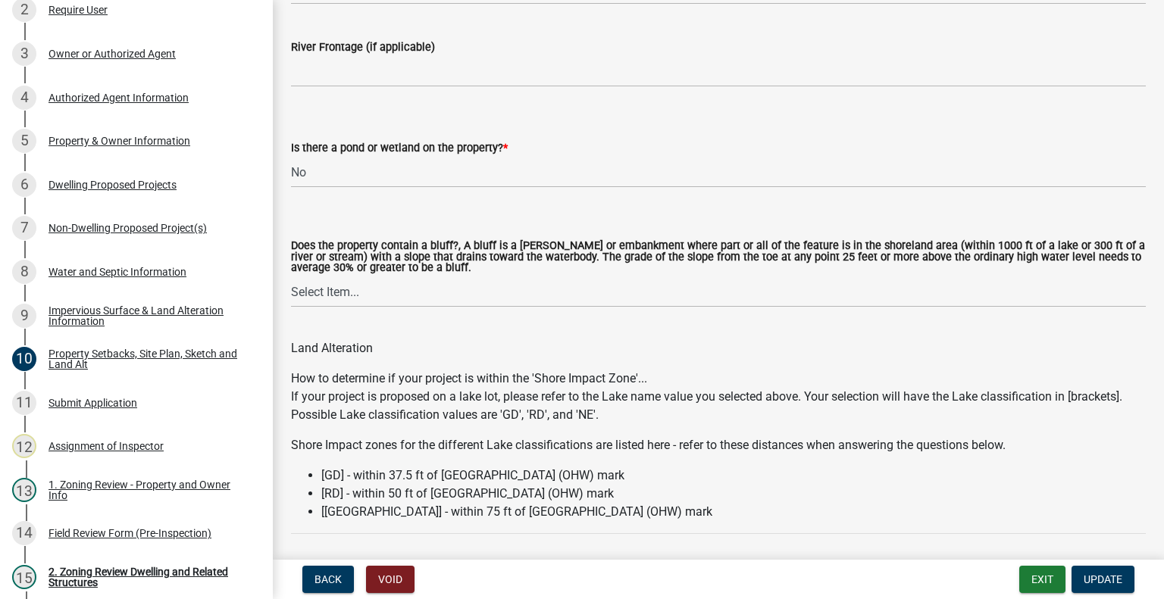
scroll to position [1667, 0]
click at [370, 291] on select "Select Item... Yes No" at bounding box center [718, 291] width 854 height 31
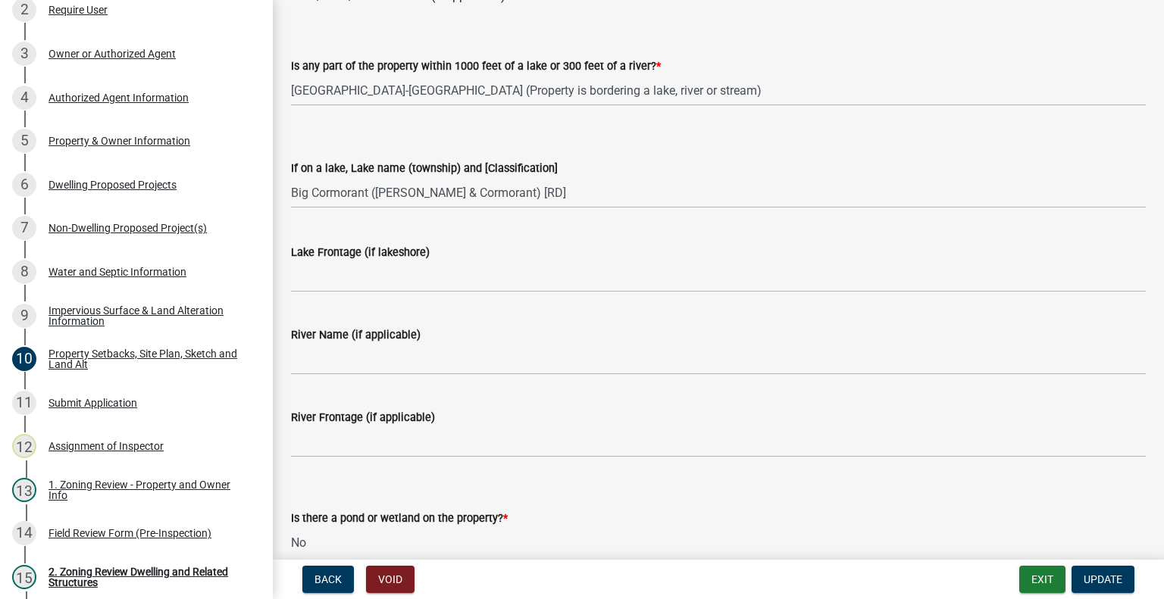
scroll to position [1212, 0]
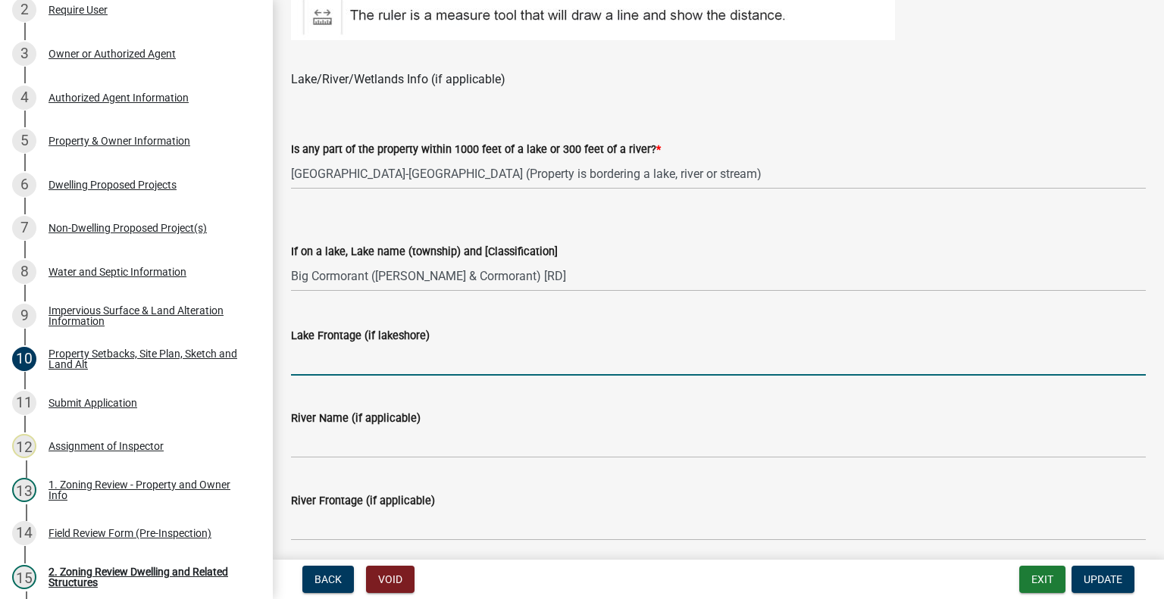
click at [348, 348] on input "Lake Frontage (if lakeshore)" at bounding box center [718, 360] width 854 height 31
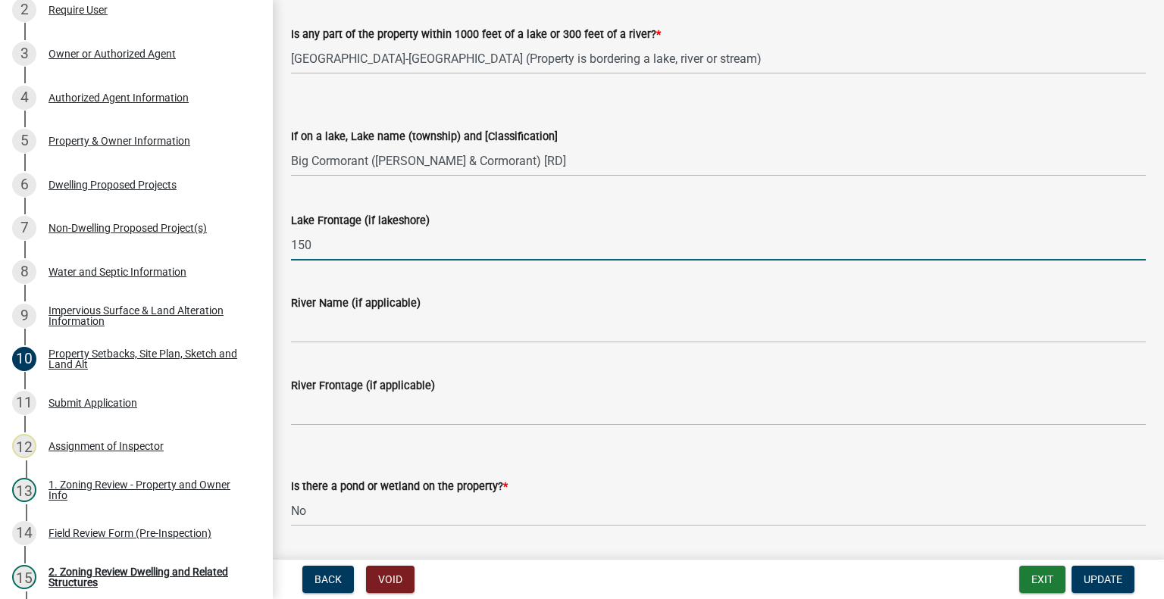
scroll to position [1439, 0]
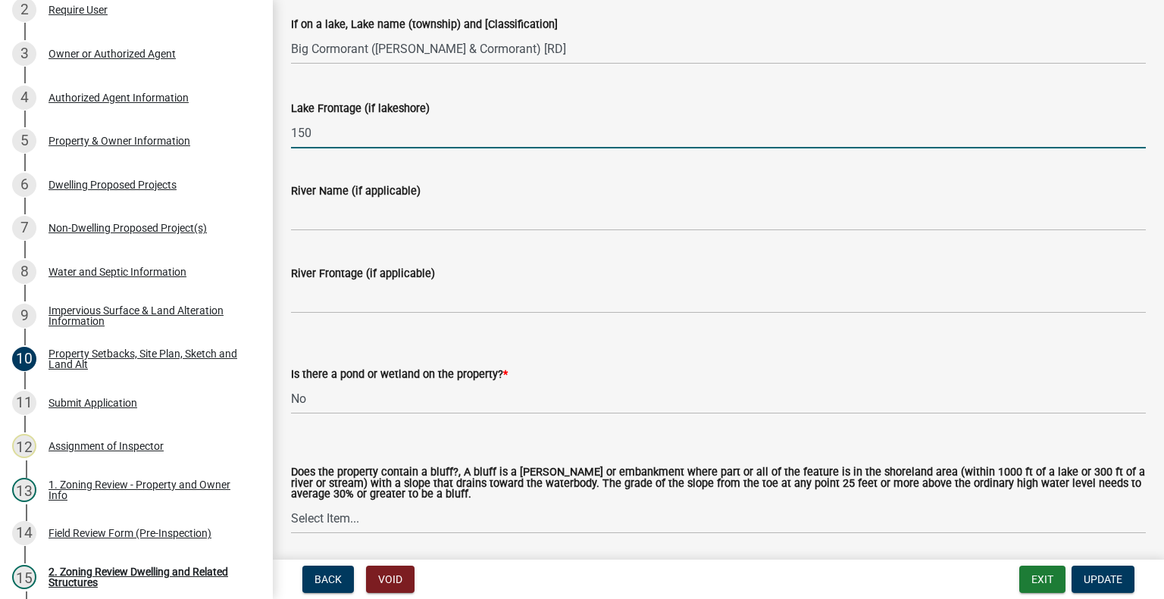
type input "150"
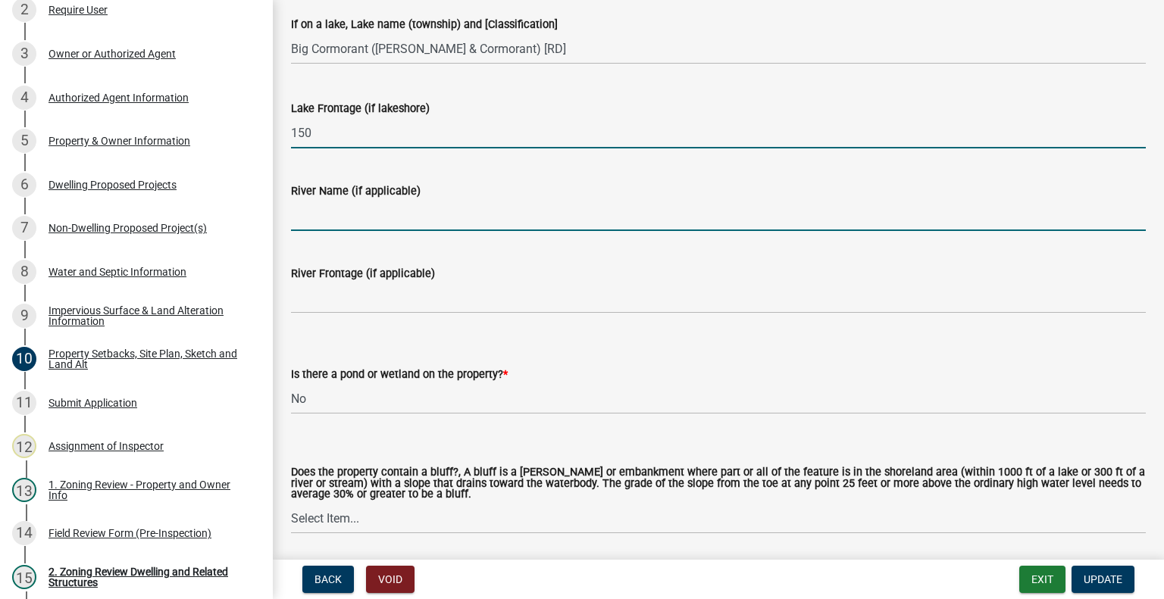
click at [374, 226] on input "River Name (if applicable)" at bounding box center [718, 215] width 854 height 31
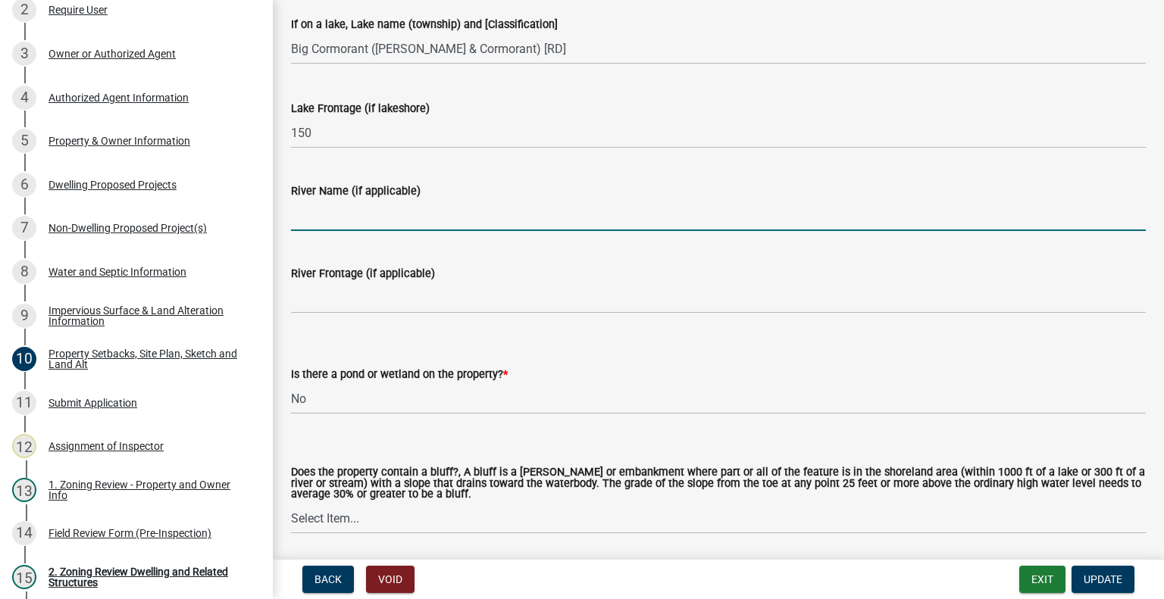
type input "N/A"
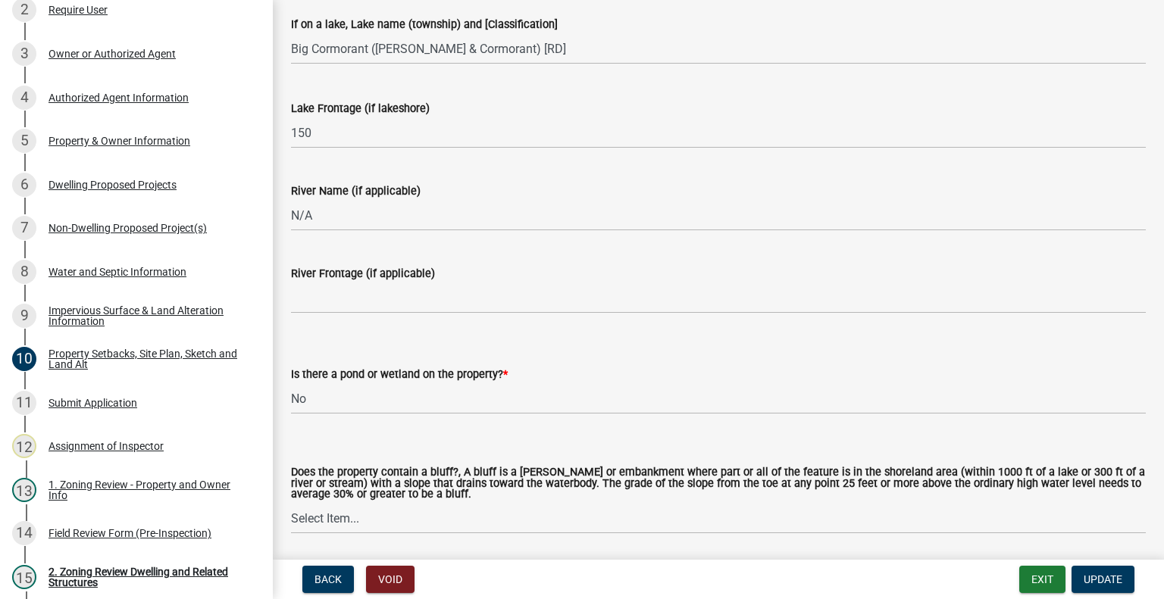
click at [370, 280] on label "River Frontage (if applicable)" at bounding box center [363, 274] width 144 height 11
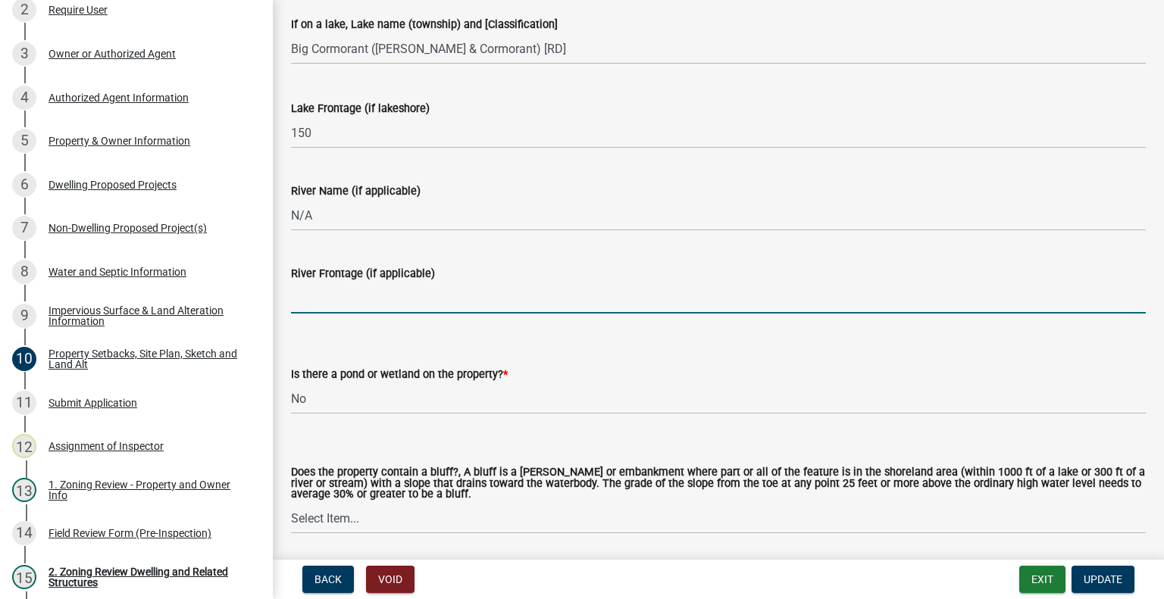
click at [370, 283] on input "River Frontage (if applicable)" at bounding box center [718, 298] width 854 height 31
click at [369, 288] on input "River Frontage (if applicable)" at bounding box center [718, 298] width 854 height 31
type input "N/A"
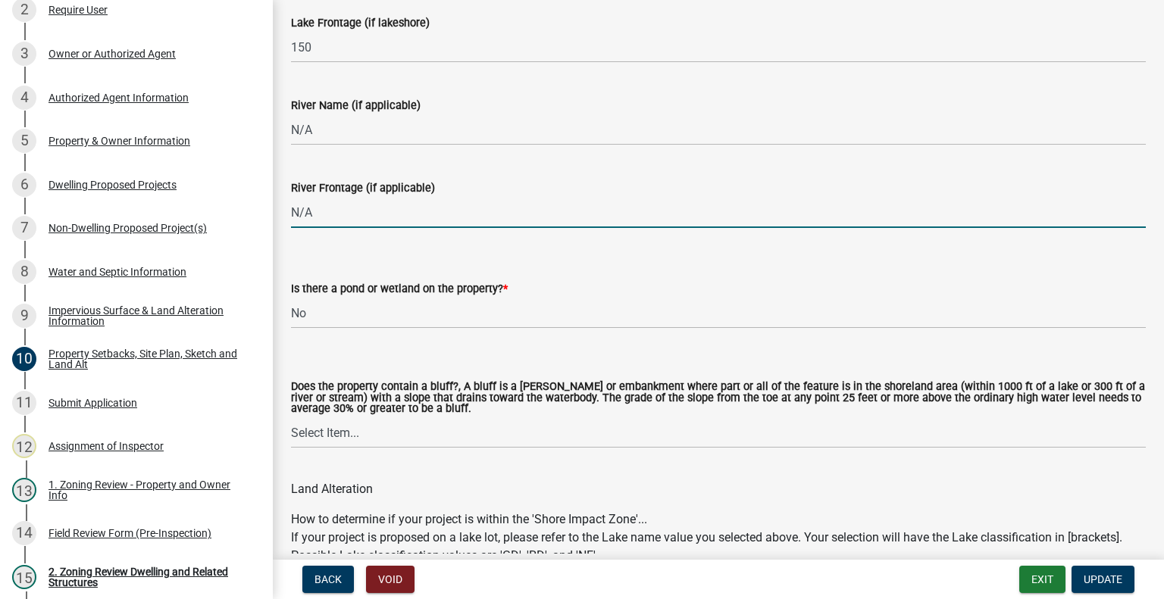
scroll to position [1591, 0]
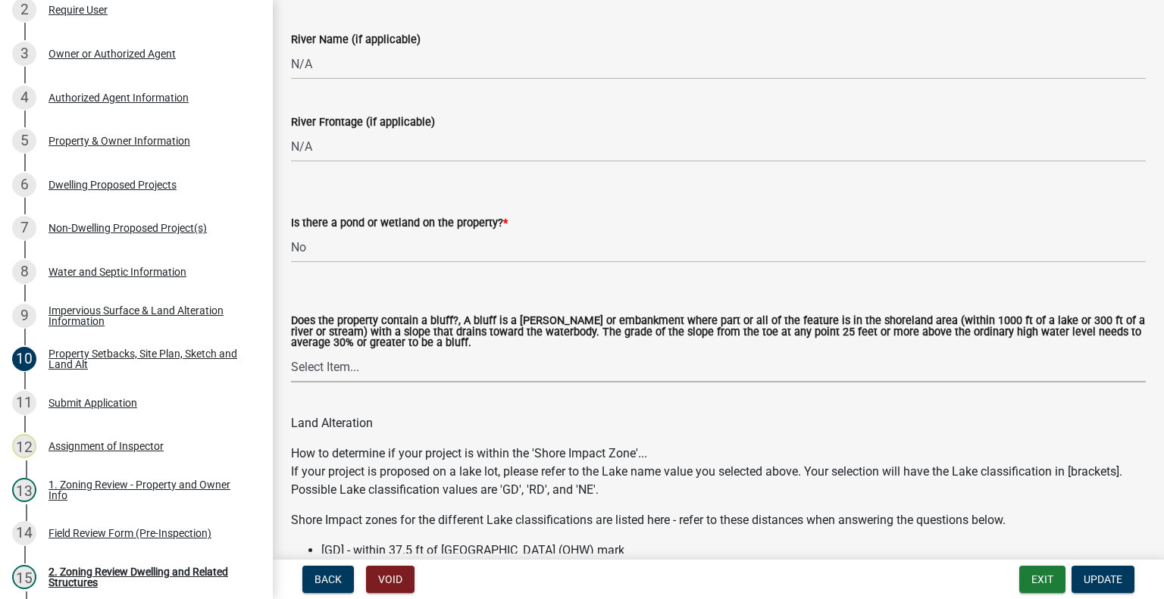
click at [356, 370] on select "Select Item... Yes No" at bounding box center [718, 366] width 854 height 31
click at [291, 352] on select "Select Item... Yes No" at bounding box center [718, 366] width 854 height 31
select select "b9185151-7fec-488a-a719-f11a93338dbd"
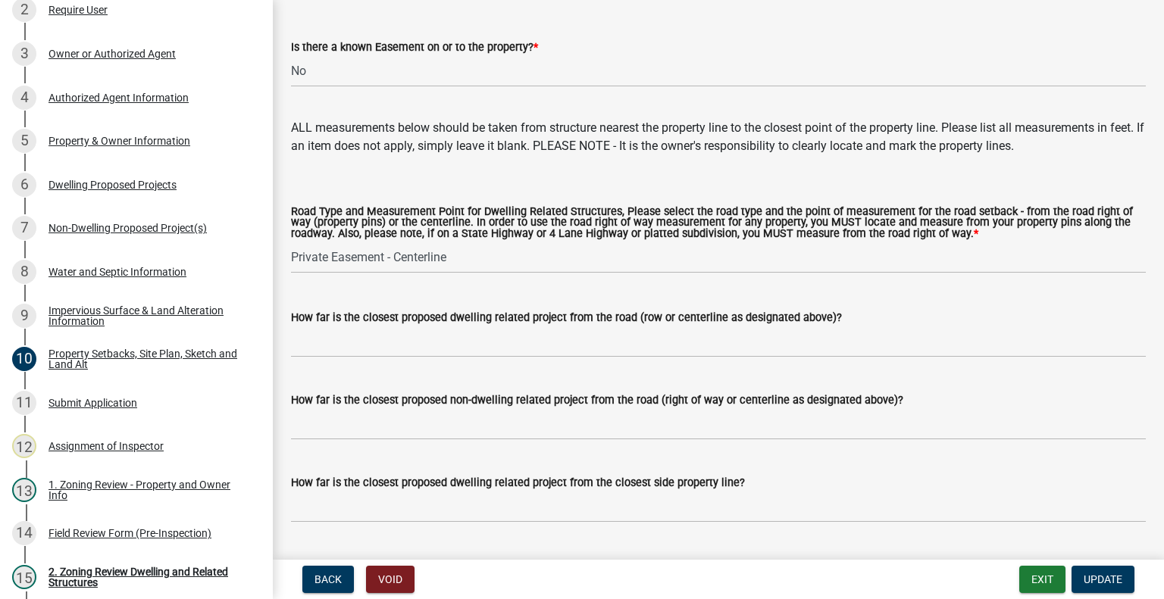
scroll to position [2879, 0]
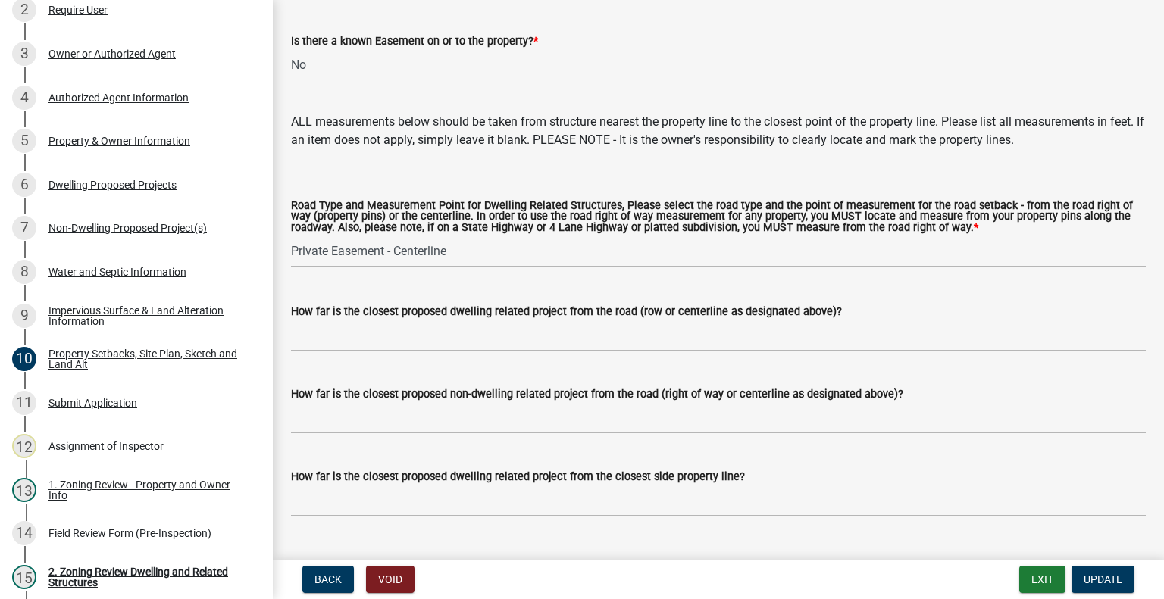
click at [294, 254] on select "Select Item... Private Easement - Right of Way Private Easement - Centerline Pu…" at bounding box center [718, 251] width 854 height 31
click at [291, 237] on select "Select Item... Private Easement - Right of Way Private Easement - Centerline Pu…" at bounding box center [718, 251] width 854 height 31
select select "133211ff-91ce-4a0a-9235-b48a7e2069a0"
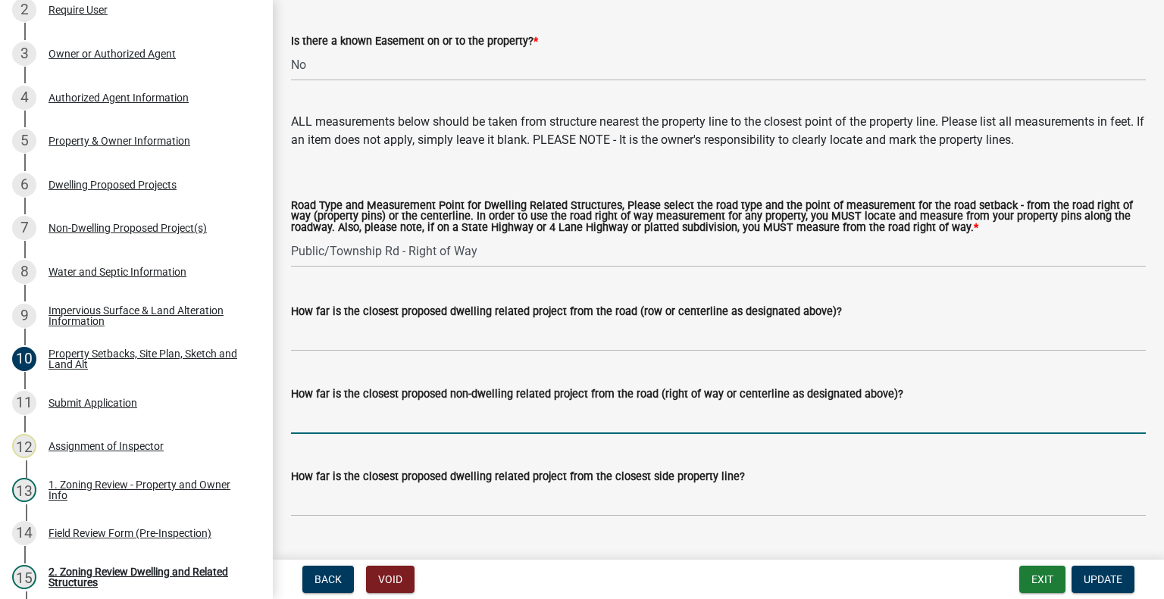
click at [430, 419] on input "How far is the closest proposed non-dwelling related project from the road (rig…" at bounding box center [718, 418] width 854 height 31
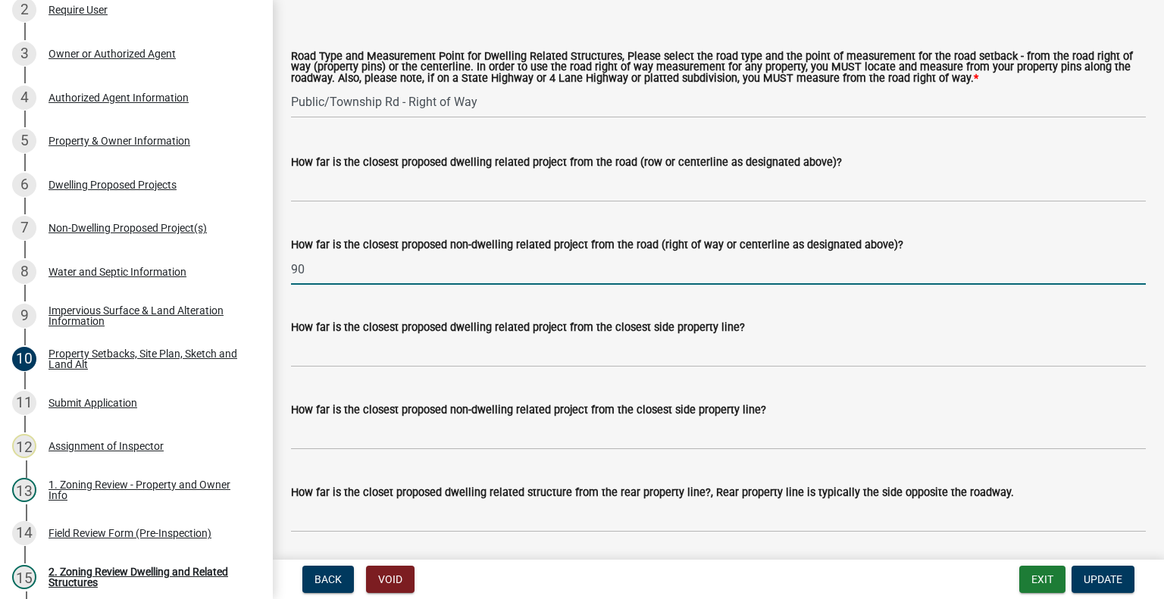
scroll to position [3030, 0]
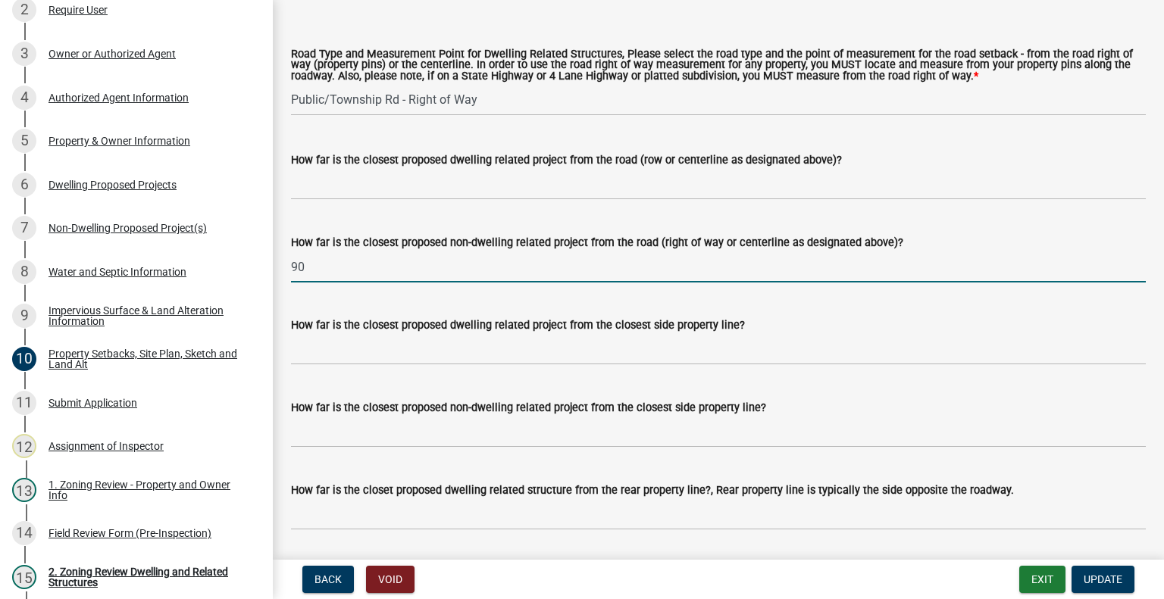
type input "90"
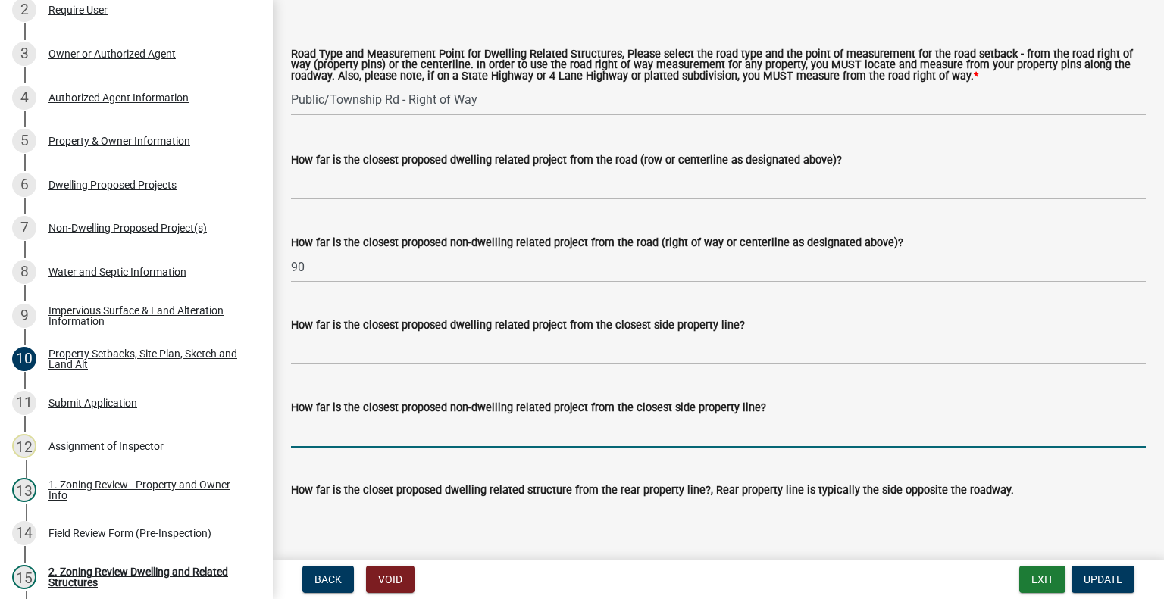
click at [485, 445] on input "How far is the closest proposed non-dwelling related project from the closest s…" at bounding box center [718, 432] width 854 height 31
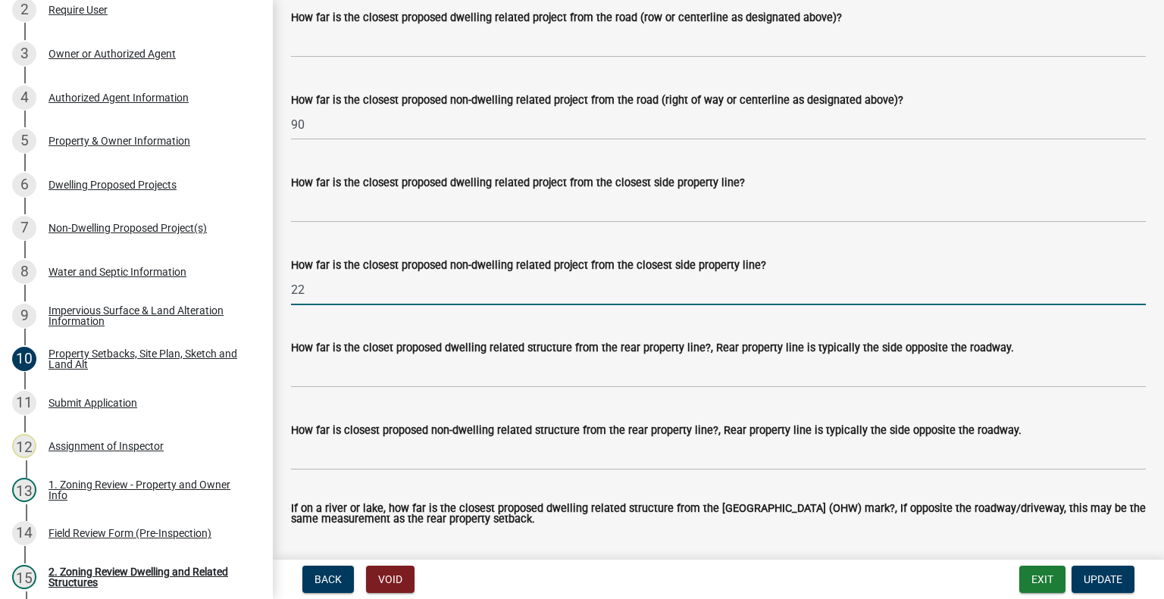
scroll to position [3182, 0]
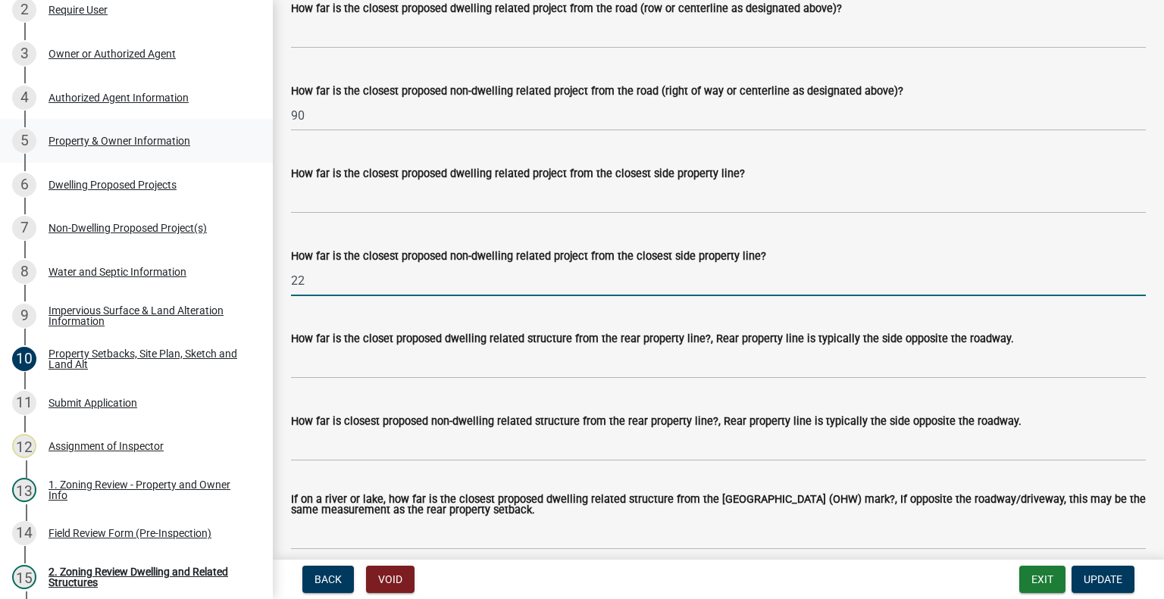
type input "22"
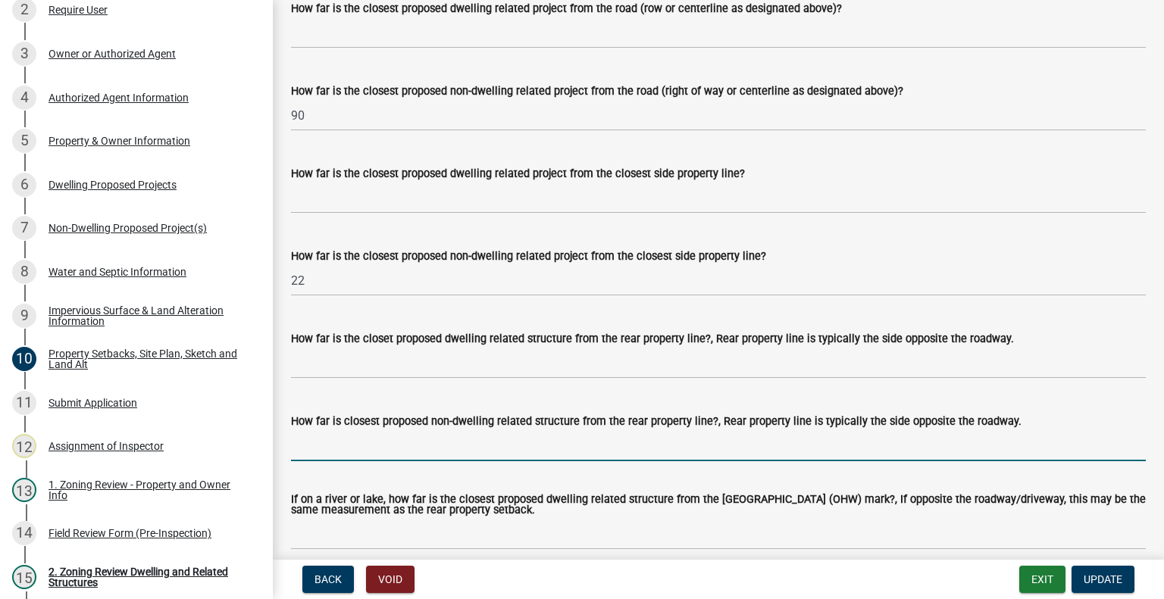
click at [342, 442] on input "How far is closest proposed non-dwelling related structure from the rear proper…" at bounding box center [718, 445] width 854 height 31
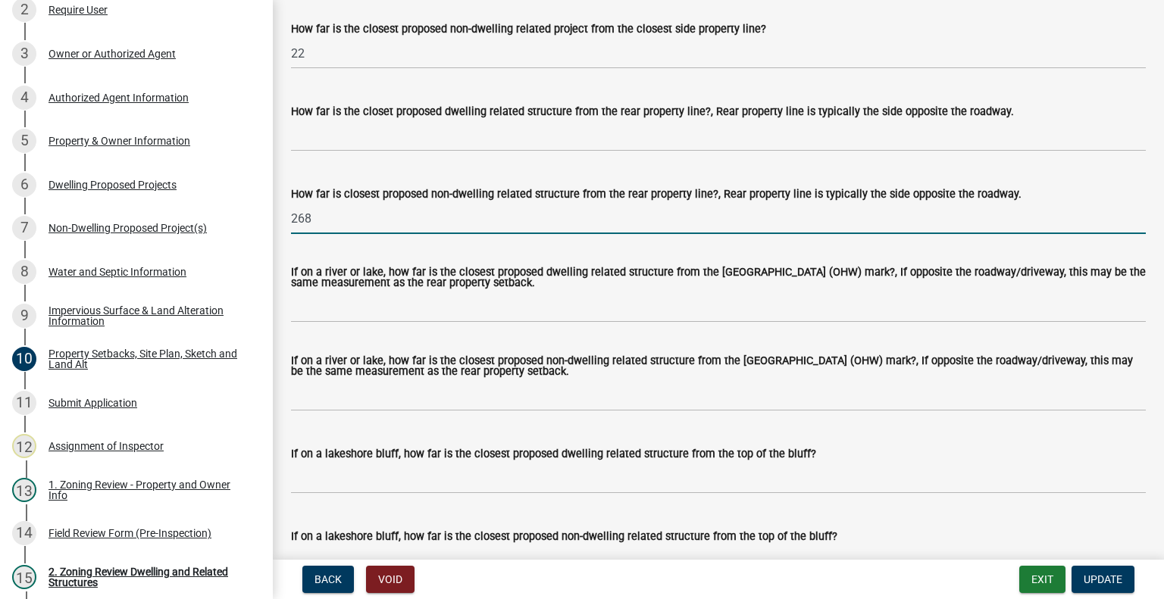
type input "268"
click at [361, 380] on div "If on a river or lake, how far is the closest proposed non-dwelling related str…" at bounding box center [718, 368] width 854 height 24
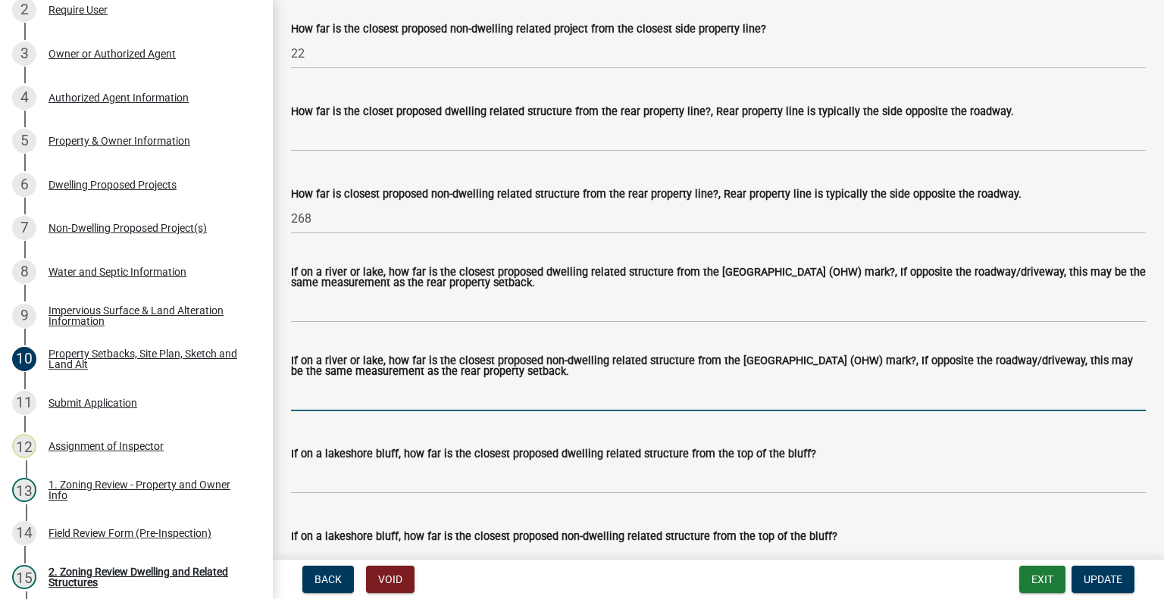
click at [364, 405] on input "If on a river or lake, how far is the closest proposed non-dwelling related str…" at bounding box center [718, 395] width 854 height 31
type input "268"
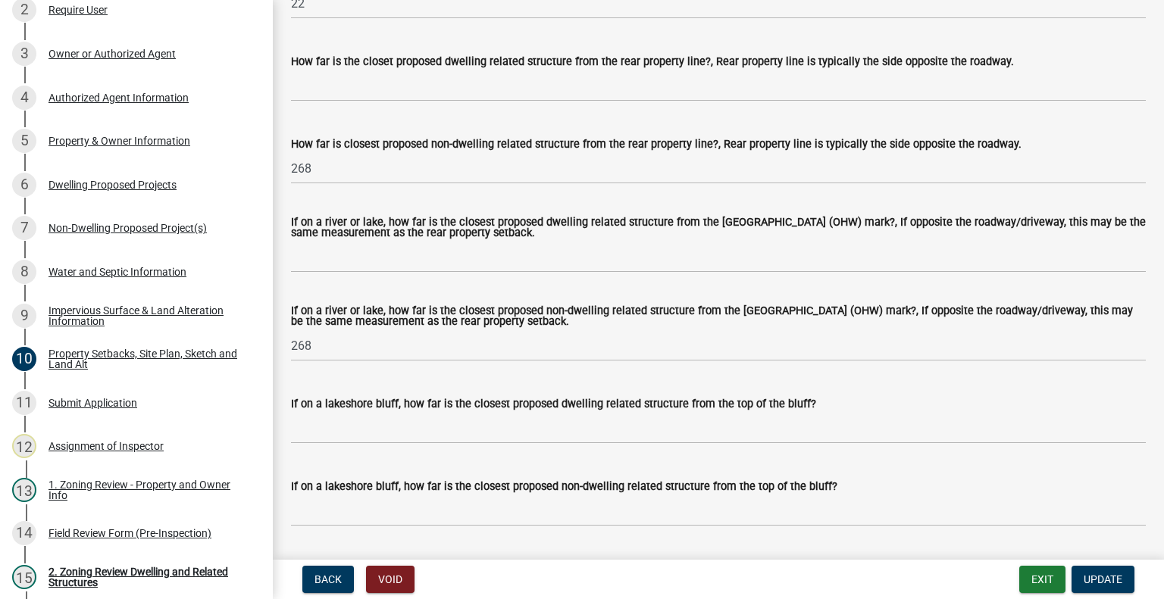
scroll to position [3485, 0]
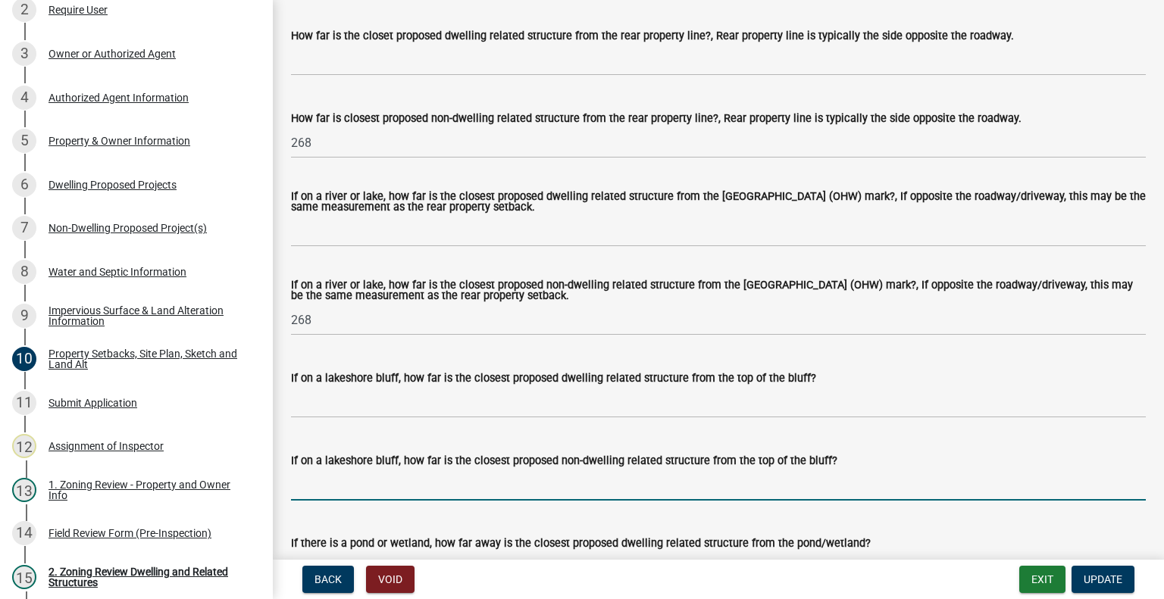
click at [411, 481] on input "If on a lakeshore bluff, how far is the closest proposed non-dwelling related s…" at bounding box center [718, 485] width 854 height 31
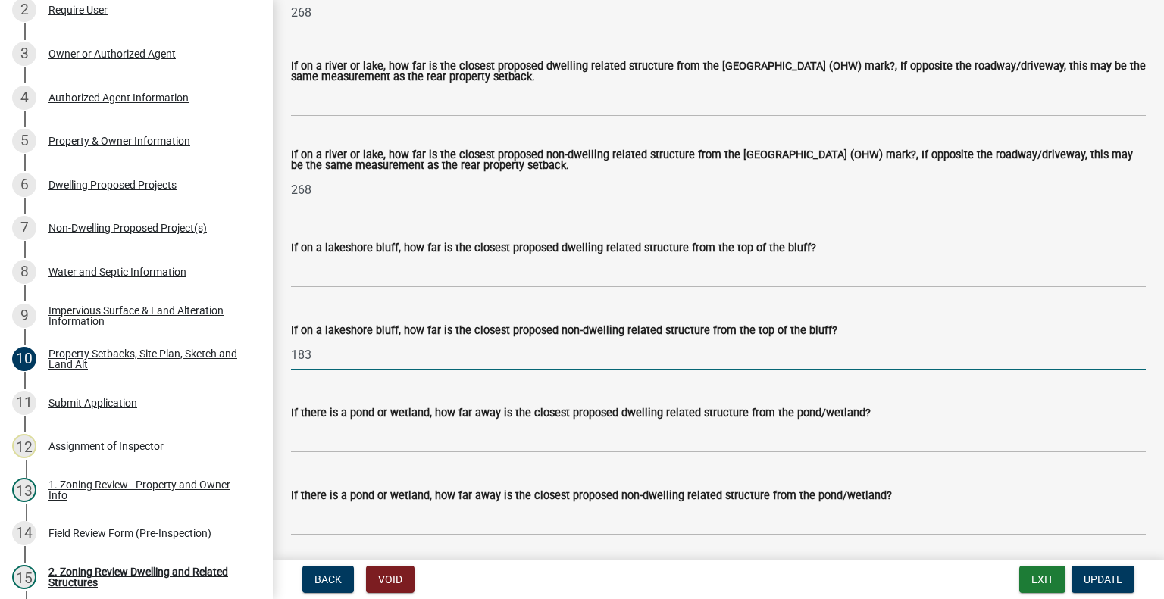
scroll to position [3712, 0]
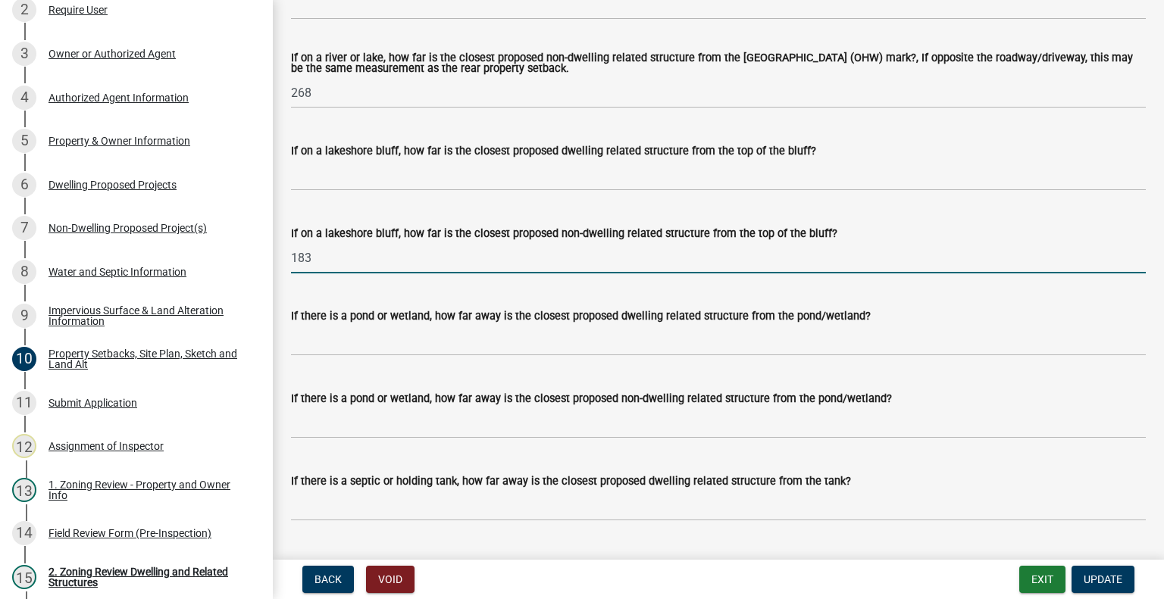
type input "183"
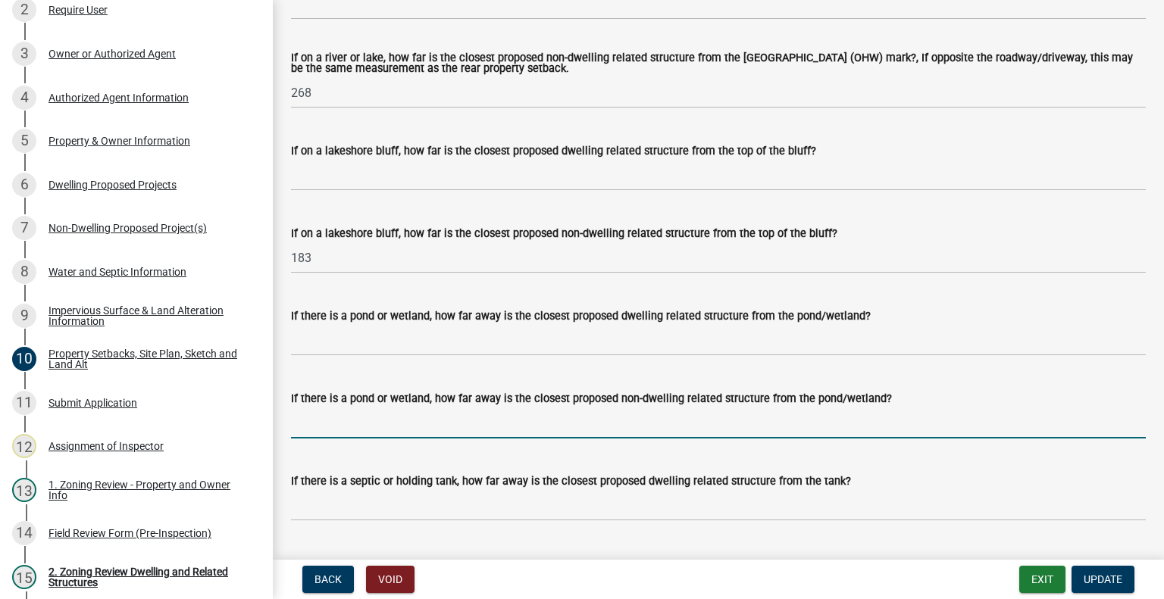
click at [430, 428] on input "If there is a pond or wetland, how far away is the closest proposed non-dwellin…" at bounding box center [718, 423] width 854 height 31
click at [518, 421] on input "If there is a pond or wetland, how far away is the closest proposed non-dwellin…" at bounding box center [718, 423] width 854 height 31
type input "N/A"
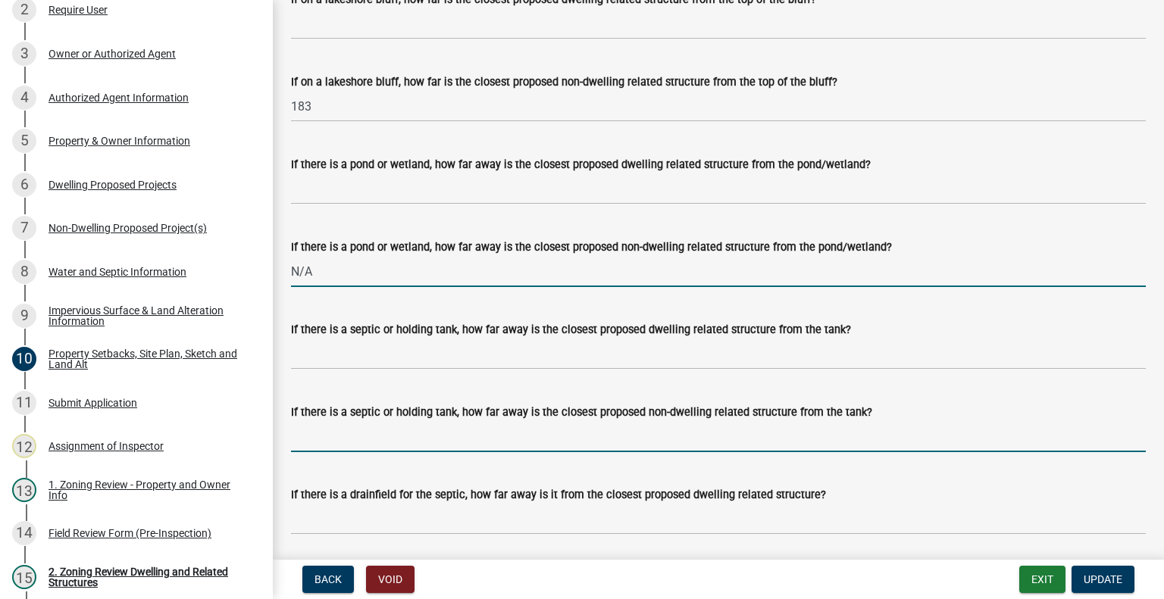
click at [421, 436] on input "If there is a septic or holding tank, how far away is the closest proposed non-…" at bounding box center [718, 436] width 854 height 31
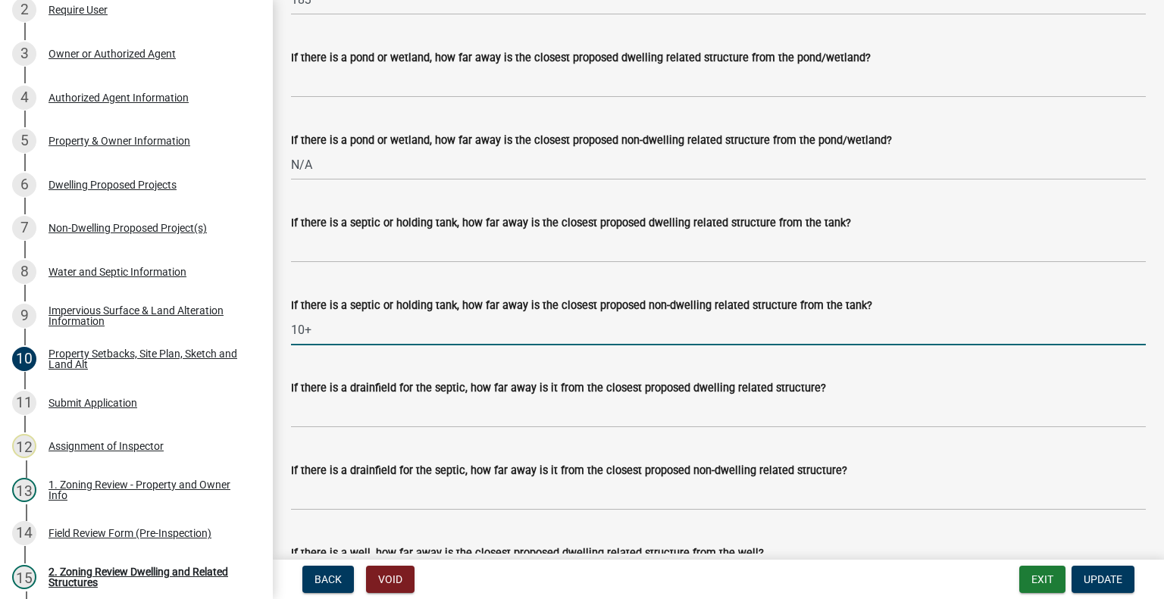
scroll to position [4091, 0]
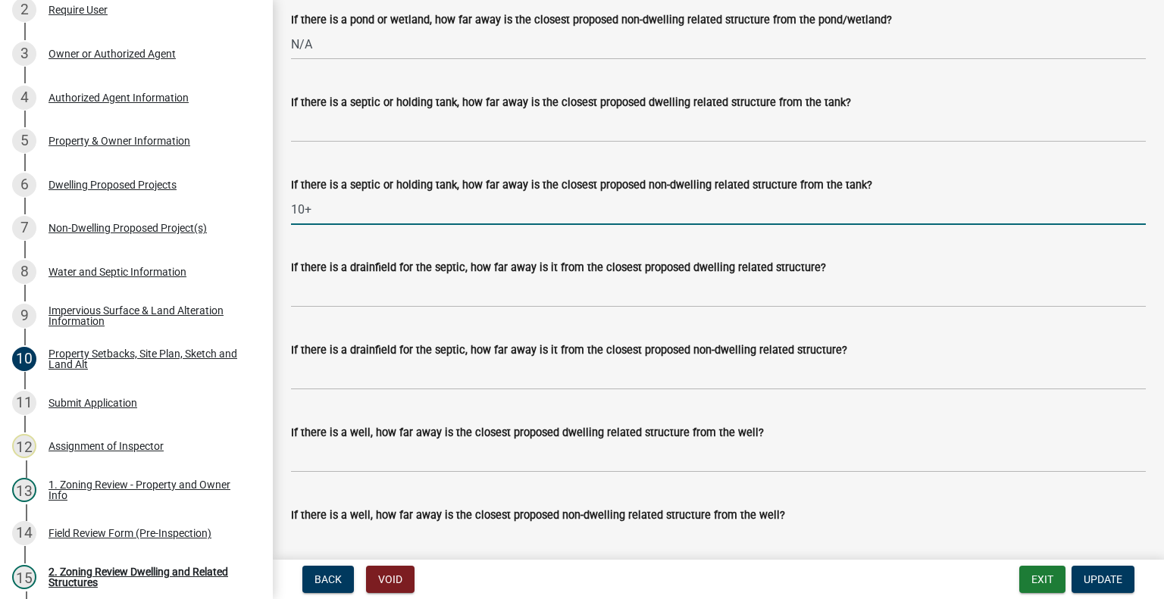
type input "10+"
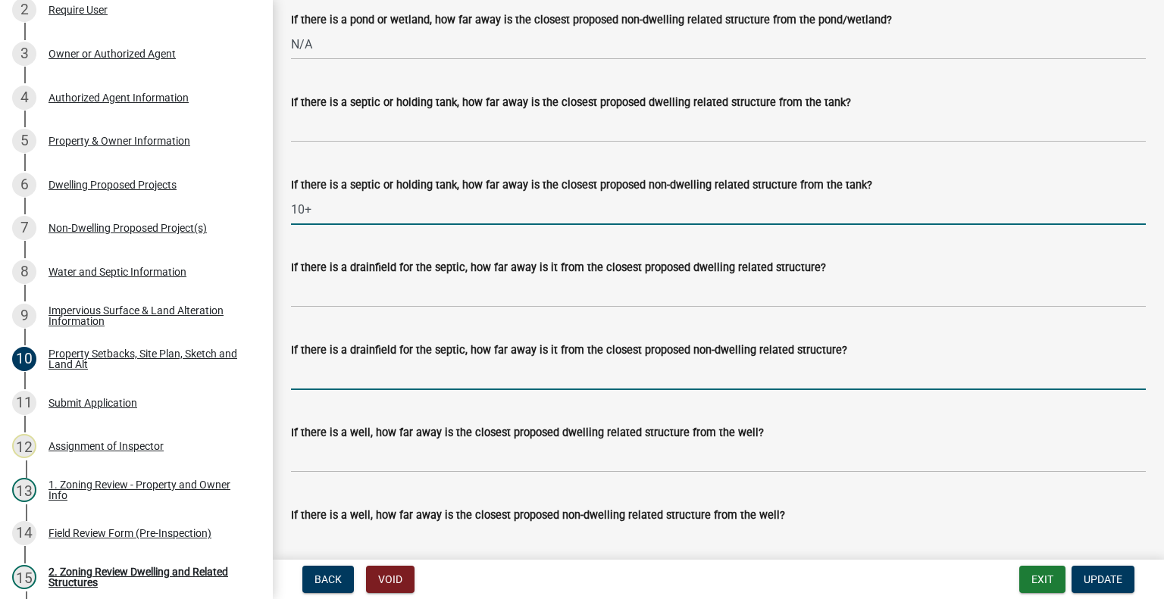
click at [450, 376] on input "If there is a drainfield for the septic, how far away is it from the closest pr…" at bounding box center [718, 374] width 854 height 31
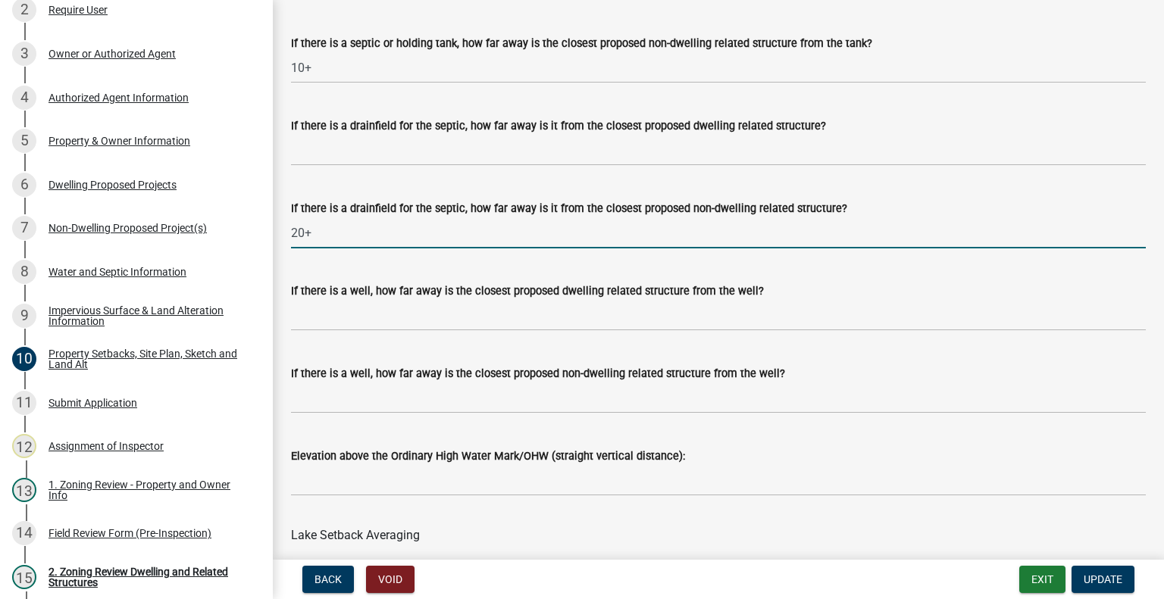
scroll to position [4242, 0]
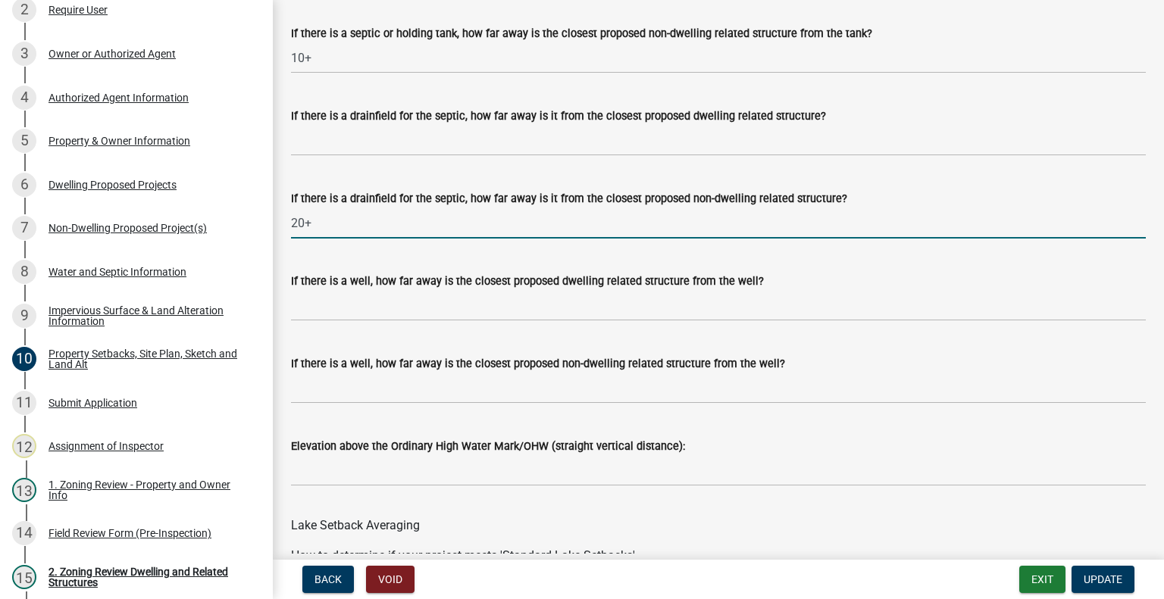
type input "20+"
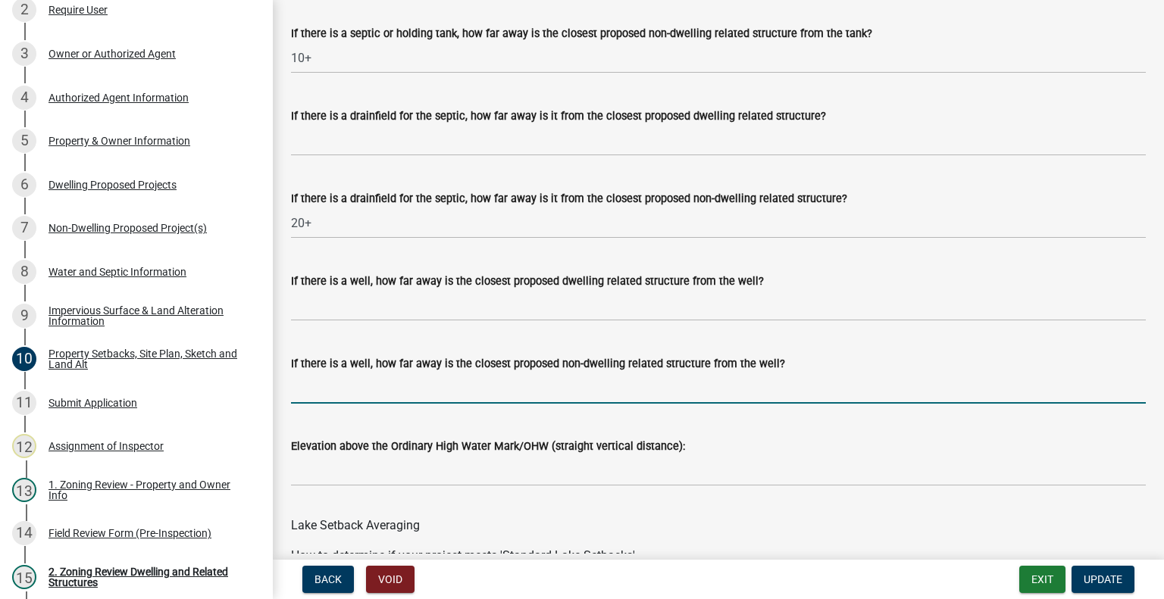
click at [349, 393] on input "If there is a well, how far away is the closest proposed non-dwelling related s…" at bounding box center [718, 388] width 854 height 31
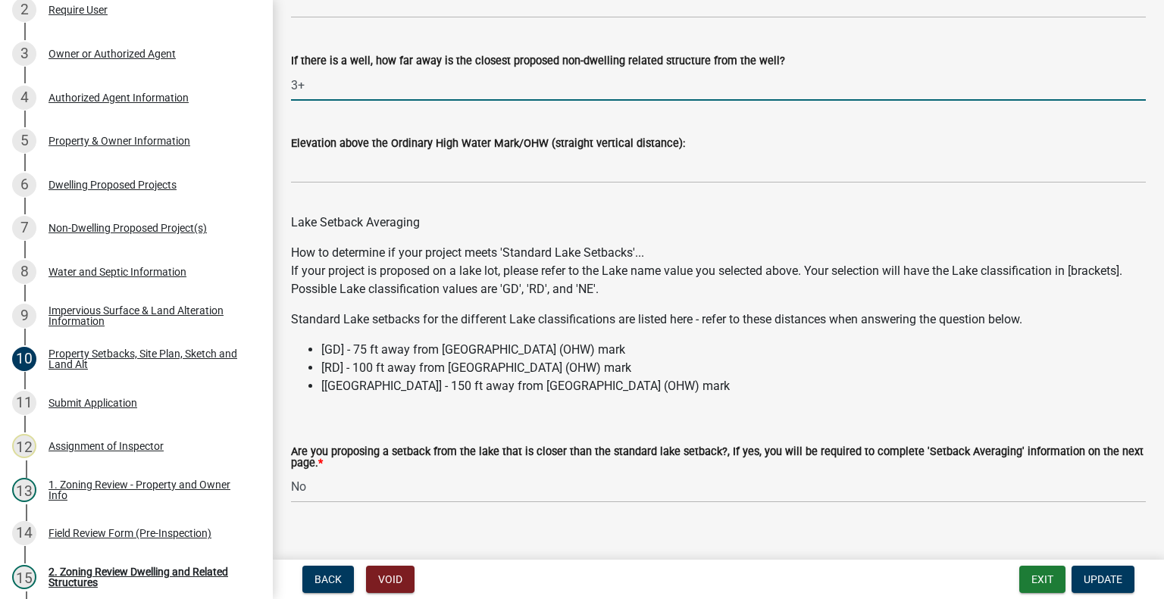
scroll to position [4569, 0]
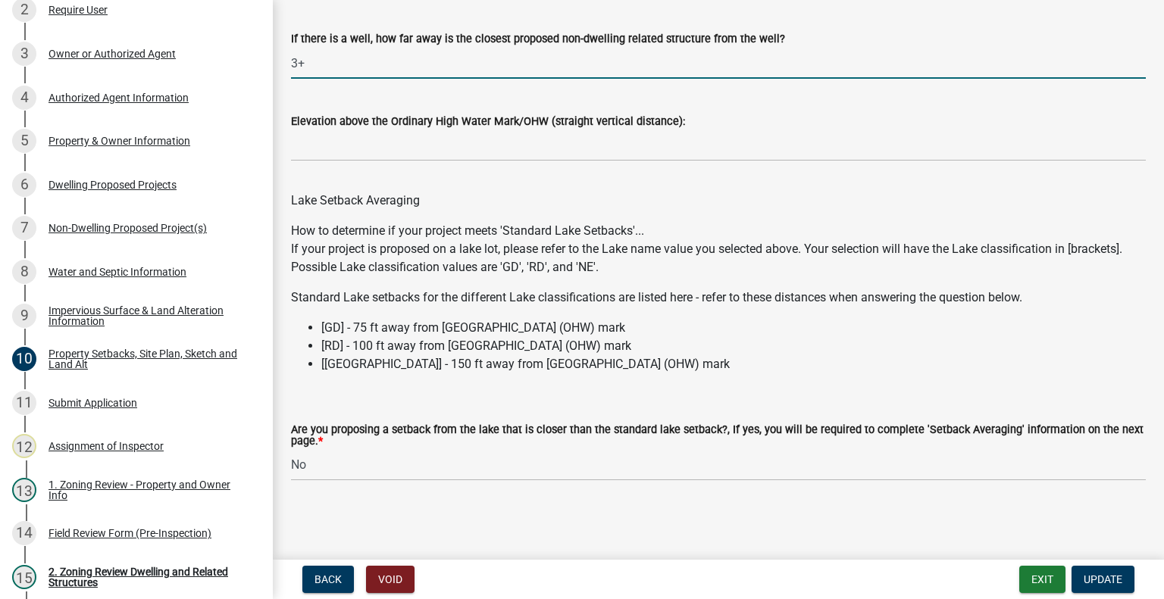
type input "3+"
click at [758, 355] on li "[RD] - 100 ft away from Ordinary High Water (OHW) mark" at bounding box center [733, 346] width 824 height 18
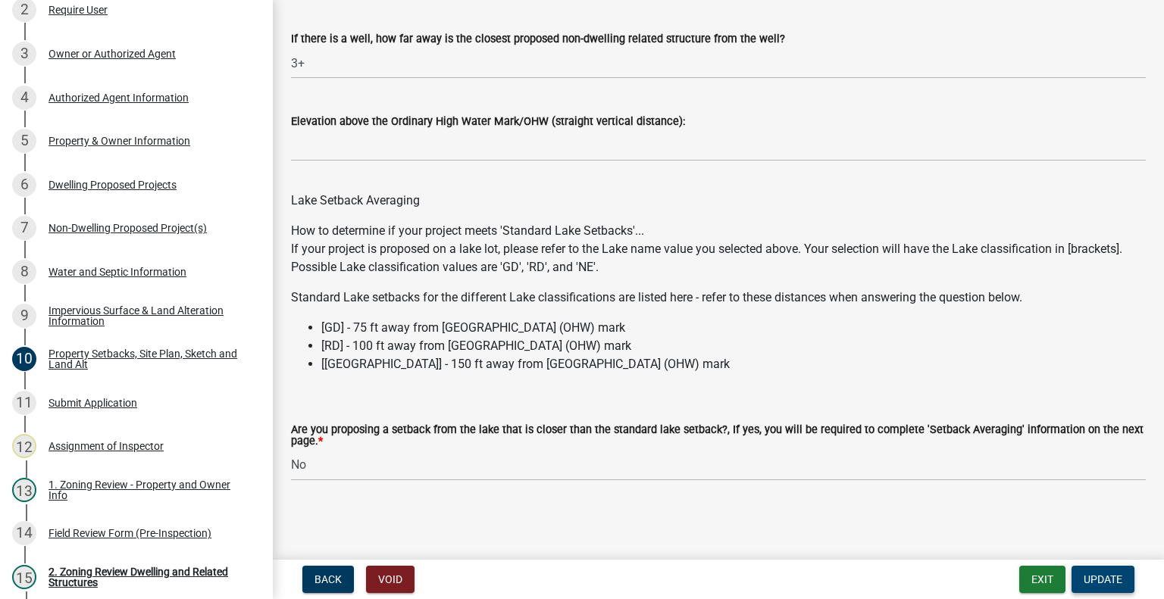
click at [1098, 576] on span "Update" at bounding box center [1102, 579] width 39 height 12
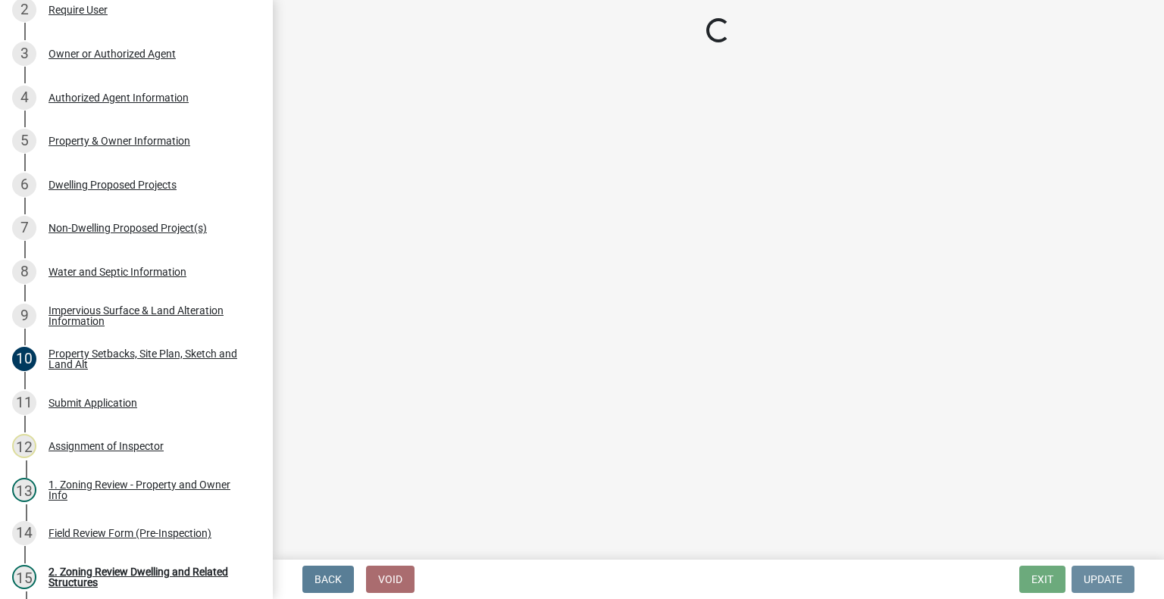
scroll to position [0, 0]
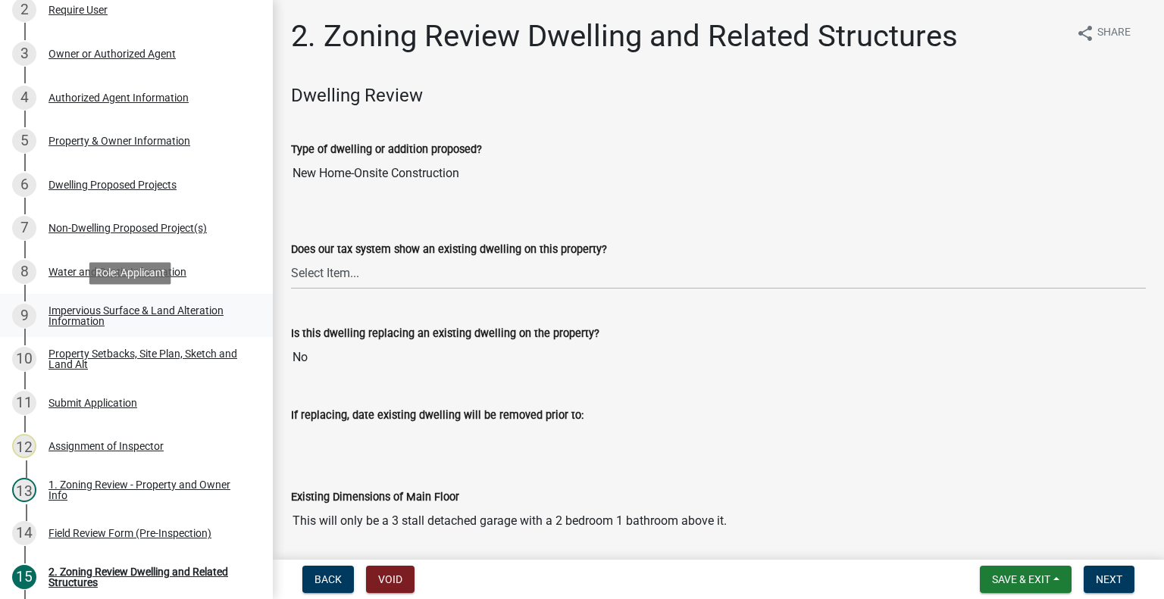
click at [112, 320] on div "Impervious Surface & Land Alteration Information" at bounding box center [148, 315] width 200 height 21
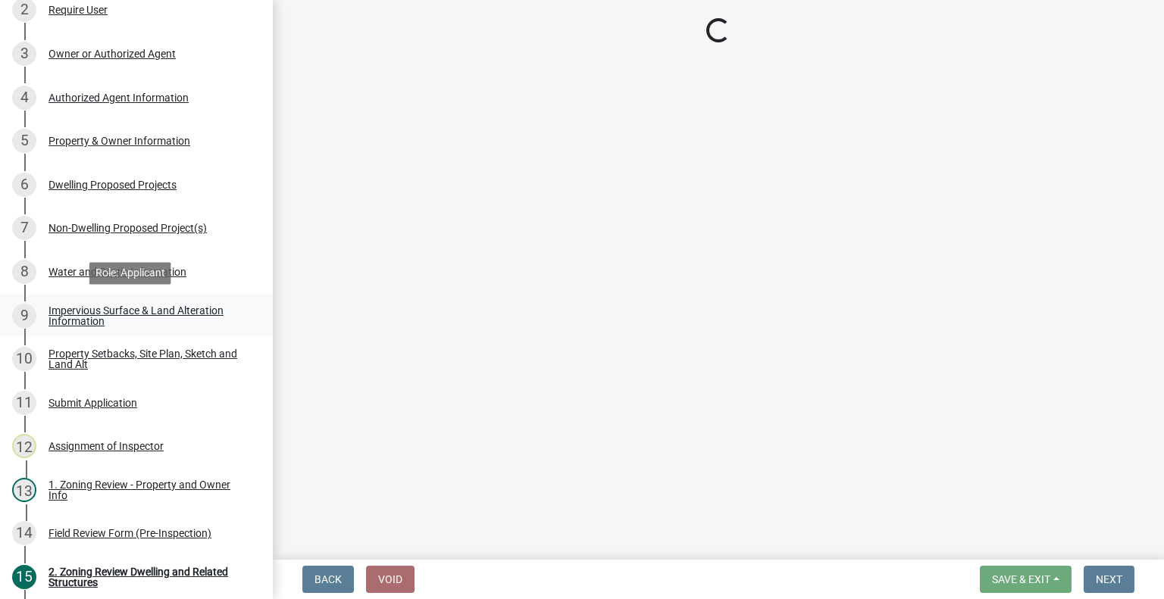
click at [112, 320] on div "Impervious Surface & Land Alteration Information" at bounding box center [148, 315] width 200 height 21
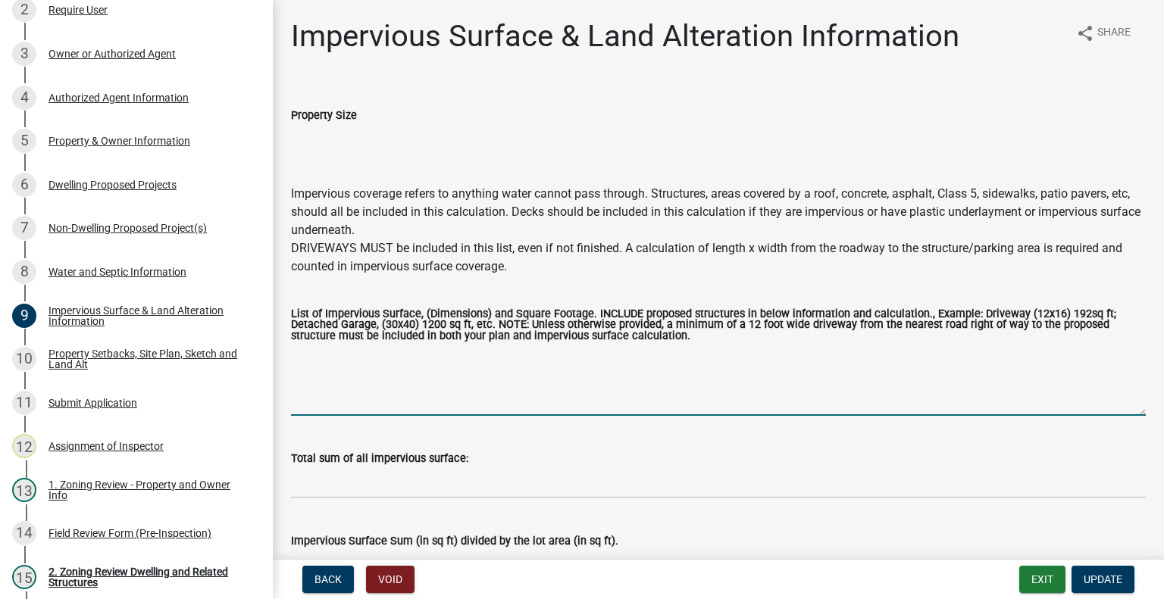
click at [354, 367] on textarea "List of Impervious Surface, (Dimensions) and Square Footage. INCLUDE proposed s…" at bounding box center [718, 380] width 854 height 71
click at [319, 369] on textarea "List of Impervious Surface, (Dimensions) and Square Footage. INCLUDE proposed s…" at bounding box center [718, 380] width 854 height 71
click at [391, 386] on textarea "dwelling 1808 proposed garage 880 paving" at bounding box center [718, 380] width 854 height 71
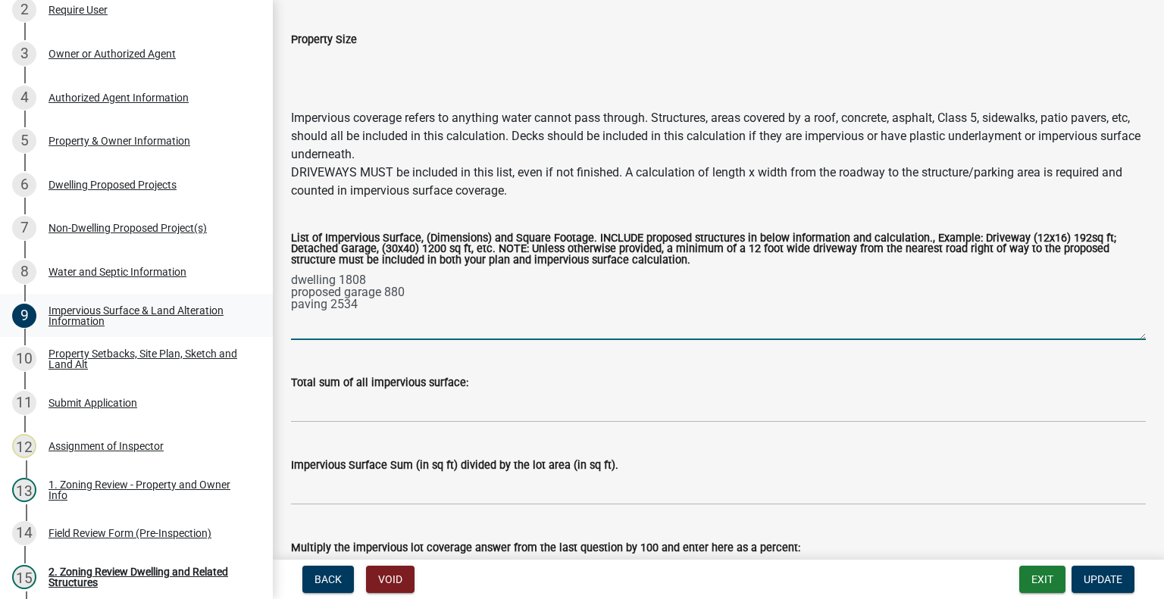
type textarea "dwelling 1808 proposed garage 880 paving 2534"
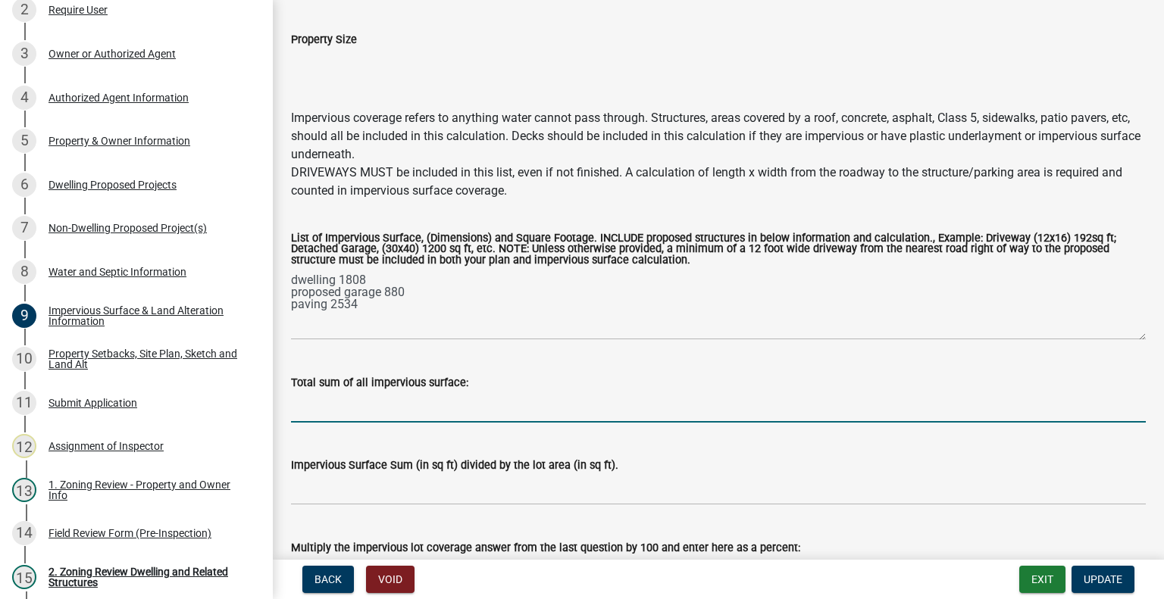
click at [367, 414] on input "Total sum of all impervious surface:" at bounding box center [718, 407] width 854 height 31
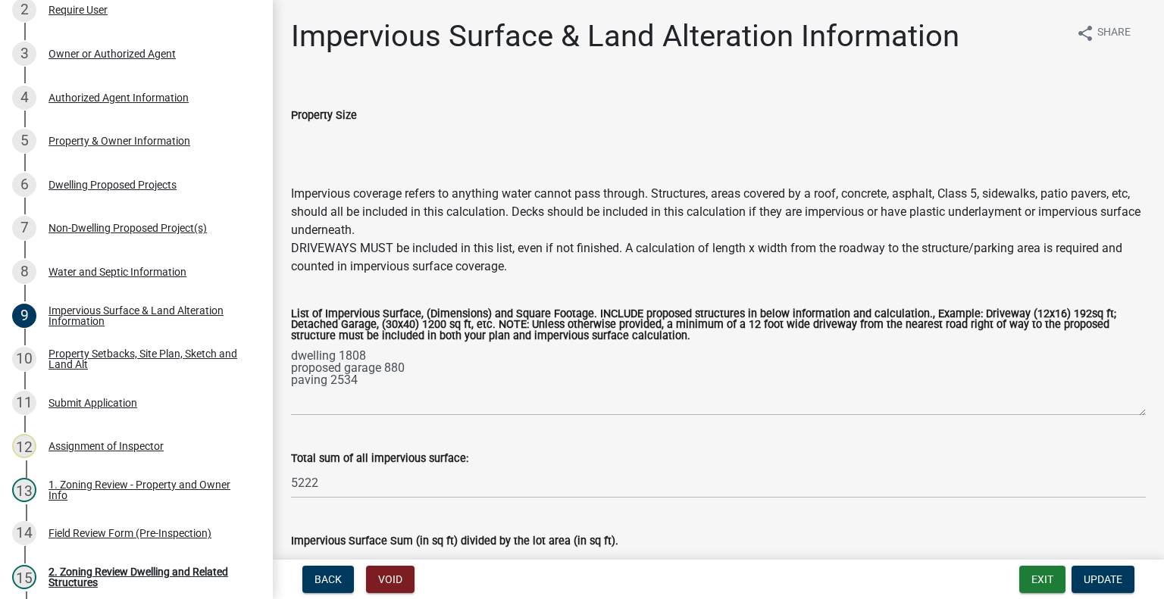
scroll to position [152, 0]
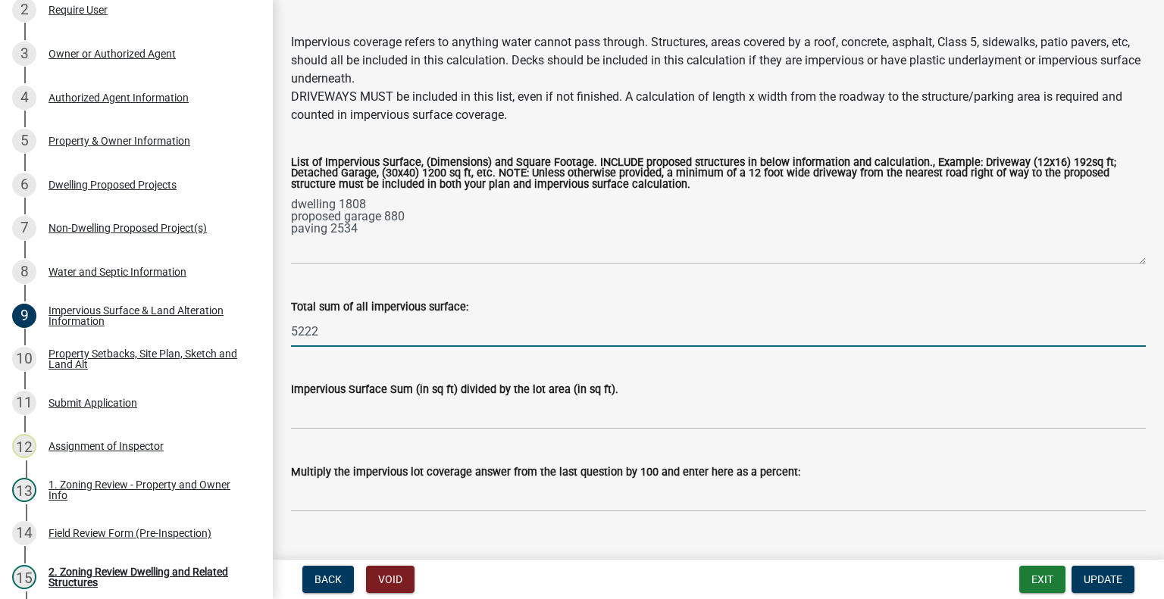
click at [350, 334] on input "5222" at bounding box center [718, 331] width 854 height 31
click at [409, 342] on input "5222/54885=" at bounding box center [718, 331] width 854 height 31
drag, startPoint x: 409, startPoint y: 339, endPoint x: 234, endPoint y: 317, distance: 176.3
click at [234, 317] on div "Zoning-Site Permit Application SITE2025-3773 View Summary Notes 1 Search Parcel…" at bounding box center [582, 299] width 1164 height 599
type input "5222/54885=0.0951"
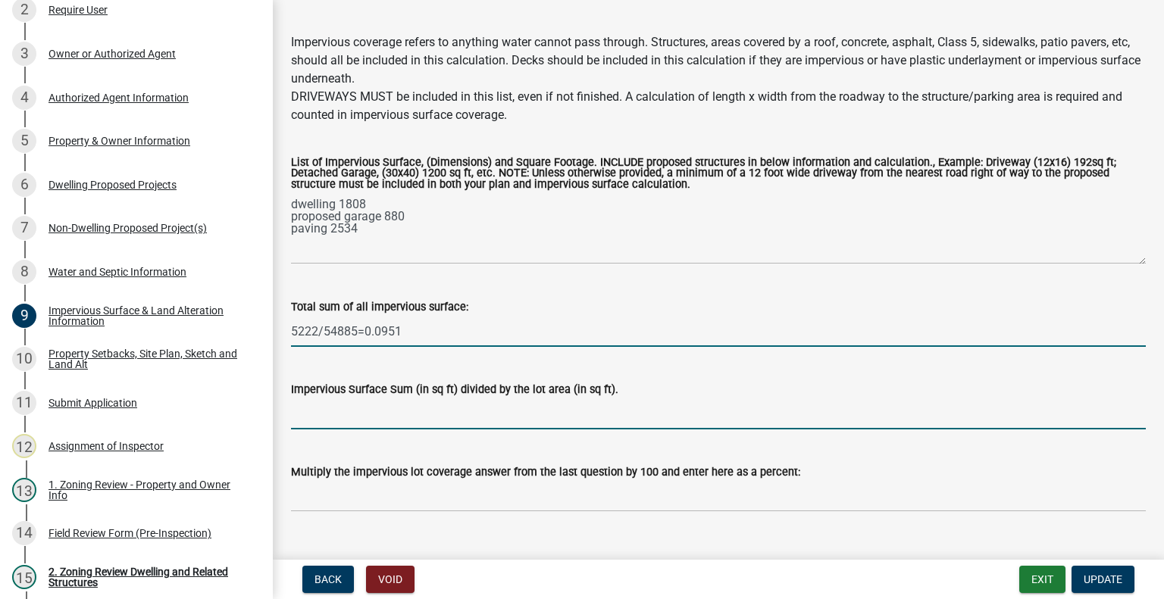
click at [401, 414] on input "Impervious Surface Sum (in sq ft) divided by the lot area (in sq ft)." at bounding box center [718, 413] width 854 height 31
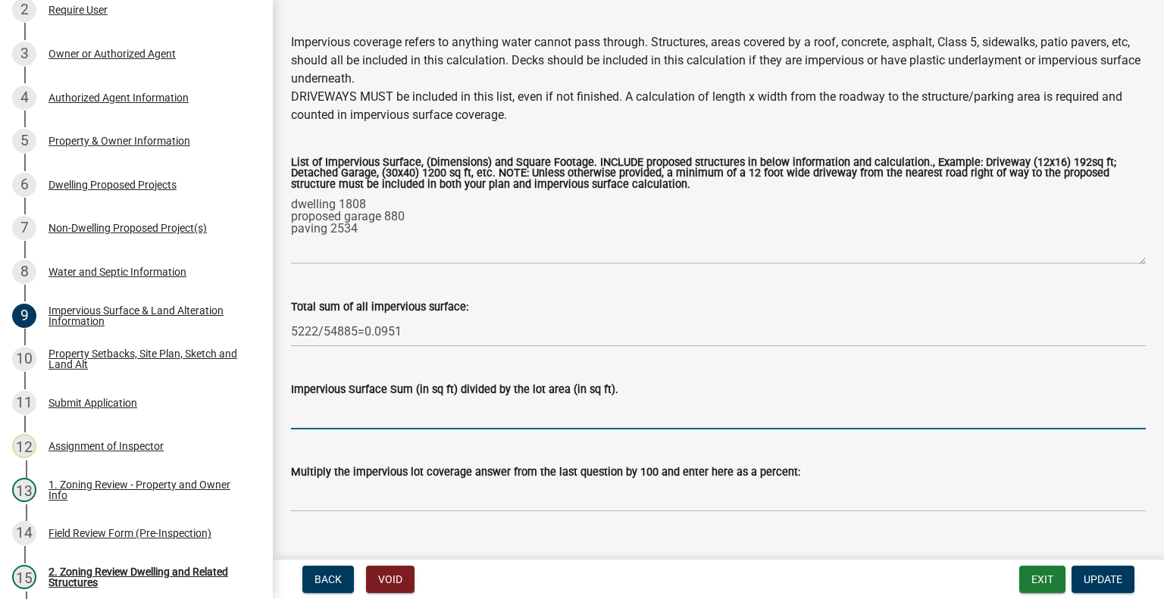
paste input "5222/54885=0.0951"
type input "5222/54885=0.0951"
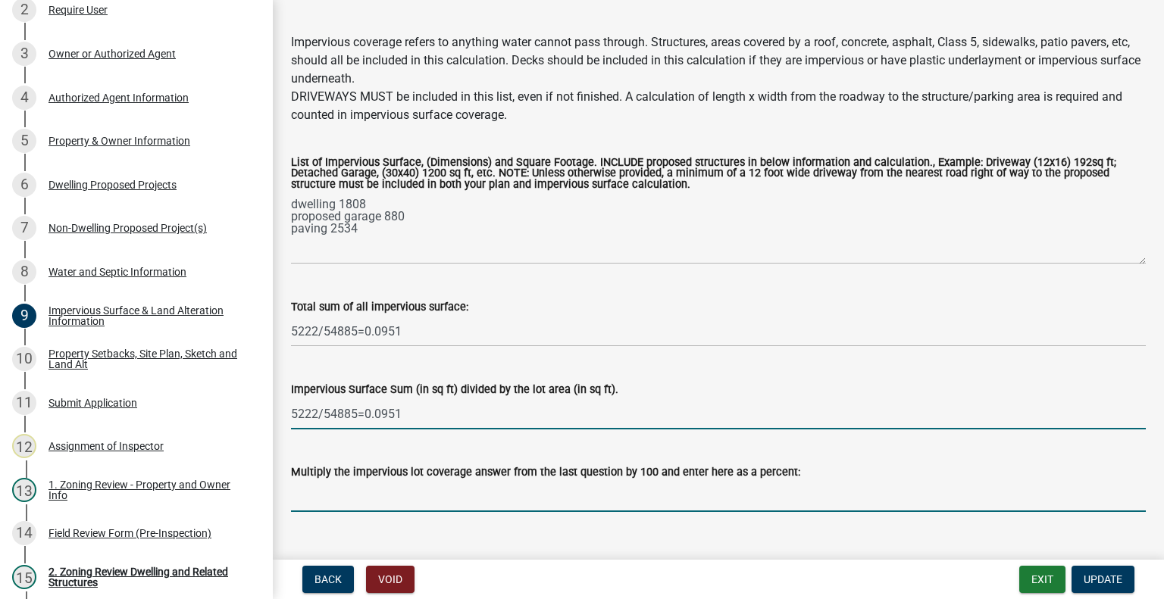
click at [403, 486] on input "Multiply the impervious lot coverage answer from the last question by 100 and e…" at bounding box center [718, 496] width 854 height 31
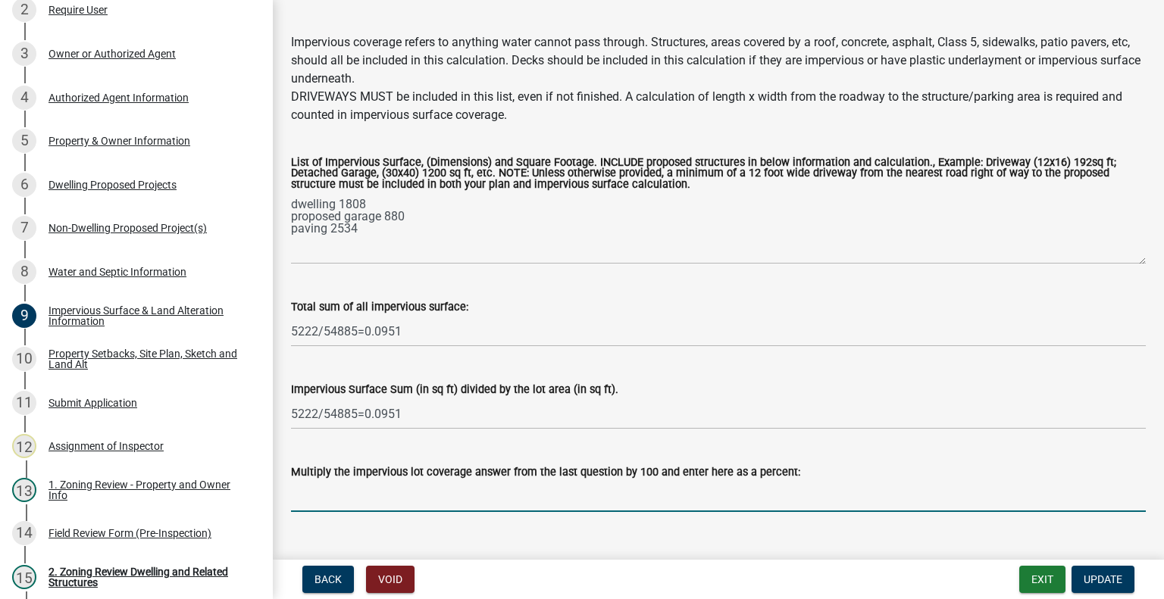
paste input "5222/54885=0.0951"
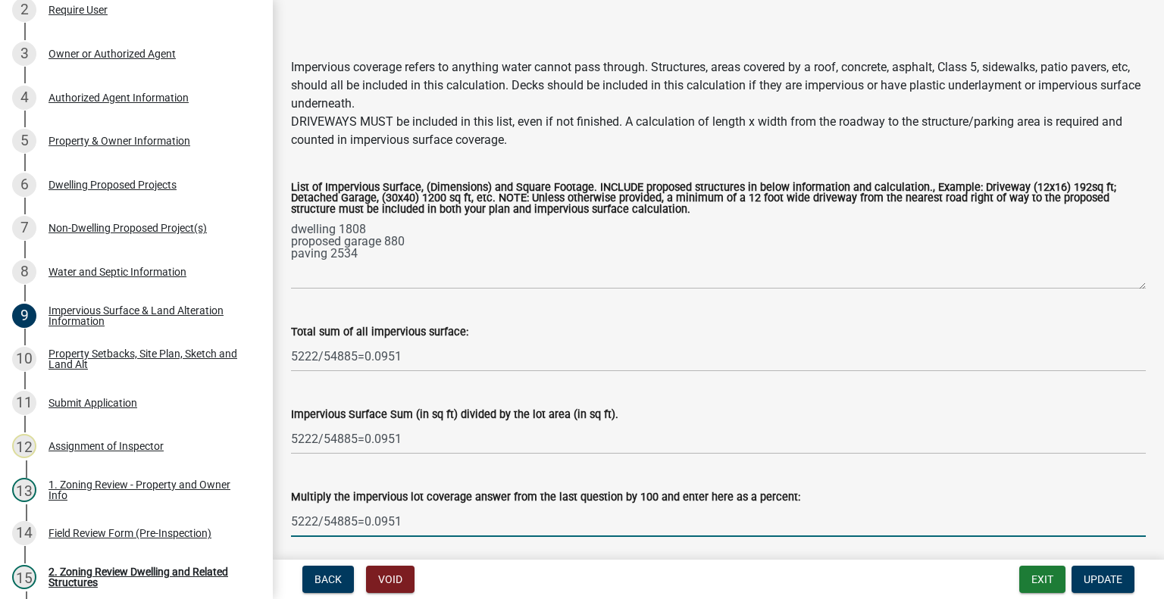
scroll to position [180, 0]
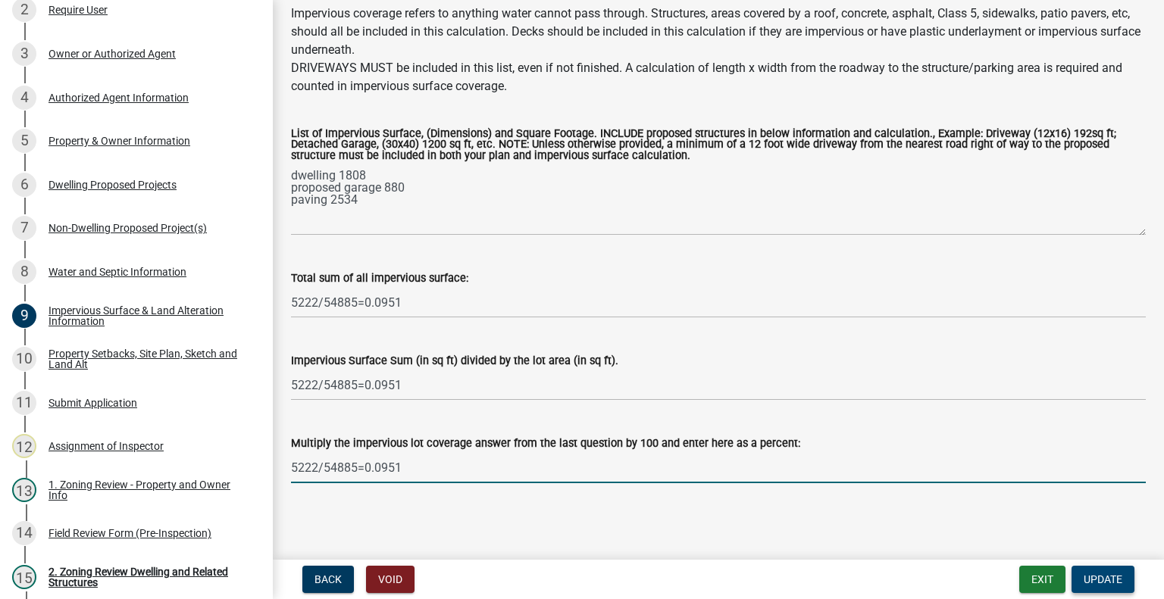
type input "5222/54885=0.0951"
click at [1079, 578] on button "Update" at bounding box center [1102, 579] width 63 height 27
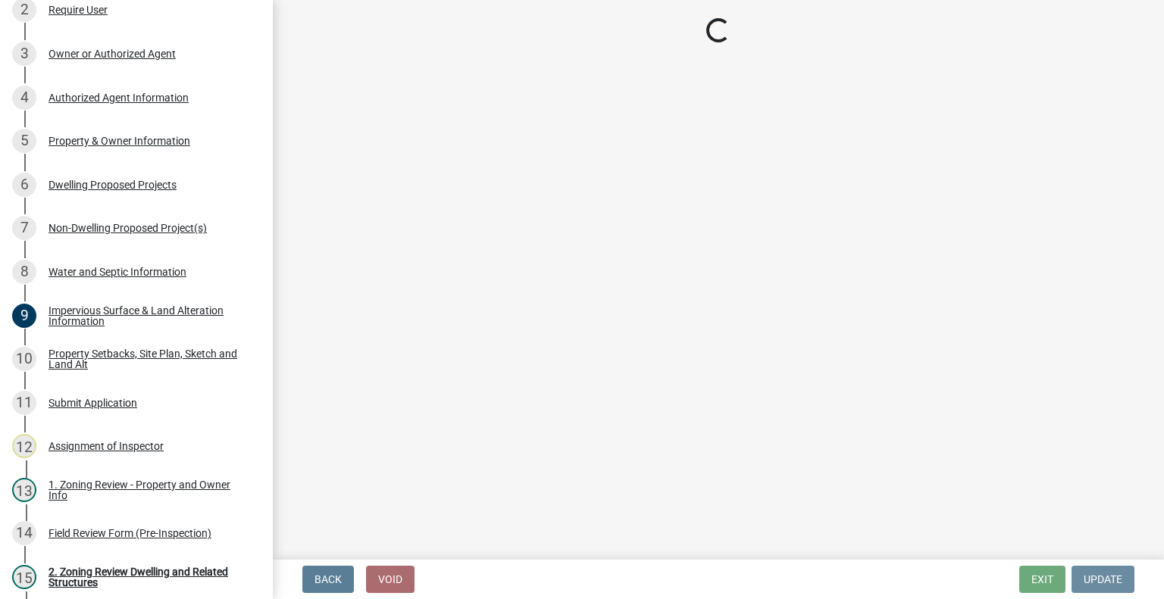
scroll to position [0, 0]
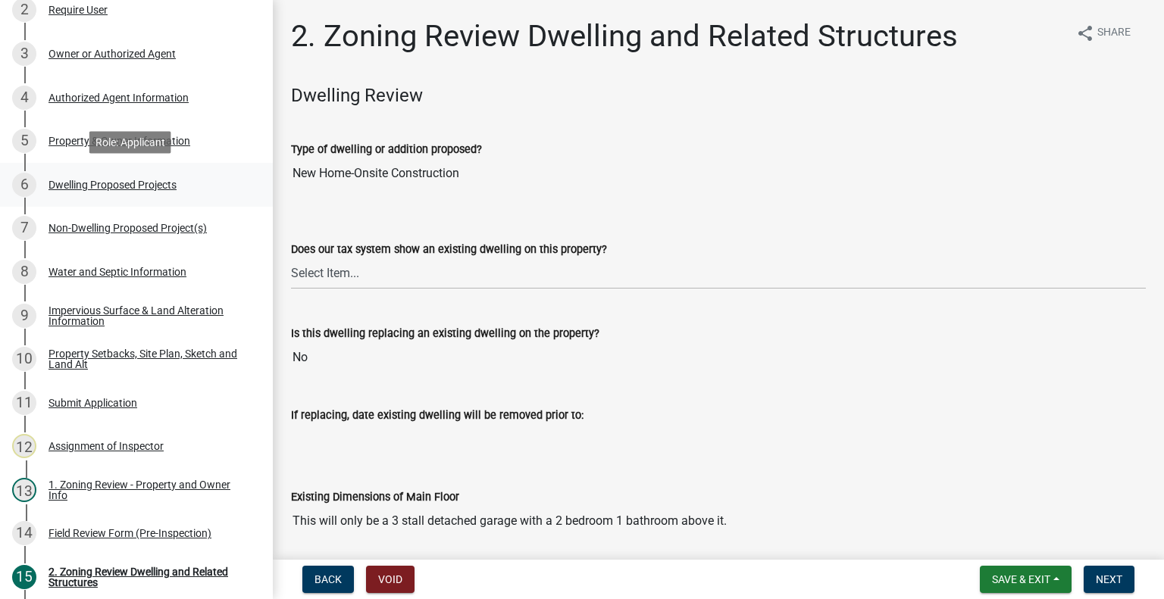
click at [106, 195] on div "6 Dwelling Proposed Projects" at bounding box center [130, 185] width 236 height 24
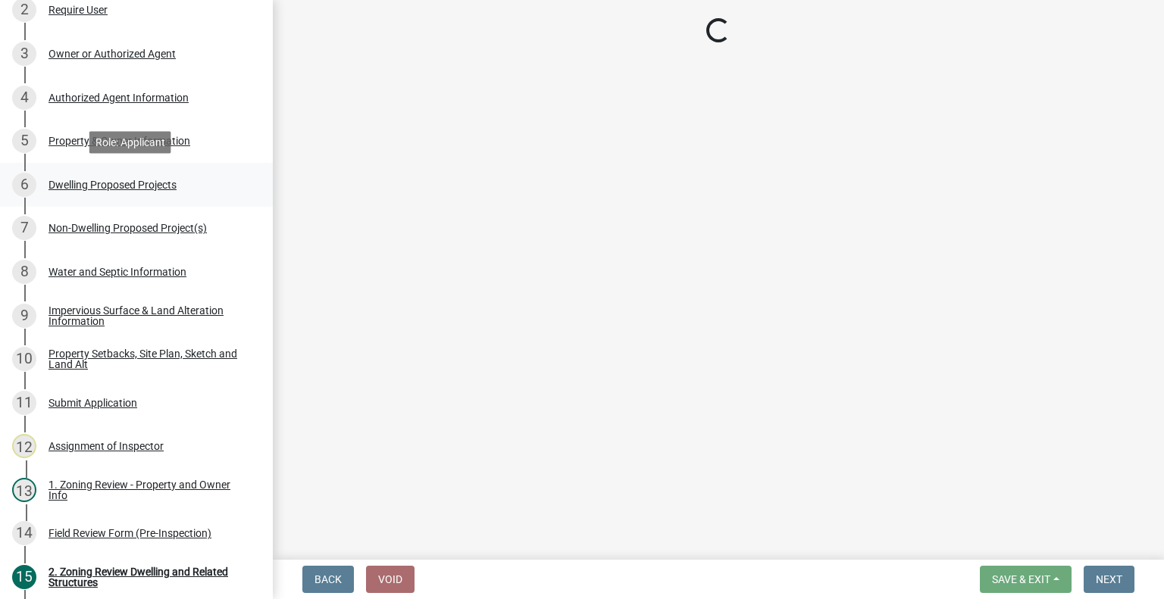
select select "5b8abcc6-67f7-49fb-8f25-c295ccc2b339"
select select "566f81cc-4b3f-4ecb-9f16-a2b313352c61"
select select "f4ae0446-41fa-4afd-99aa-409617c58827"
select select "a045e8de-0125-48b5-a52c-0705e3235ca5"
select select "ebb33175-329d-4f8e-9ee0-a71ca57f3362"
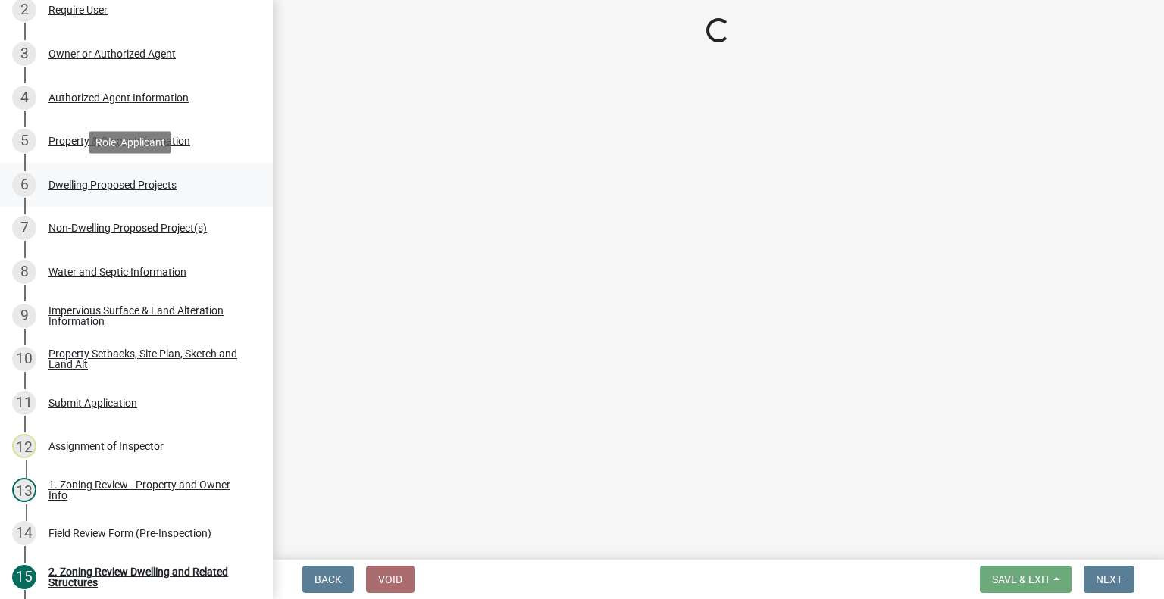
select select "11c1c089-3b44-43c0-9549-3c9eeea2451f"
select select "a887a9bc-9b58-4ef9-9f6c-26d275076554"
select select "5c3531b8-bc96-4b07-92f8-845cfe46d7fc"
select select "ab9119d1-7da9-49c4-9fac-8c142204c89d"
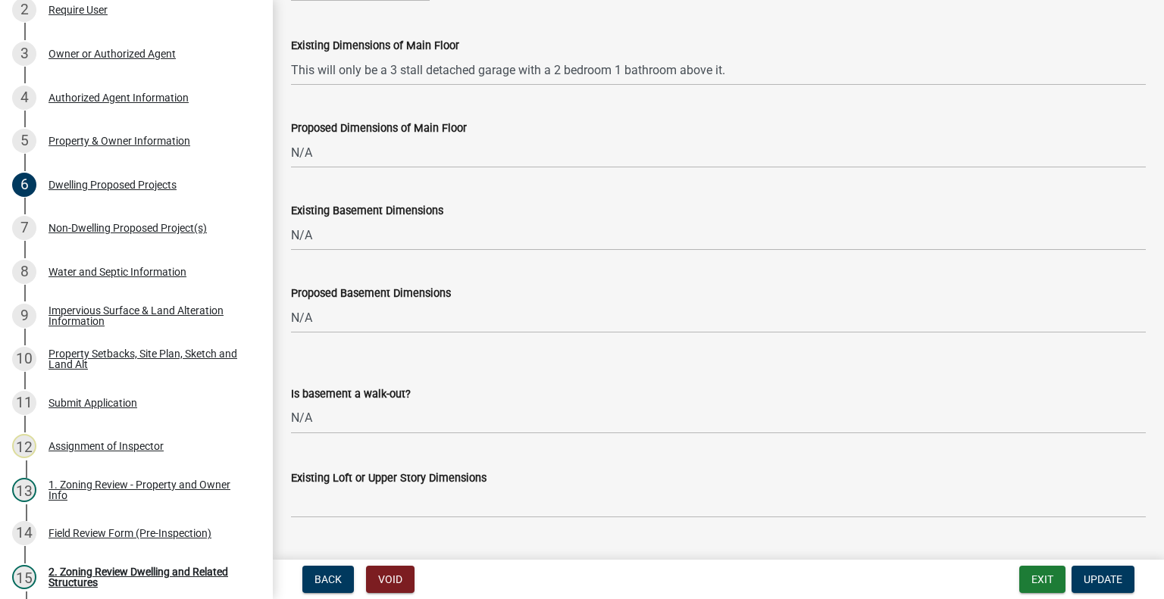
drag, startPoint x: 509, startPoint y: 178, endPoint x: 513, endPoint y: 271, distance: 93.3
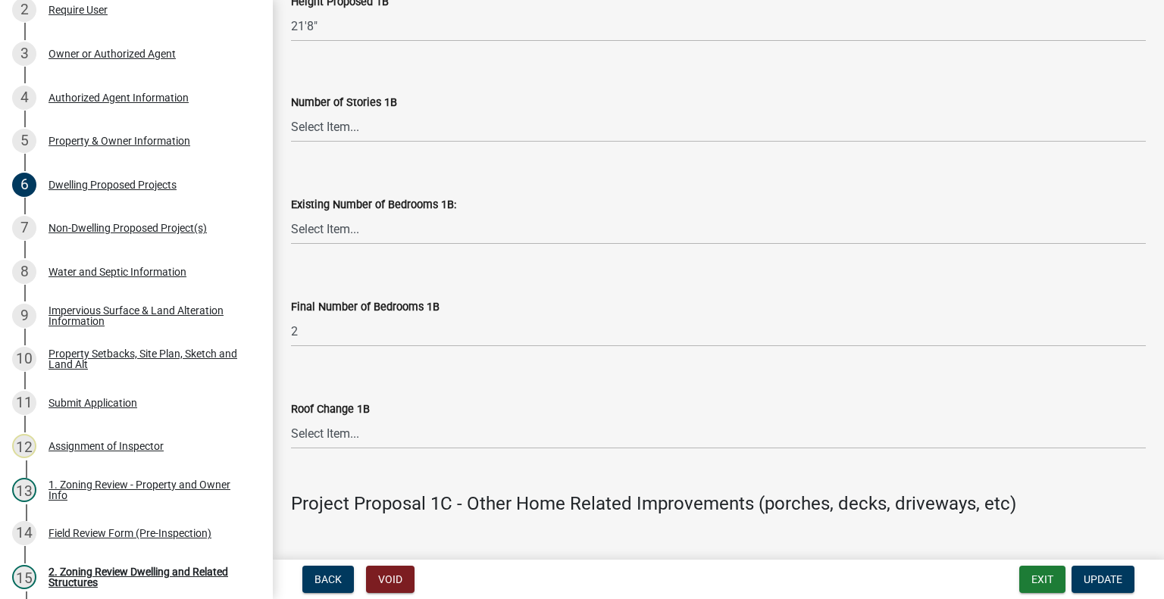
scroll to position [2075, 0]
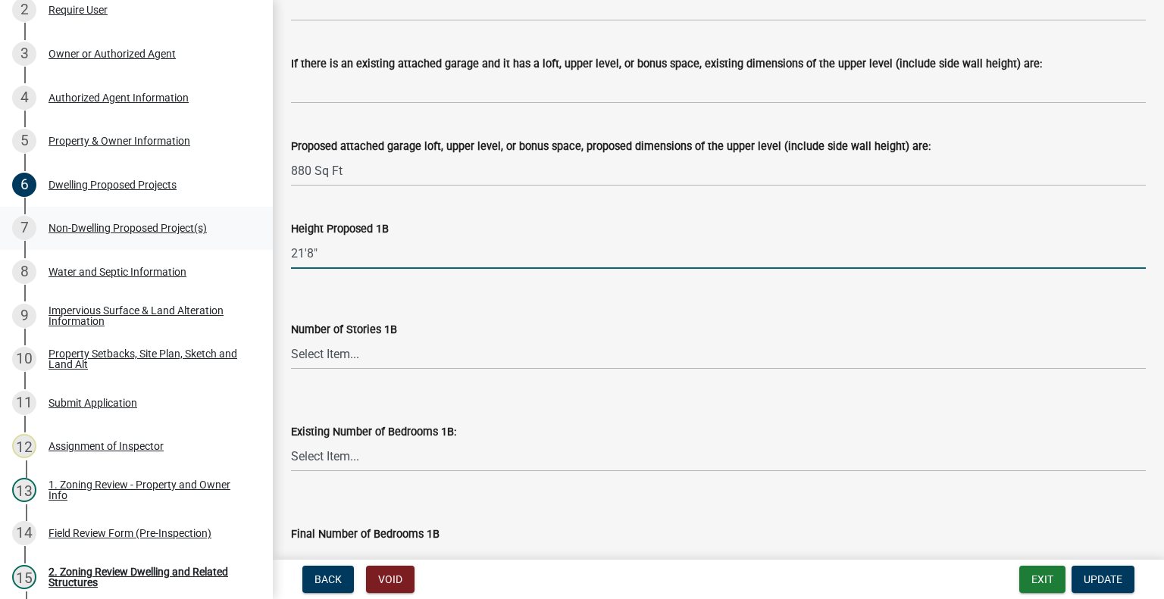
drag, startPoint x: 273, startPoint y: 244, endPoint x: 234, endPoint y: 233, distance: 40.1
click at [234, 233] on div "Zoning-Site Permit Application SITE2025-3773 View Summary Notes 1 Search Parcel…" at bounding box center [582, 299] width 1164 height 599
click at [146, 225] on div "Non-Dwelling Proposed Project(s)" at bounding box center [127, 228] width 158 height 11
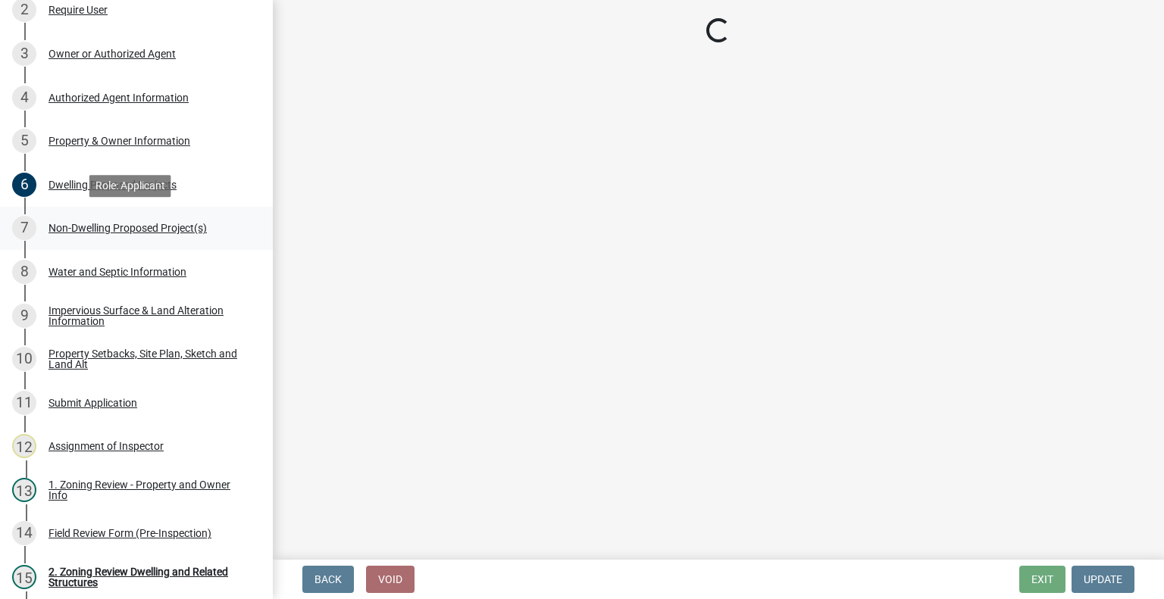
scroll to position [0, 0]
select select "273652f8-2357-47c0-90cc-77e373caeeb7"
select select "68d85482-c11a-4398-9267-999385c995bf"
select select "c901b724-8e9a-499b-811d-f72064c7192a"
select select "2f5256da-032f-4d83-a987-757f6ff4d08a"
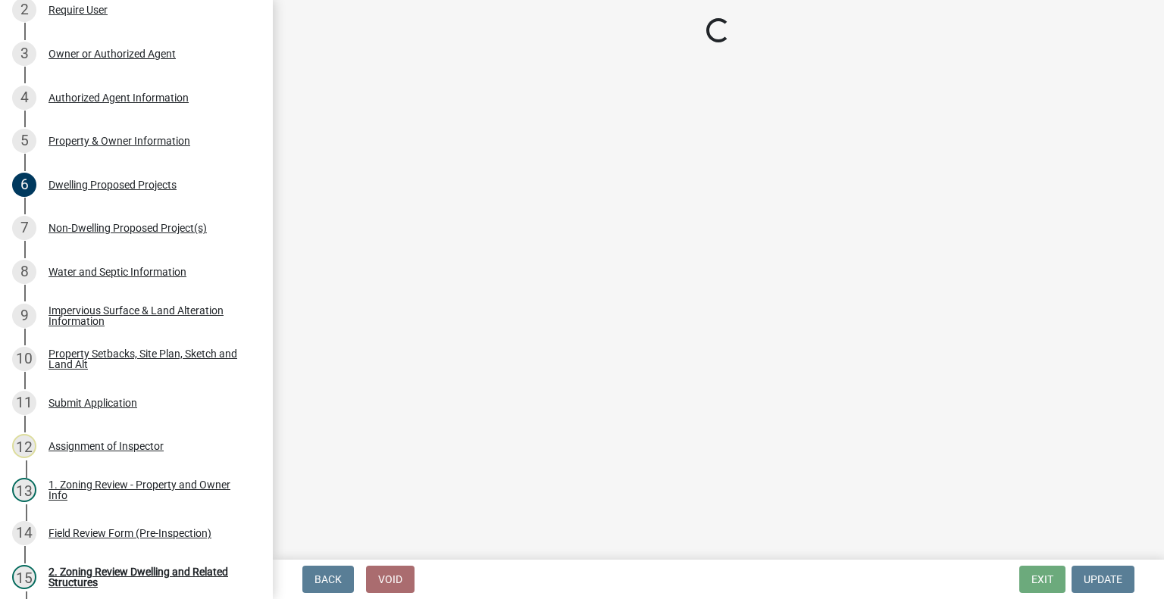
select select "631cb132-8247-428e-8497-89422107eaf4"
select select "00898f61-7ba8-49f3-9ca7-7e396e8a7c45"
select select "a9a8393f-3c28-47b8-b6d9-84c94641c3fc"
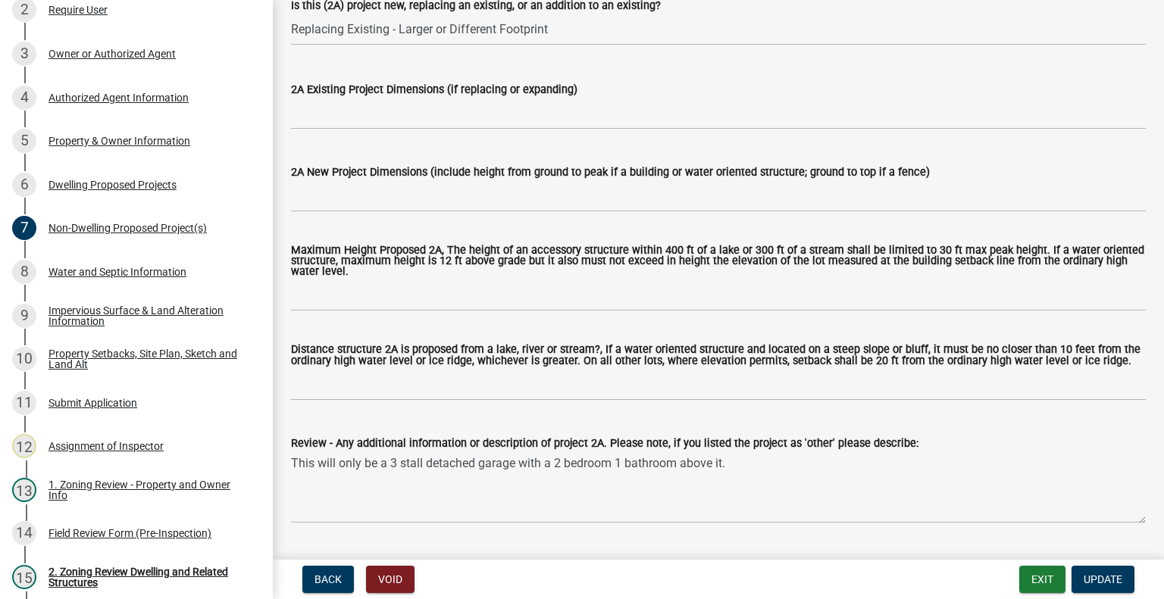
scroll to position [379, 0]
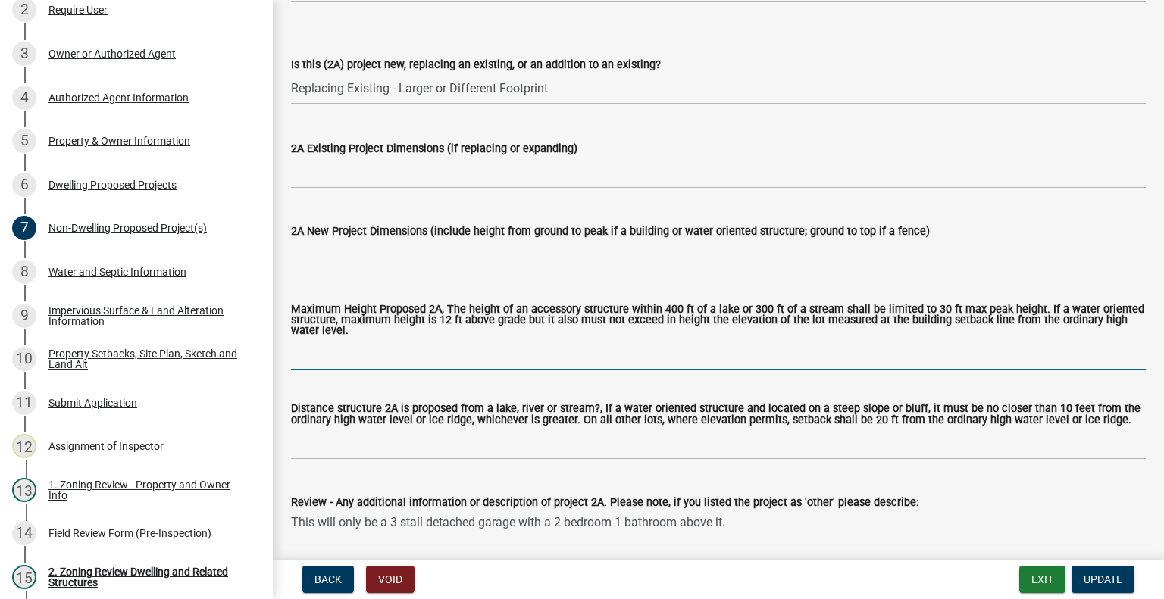
paste input "21'8""
type input "21'8""
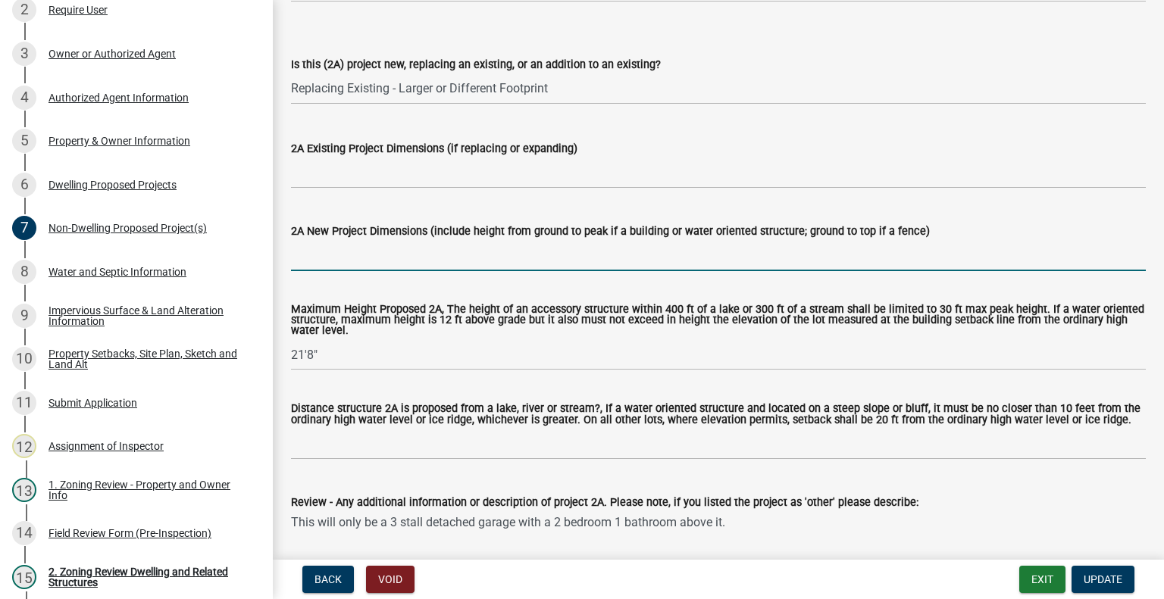
click at [344, 260] on input "2A New Project Dimensions (include height from ground to peak if a building or …" at bounding box center [718, 255] width 854 height 31
type input "880sqft"
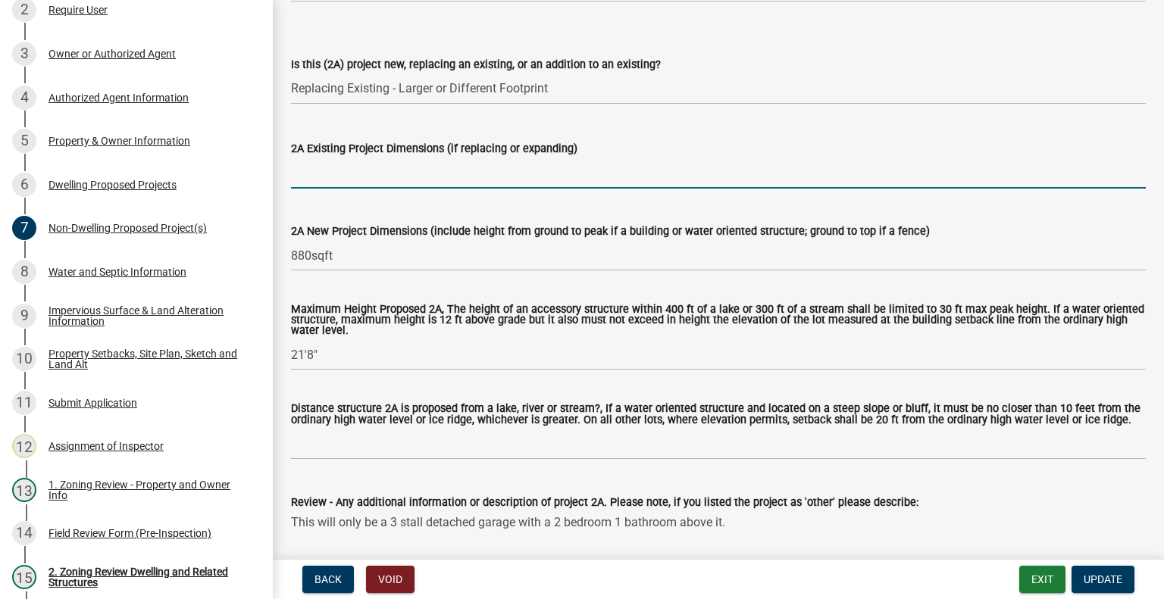
click at [334, 175] on input "2A Existing Project Dimensions (if replacing or expanding)" at bounding box center [718, 173] width 854 height 31
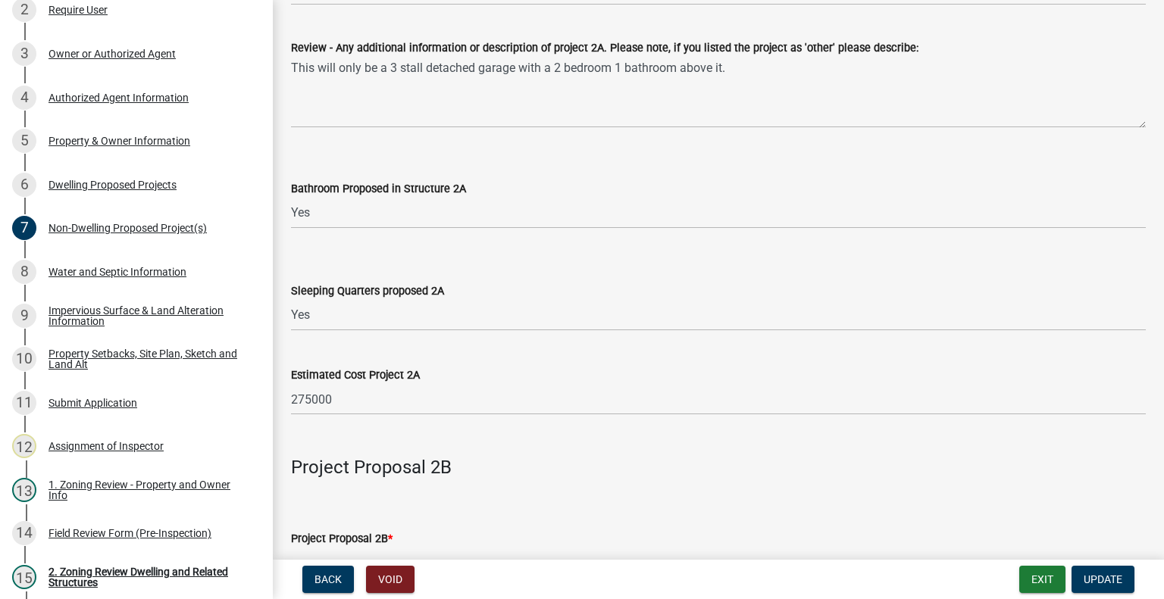
scroll to position [985, 0]
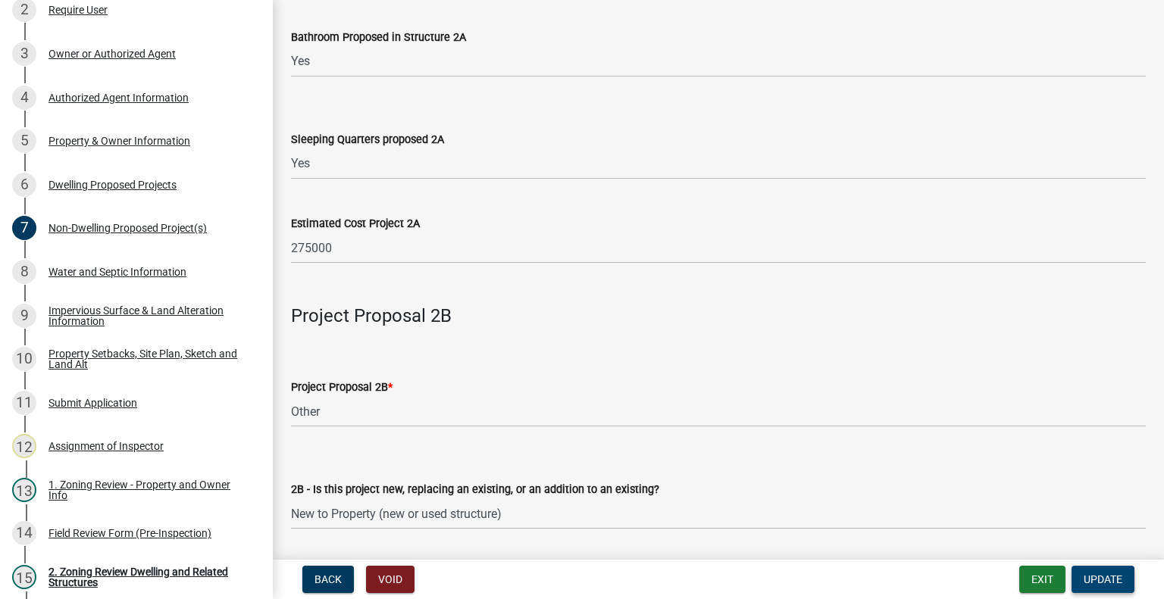
type input "576"
click at [1093, 577] on span "Update" at bounding box center [1102, 579] width 39 height 12
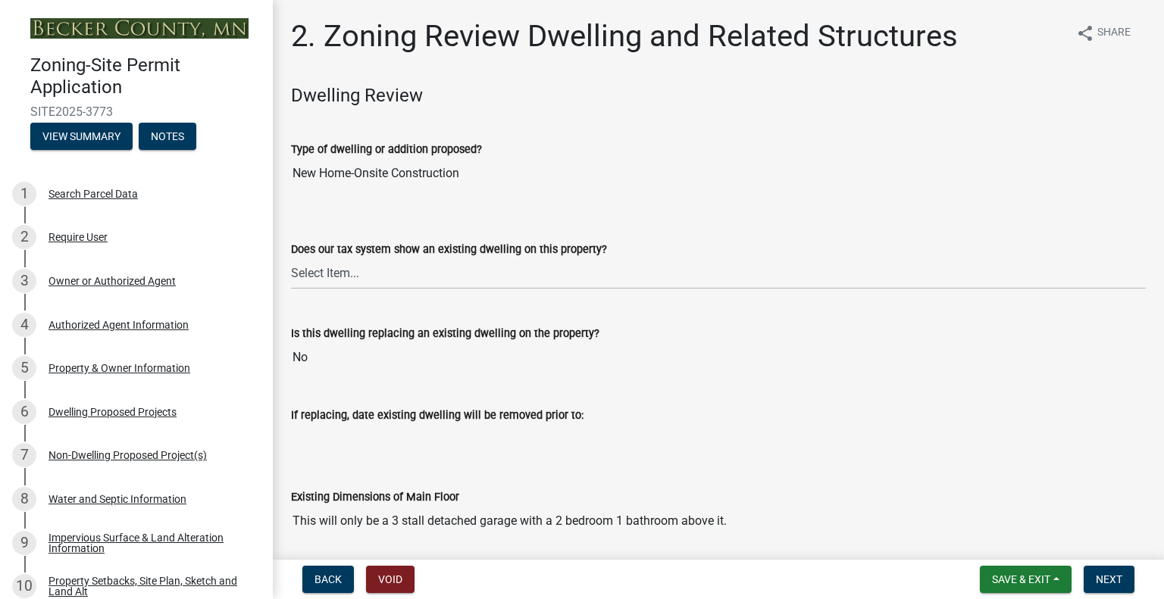
scroll to position [227, 0]
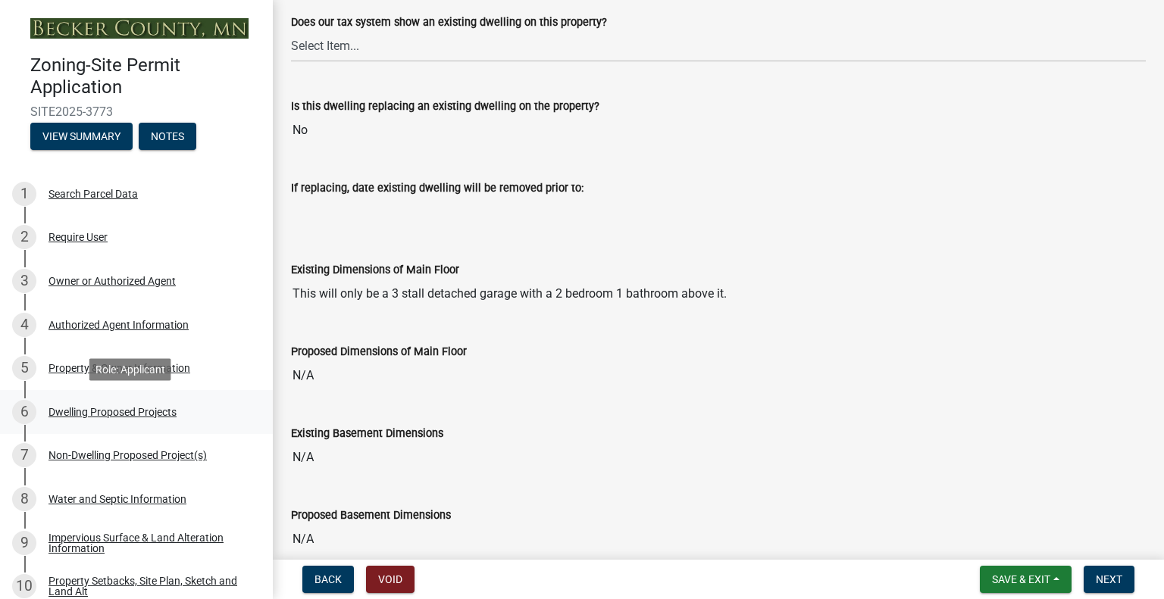
click at [183, 420] on div "6 Dwelling Proposed Projects" at bounding box center [130, 412] width 236 height 24
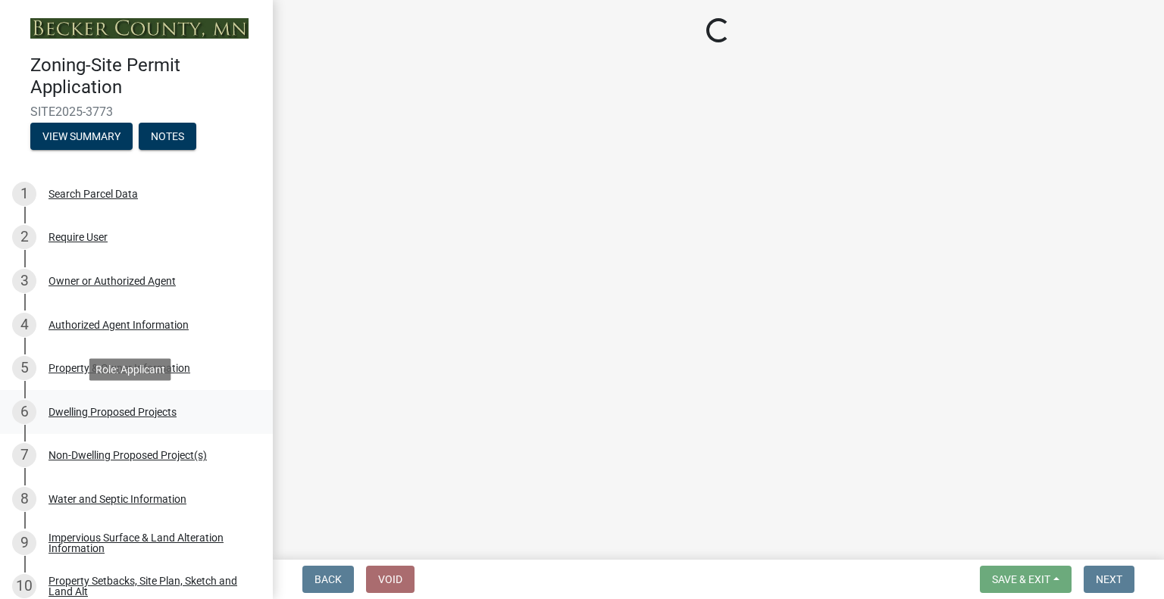
scroll to position [0, 0]
select select "5b8abcc6-67f7-49fb-8f25-c295ccc2b339"
select select "566f81cc-4b3f-4ecb-9f16-a2b313352c61"
select select "f4ae0446-41fa-4afd-99aa-409617c58827"
select select "a045e8de-0125-48b5-a52c-0705e3235ca5"
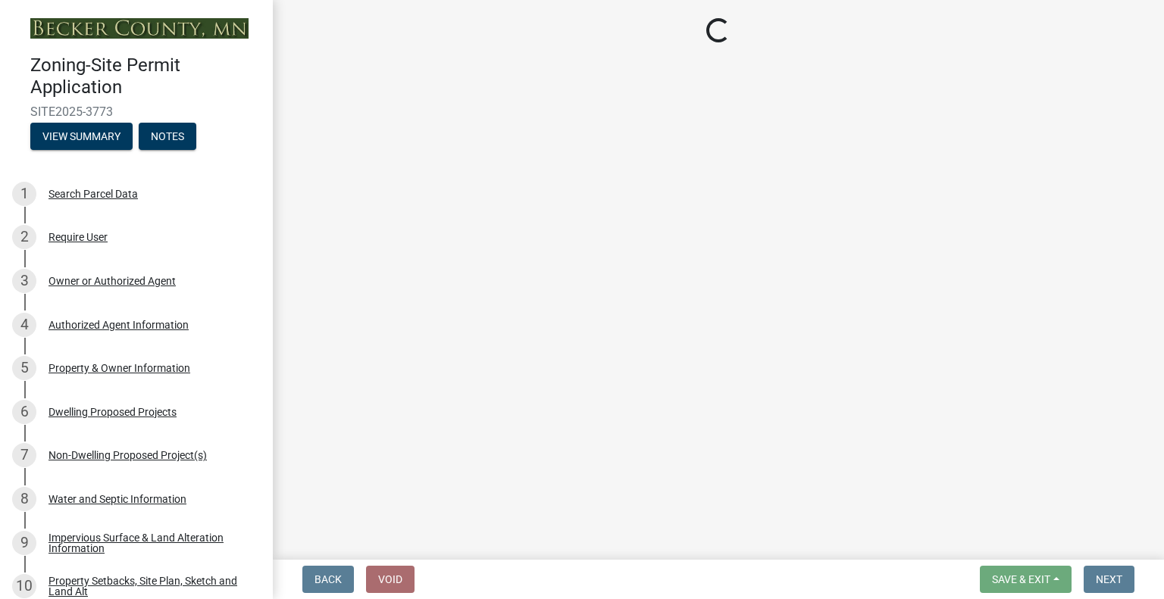
select select "ebb33175-329d-4f8e-9ee0-a71ca57f3362"
select select "11c1c089-3b44-43c0-9549-3c9eeea2451f"
select select "a887a9bc-9b58-4ef9-9f6c-26d275076554"
select select "5c3531b8-bc96-4b07-92f8-845cfe46d7fc"
select select "ab9119d1-7da9-49c4-9fac-8c142204c89d"
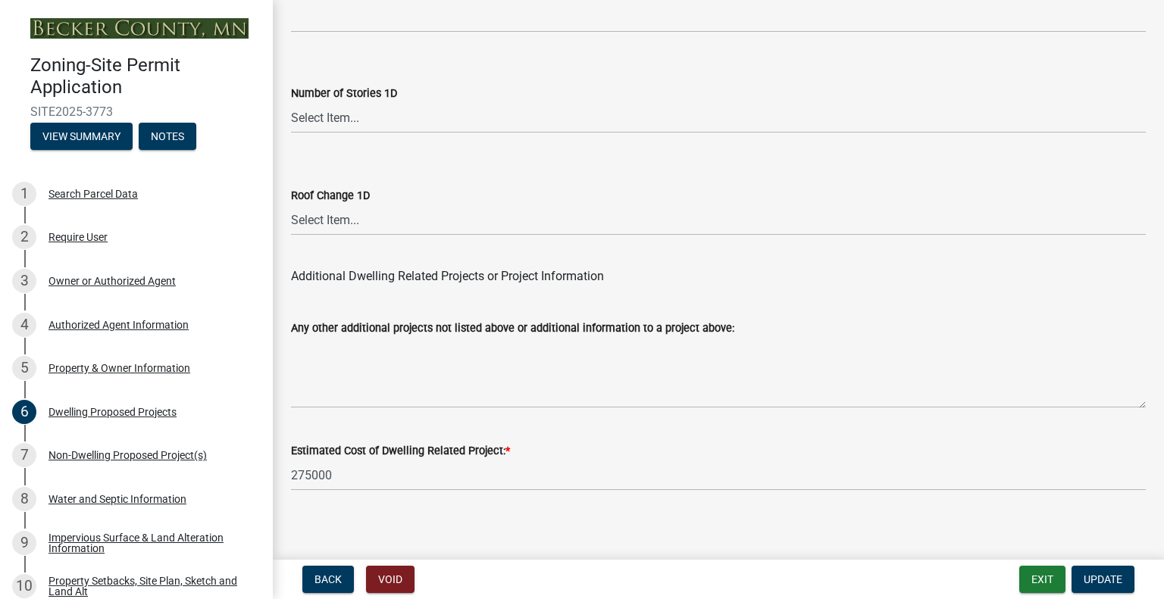
scroll to position [3798, 0]
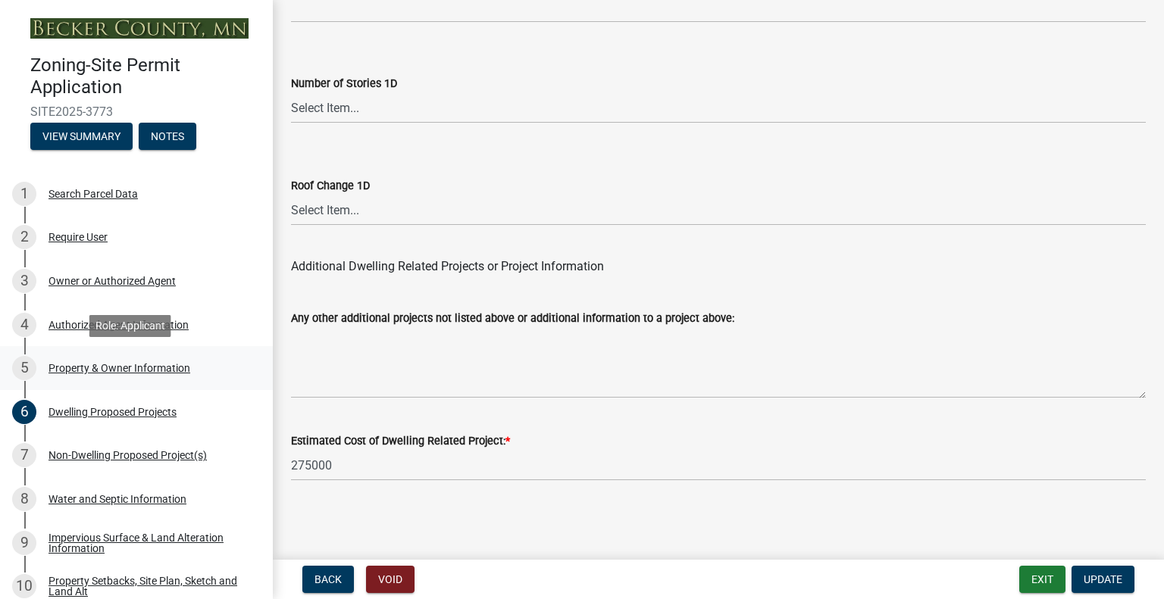
click at [103, 370] on div "Property & Owner Information" at bounding box center [119, 368] width 142 height 11
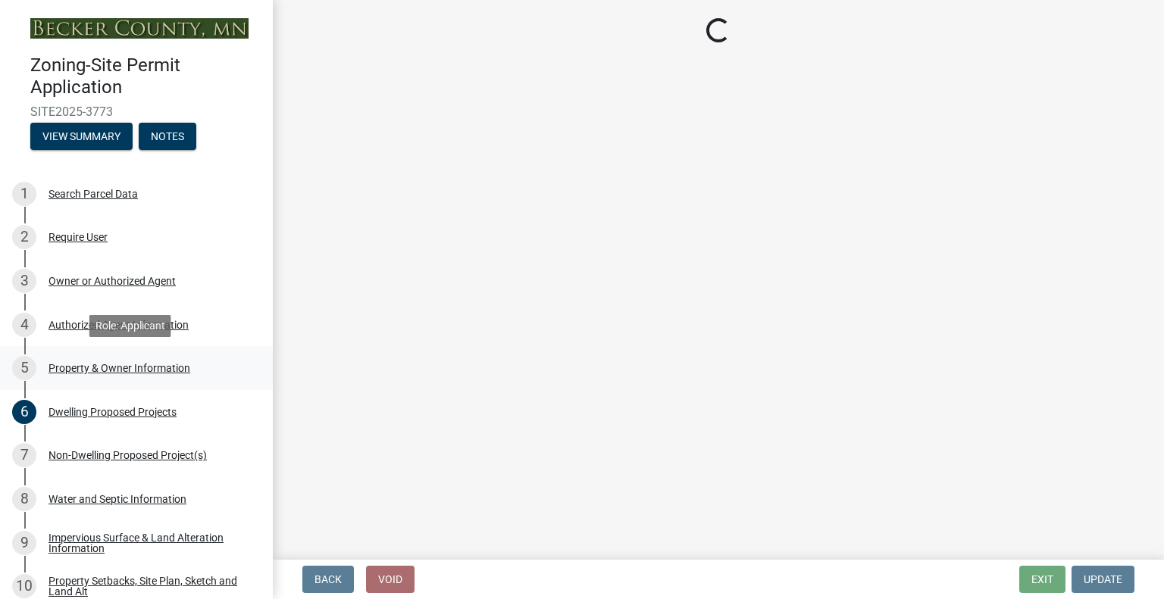
scroll to position [0, 0]
select select "2da4ad59-79e4-4897-a878-b9bb9cb10a27"
select select "9bce286e-d536-49ff-bab3-4b7d67f0814c"
select select "f87eba17-8ed9-4ad8-aefc-fe36a3f3544b"
select select "5a5634ed-f11e-4c7b-90e1-096e6cfd17b9"
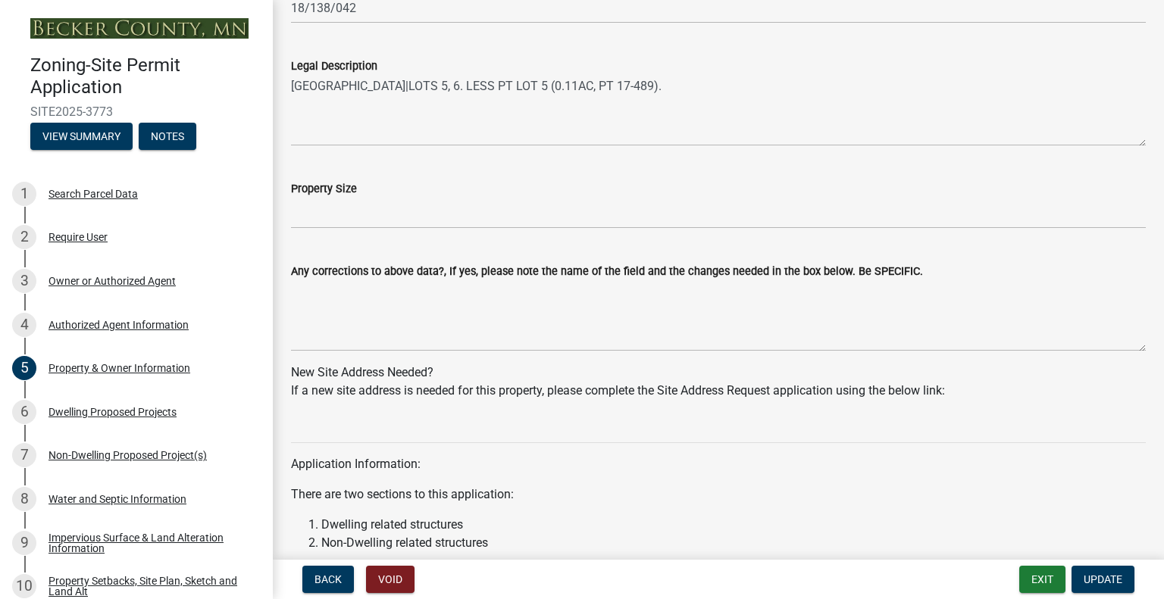
scroll to position [1182, 0]
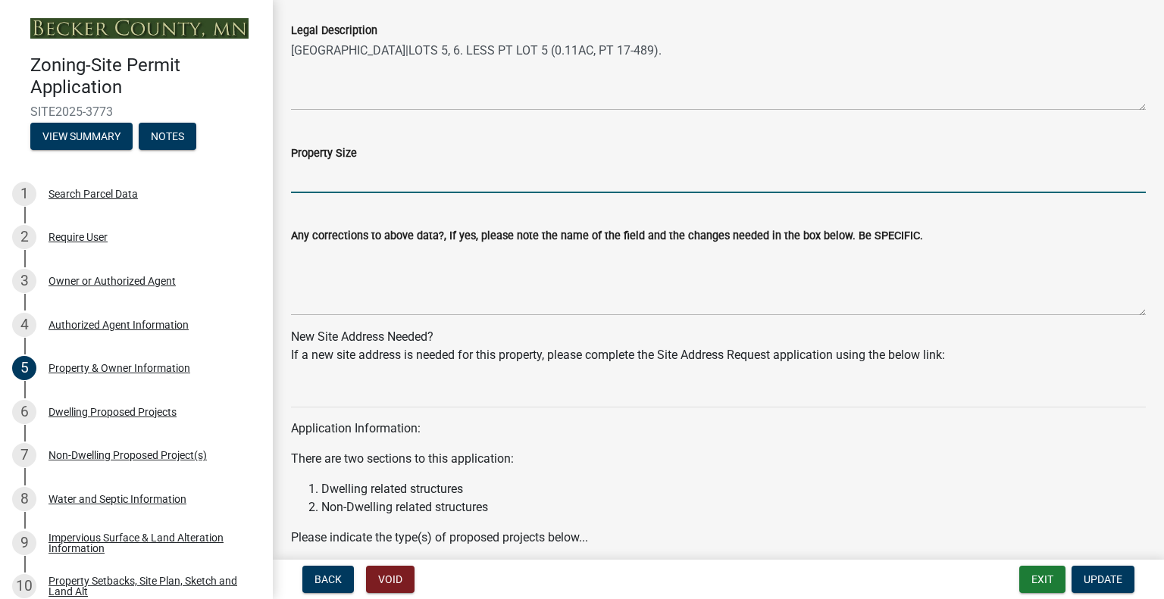
click at [356, 180] on input "Property Size" at bounding box center [718, 177] width 854 height 31
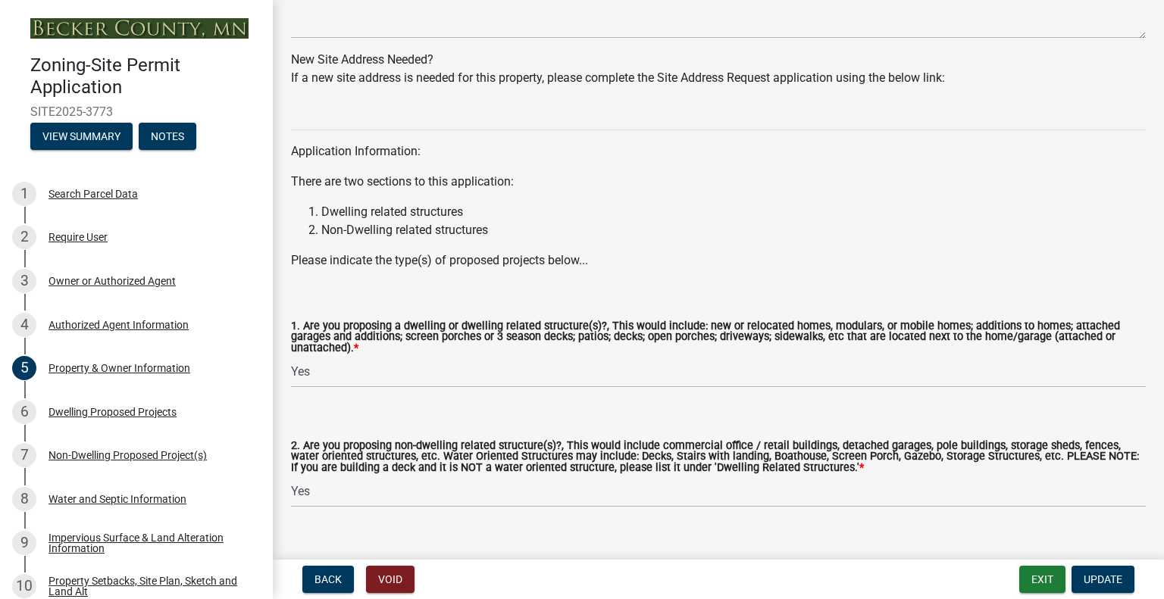
scroll to position [1485, 0]
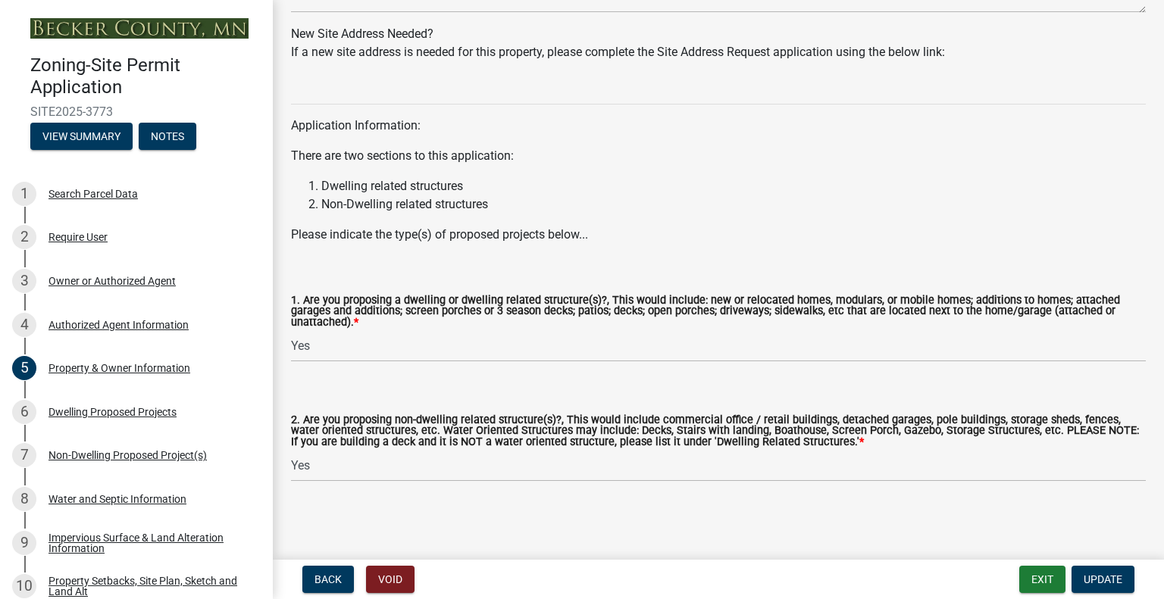
type input "1.26"
click at [430, 349] on select "Select Item... Yes No" at bounding box center [718, 346] width 854 height 31
click at [291, 331] on select "Select Item... Yes No" at bounding box center [718, 346] width 854 height 31
select select "fcf6d223-6c57-4dc5-b63a-a94704169022"
click at [1106, 578] on span "Update" at bounding box center [1102, 579] width 39 height 12
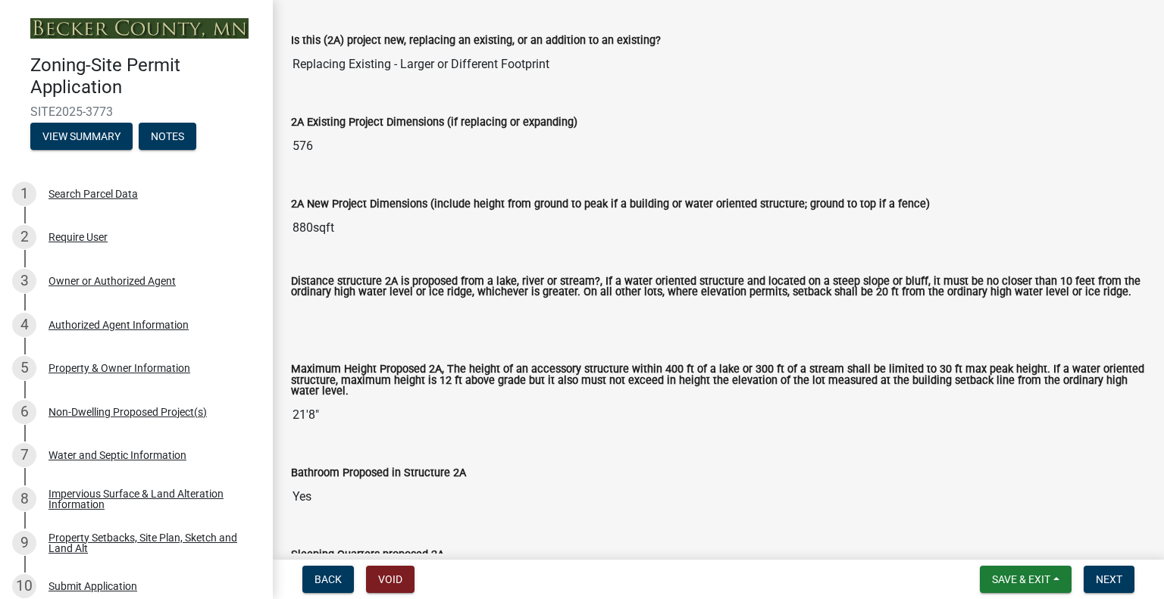
scroll to position [227, 0]
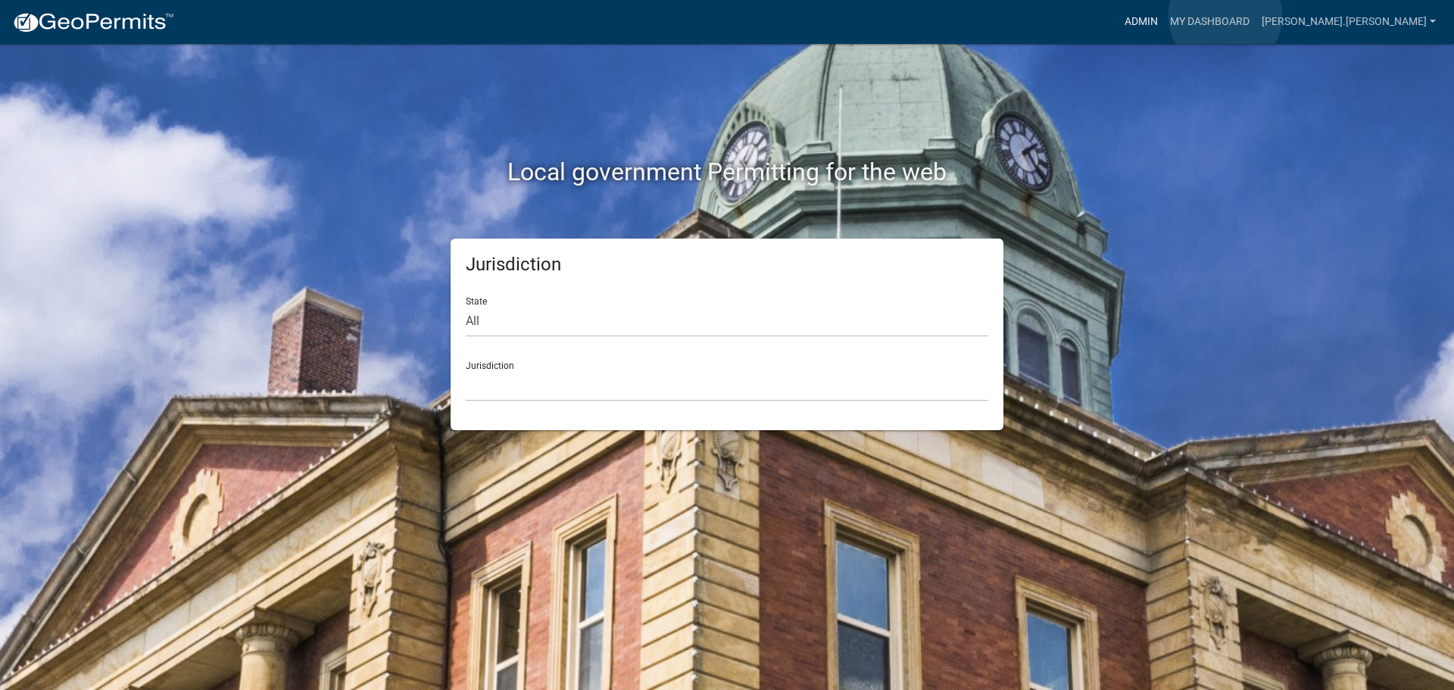
click at [1164, 16] on link "Admin" at bounding box center [1141, 22] width 45 height 29
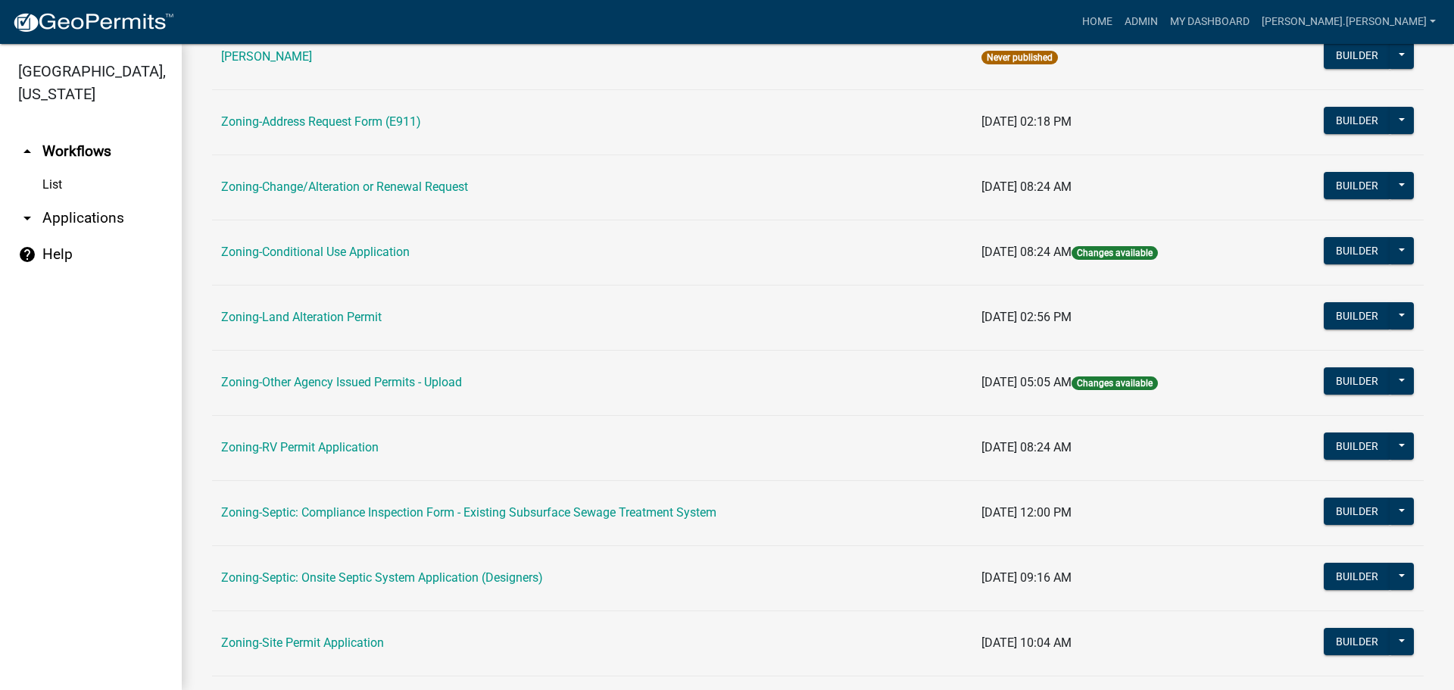
scroll to position [379, 0]
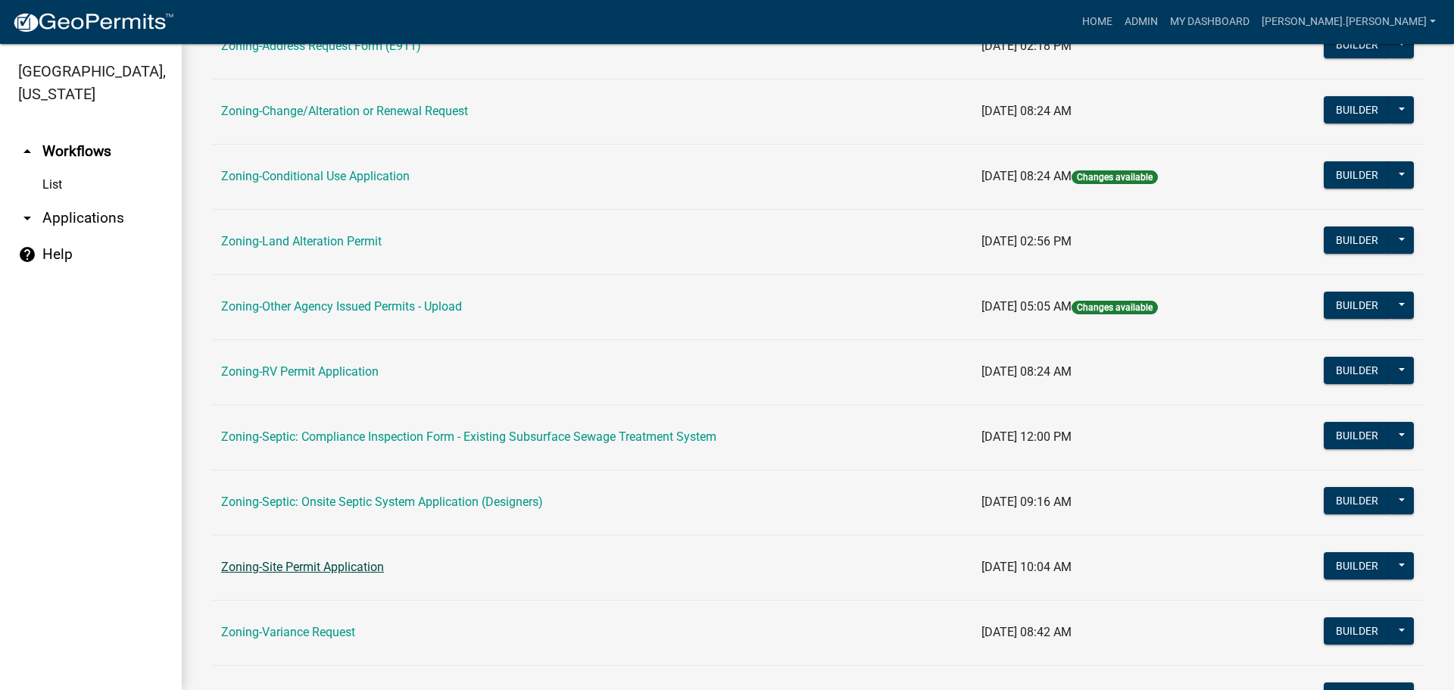
click at [292, 564] on link "Zoning-Site Permit Application" at bounding box center [302, 567] width 163 height 14
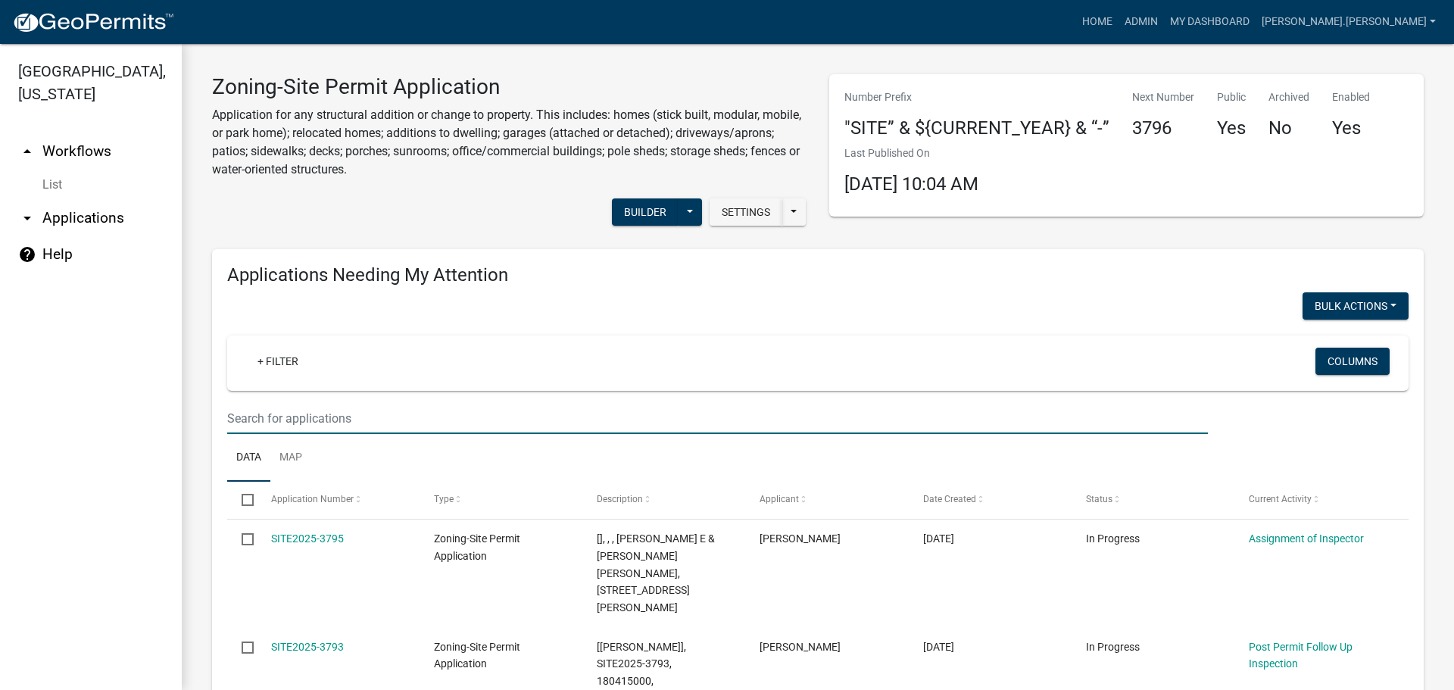
click at [335, 425] on input "text" at bounding box center [717, 418] width 981 height 31
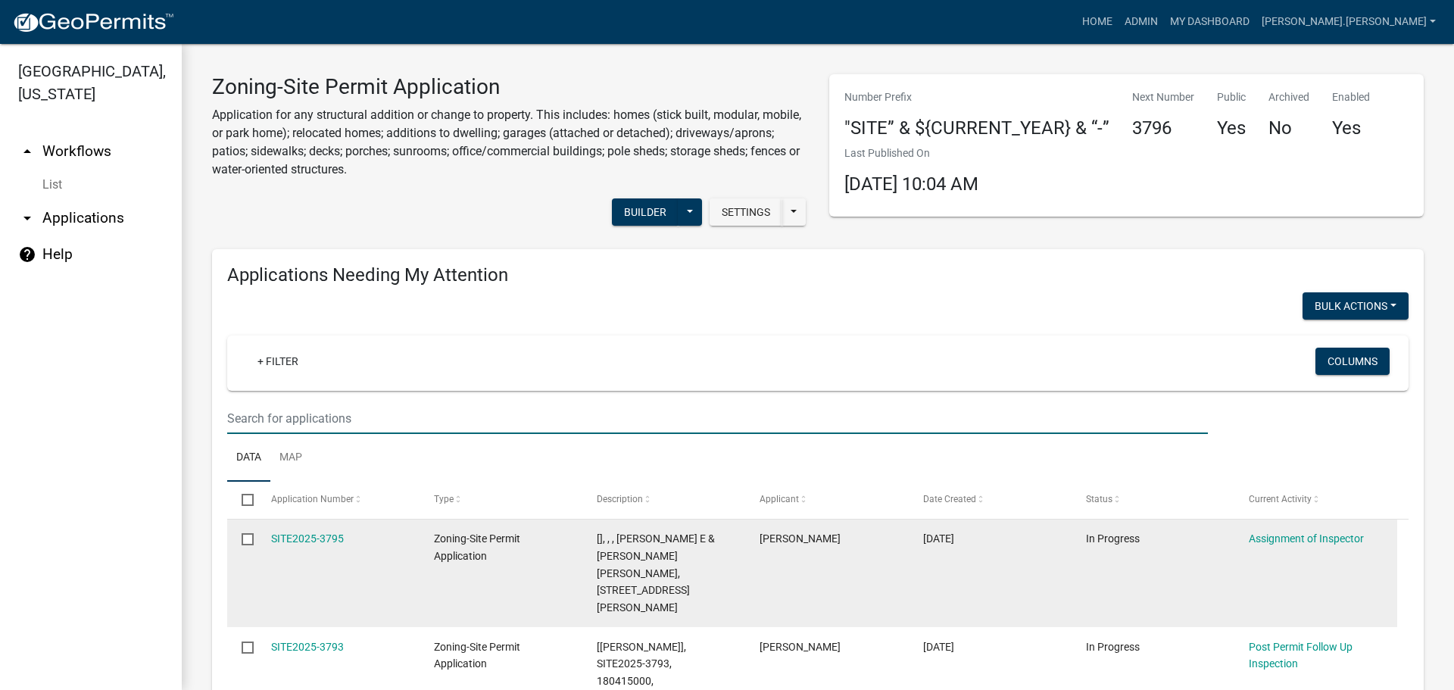
click at [554, 540] on div "Zoning-Site Permit Application" at bounding box center [501, 547] width 134 height 35
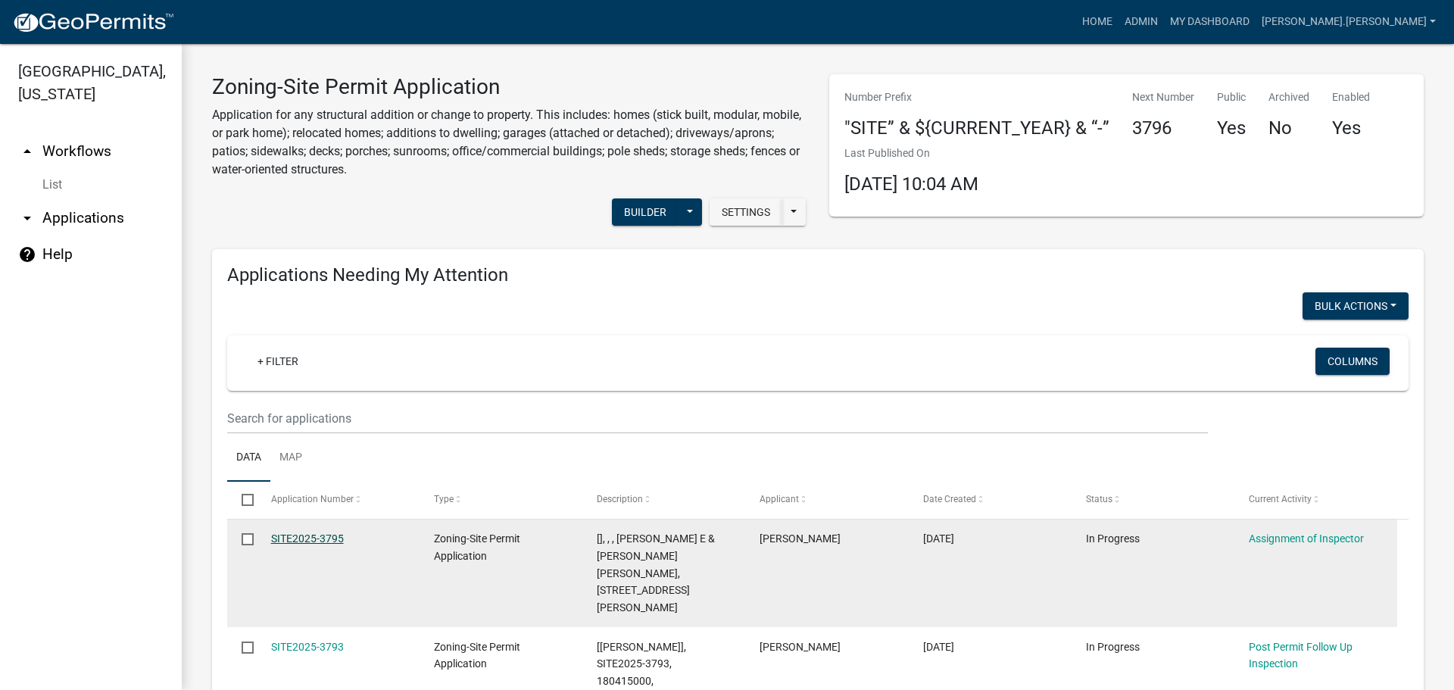
drag, startPoint x: 344, startPoint y: 538, endPoint x: 336, endPoint y: 536, distance: 7.7
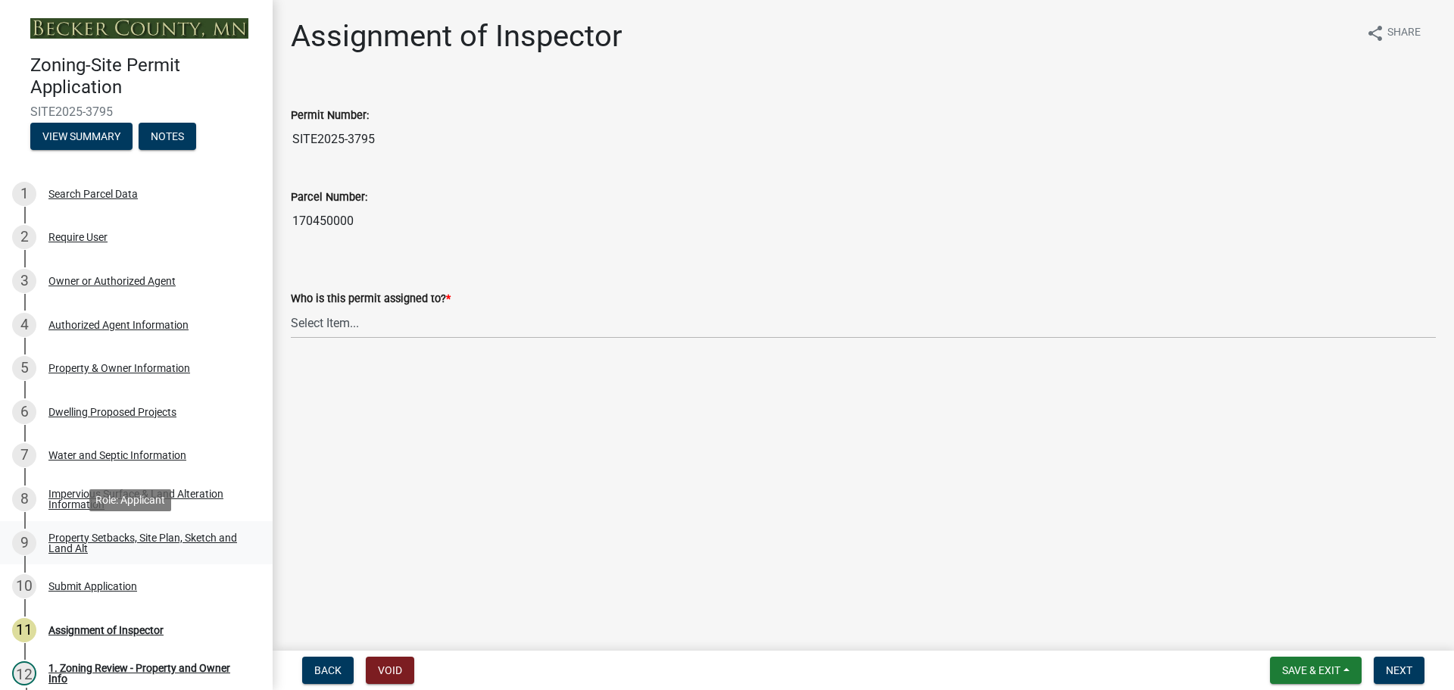
click at [128, 533] on div "Property Setbacks, Site Plan, Sketch and Land Alt" at bounding box center [148, 543] width 200 height 21
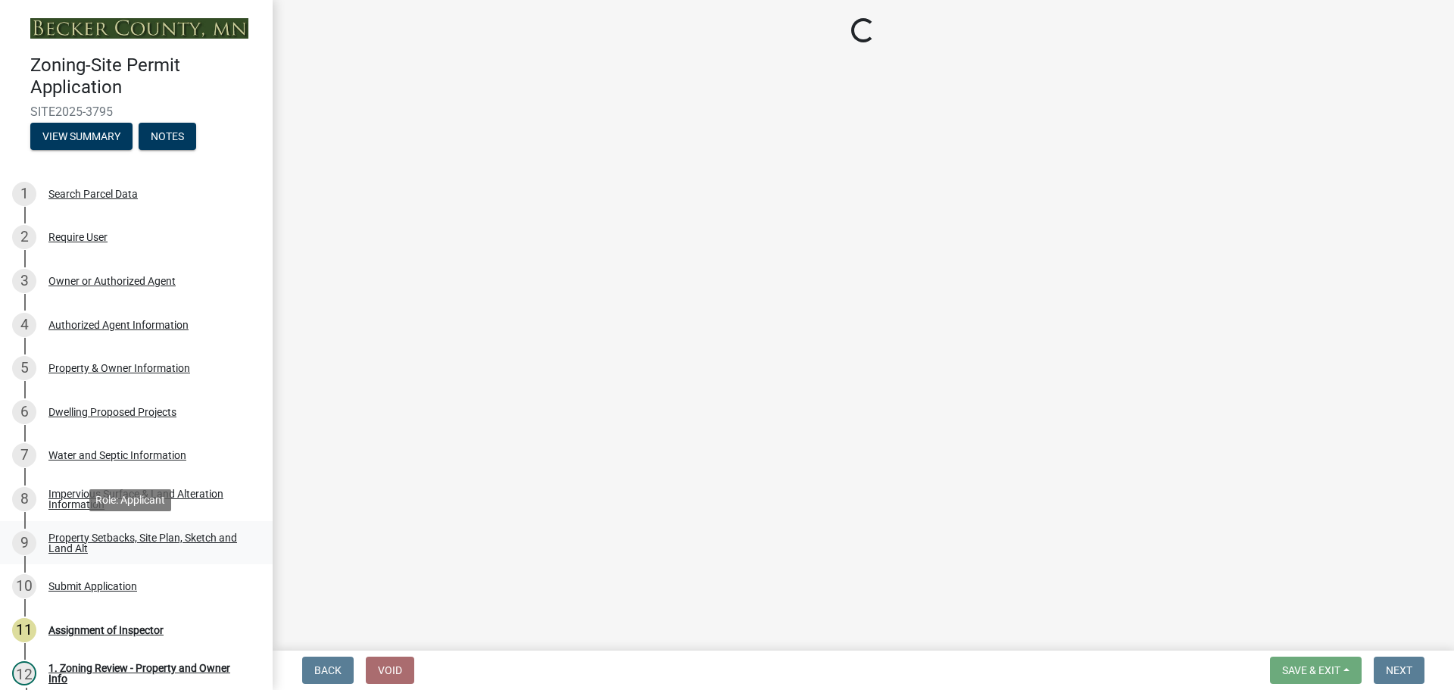
select select "7b13c63f-e699-4112-b373-98fbd28ec536"
select select "d7ed81d3-cd60-4660-969c-0852c303b075"
select select "b56a4575-9846-47cf-8067-c59a4853da22"
select select "12f785fb-c378-4b18-841c-21c73dc99083"
select select "e8ab2dc3-aa3f-46f3-9b4a-37eb25ad84af"
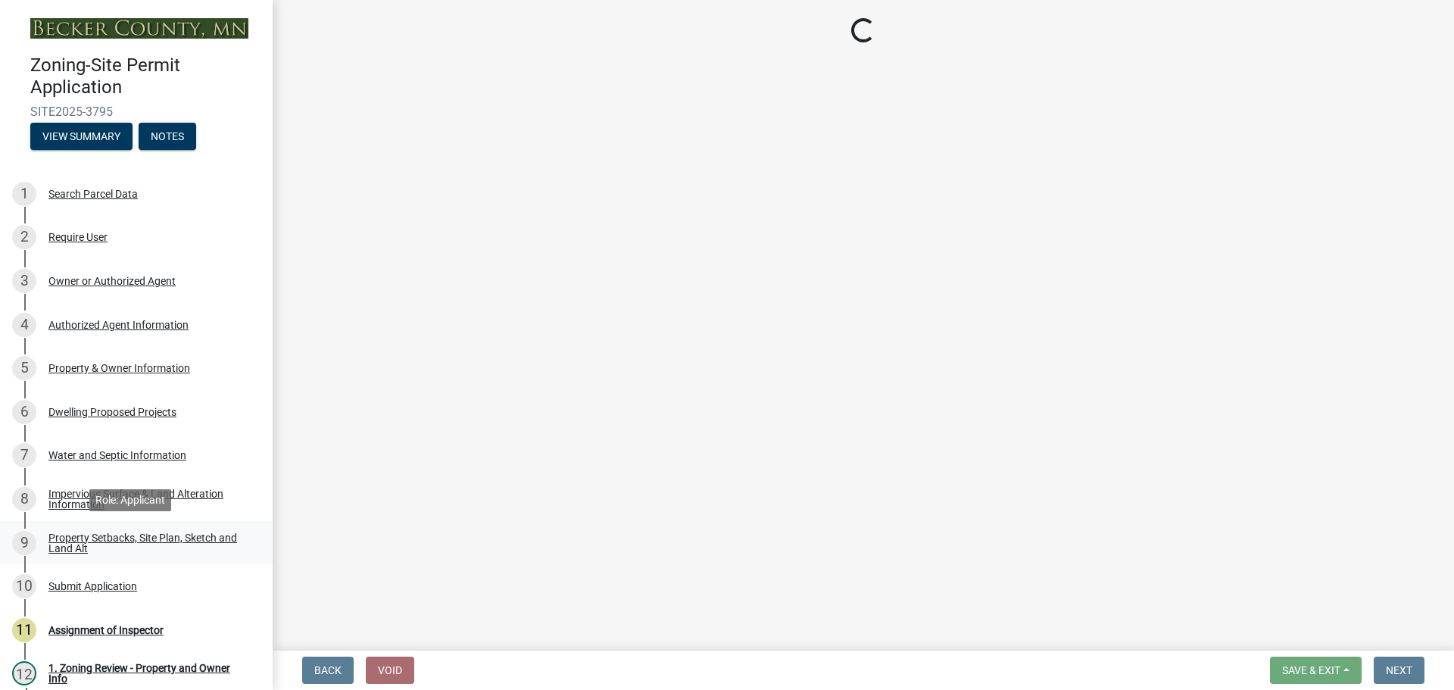
select select "b98836ba-4715-455d-97ab-be9a9df498a8"
select select "c8b8ea71-7088-4e87-a493-7bc88cc2835b"
select select "a4ce8fad-3c47-4e2b-9375-28a8f2ee630b"
select select "19d13e65-c93d-443e-910a-7a17299544cc"
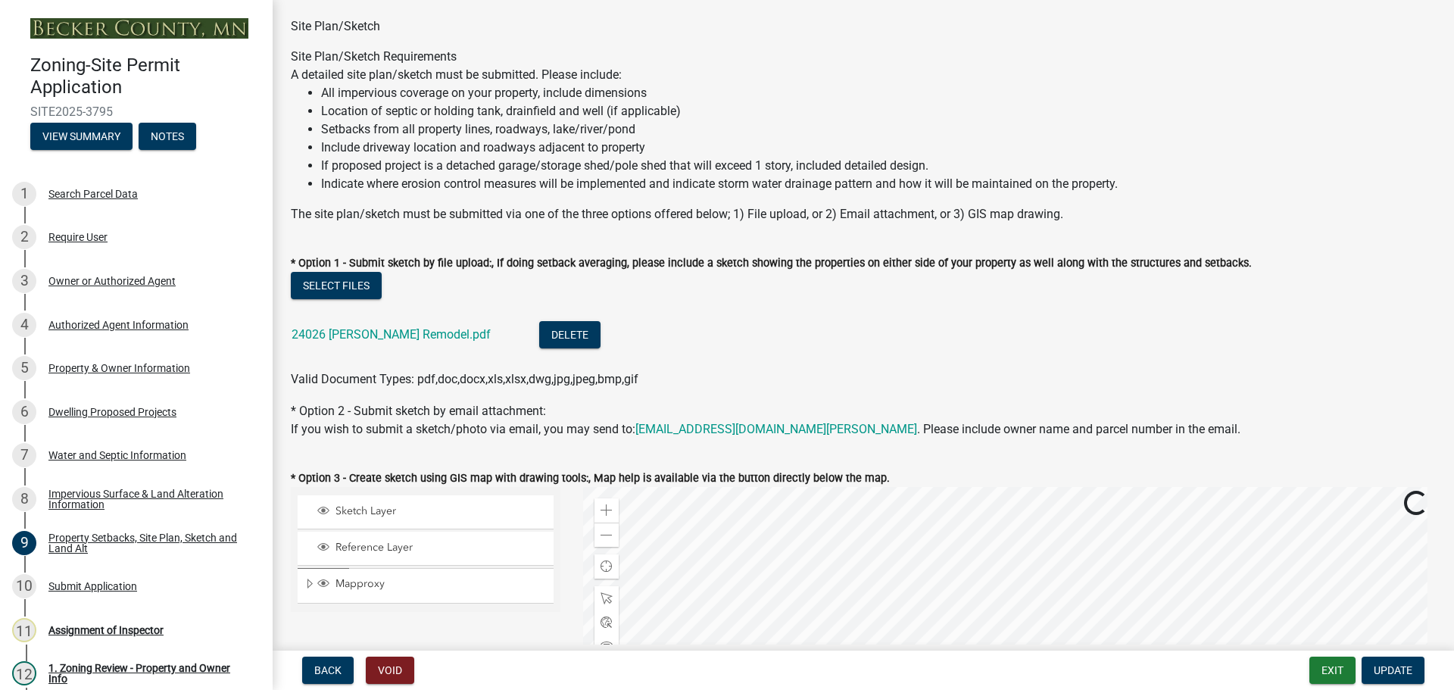
scroll to position [227, 0]
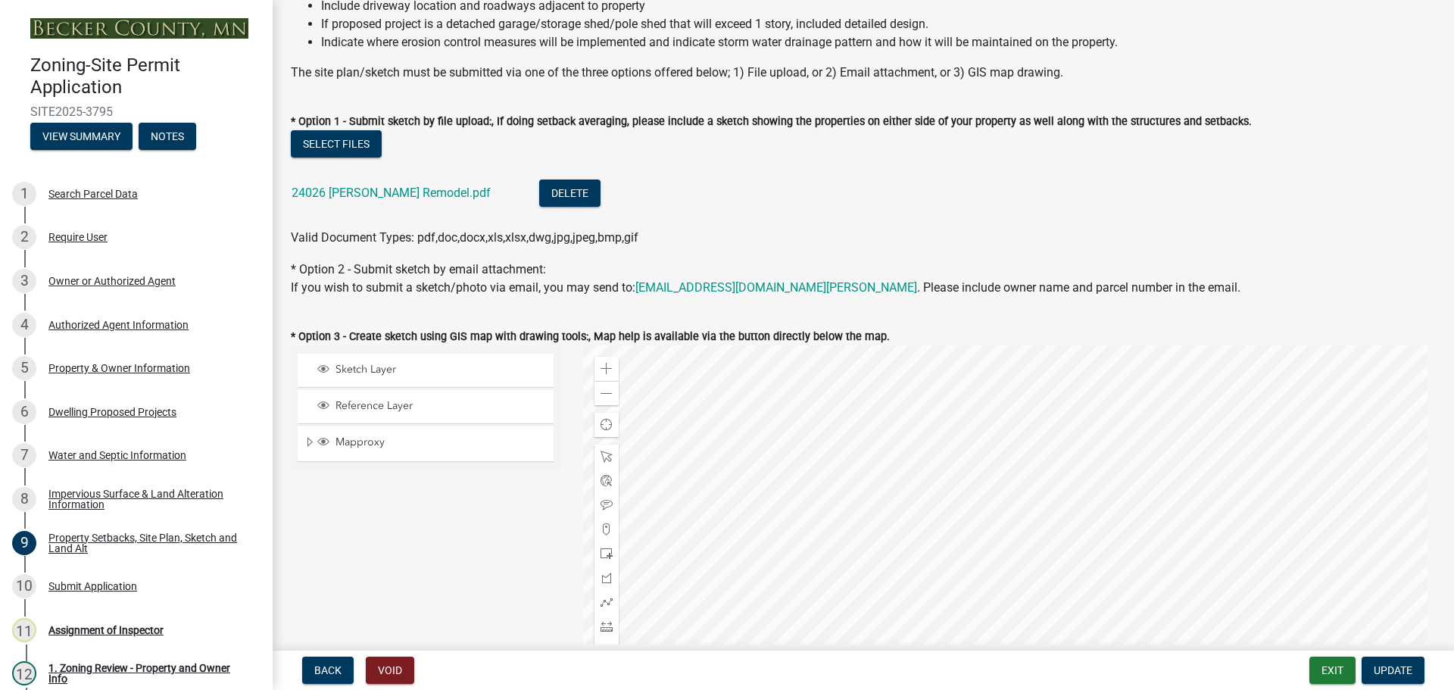
click at [835, 541] on div at bounding box center [1010, 534] width 854 height 379
